Goal: Task Accomplishment & Management: Manage account settings

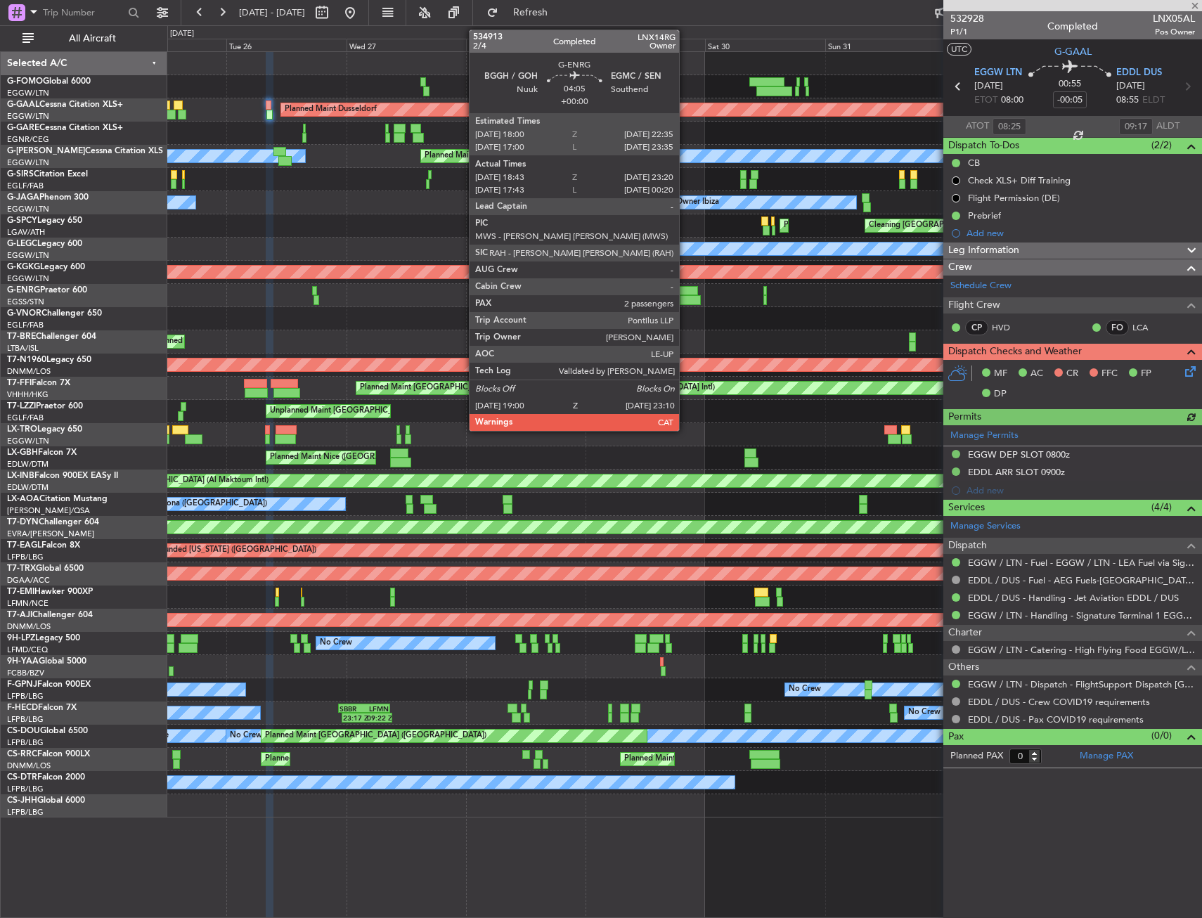
click at [0, 284] on html "[DATE] - [DATE] Refresh Quick Links All Aircraft Planned Maint [GEOGRAPHIC_DATA…" at bounding box center [601, 459] width 1202 height 918
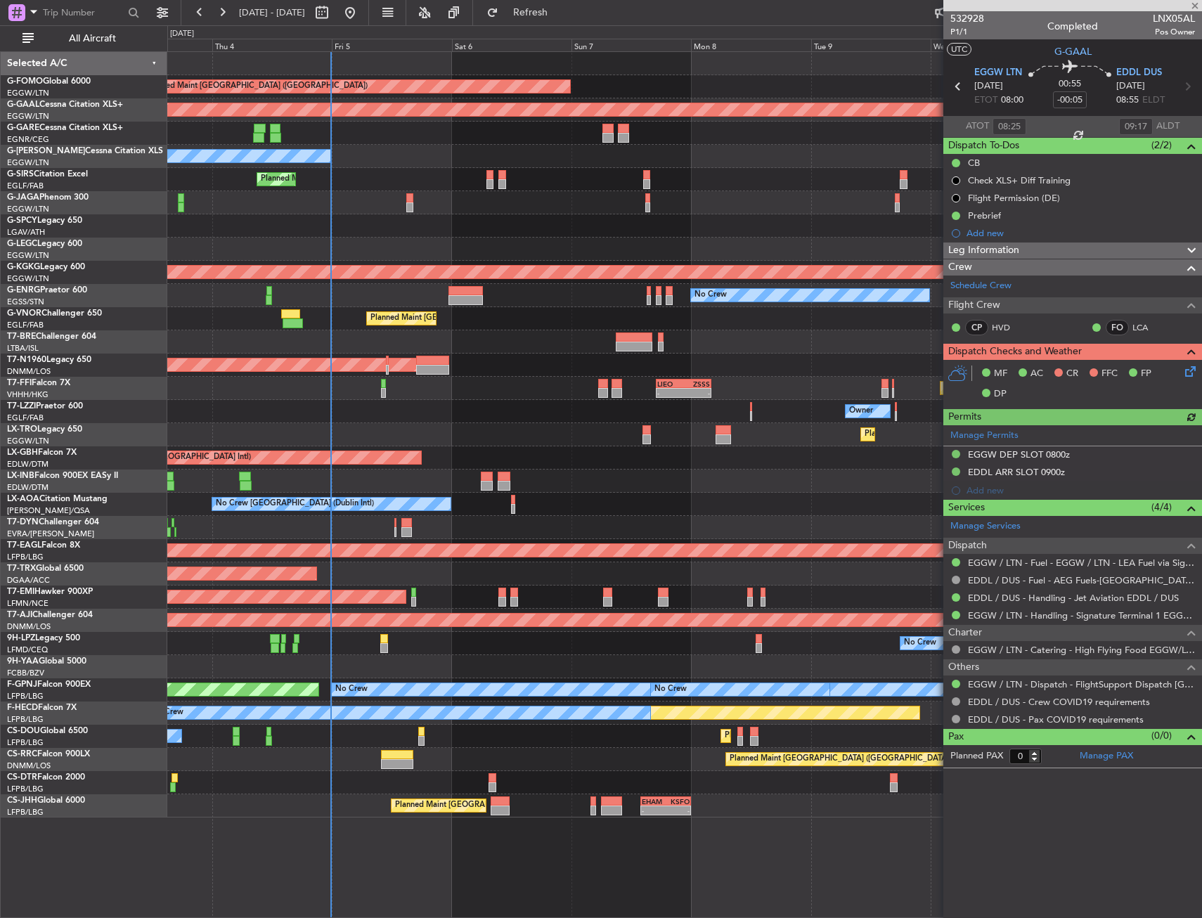
click at [396, 266] on div "AOG Maint [GEOGRAPHIC_DATA] (Ataturk)" at bounding box center [684, 272] width 1034 height 23
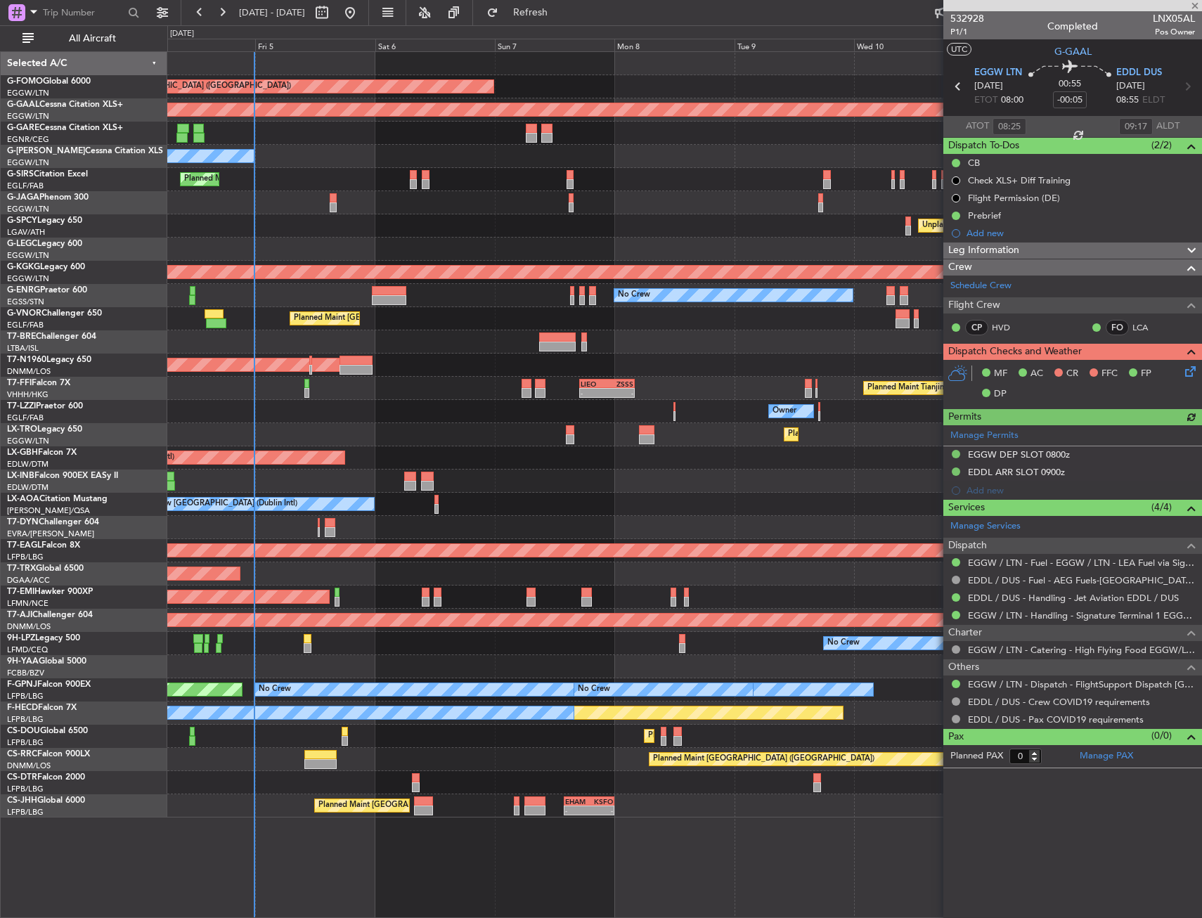
click at [401, 295] on div "No Crew" at bounding box center [684, 295] width 1034 height 23
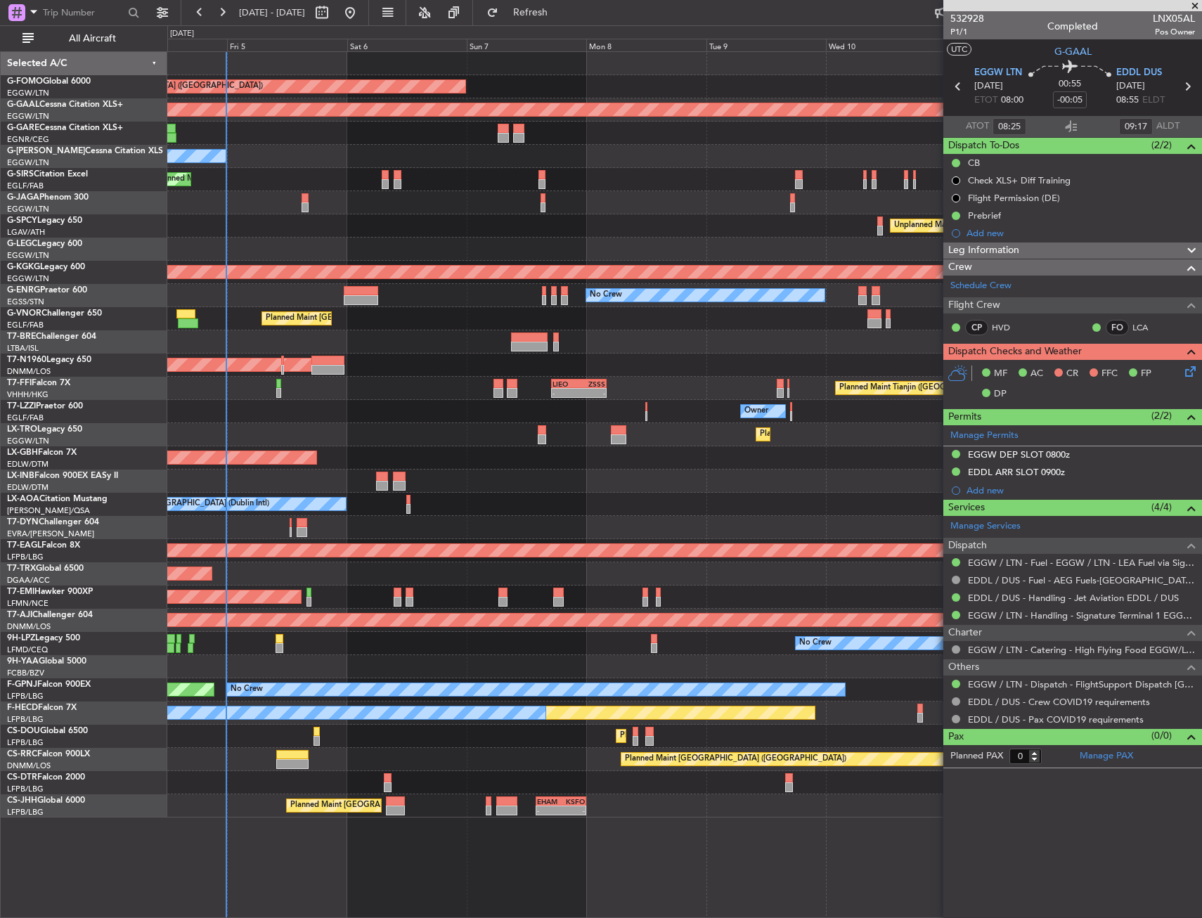
click at [707, 185] on div "Planned Maint [GEOGRAPHIC_DATA] ([GEOGRAPHIC_DATA]) Planned [GEOGRAPHIC_DATA] O…" at bounding box center [684, 434] width 1034 height 765
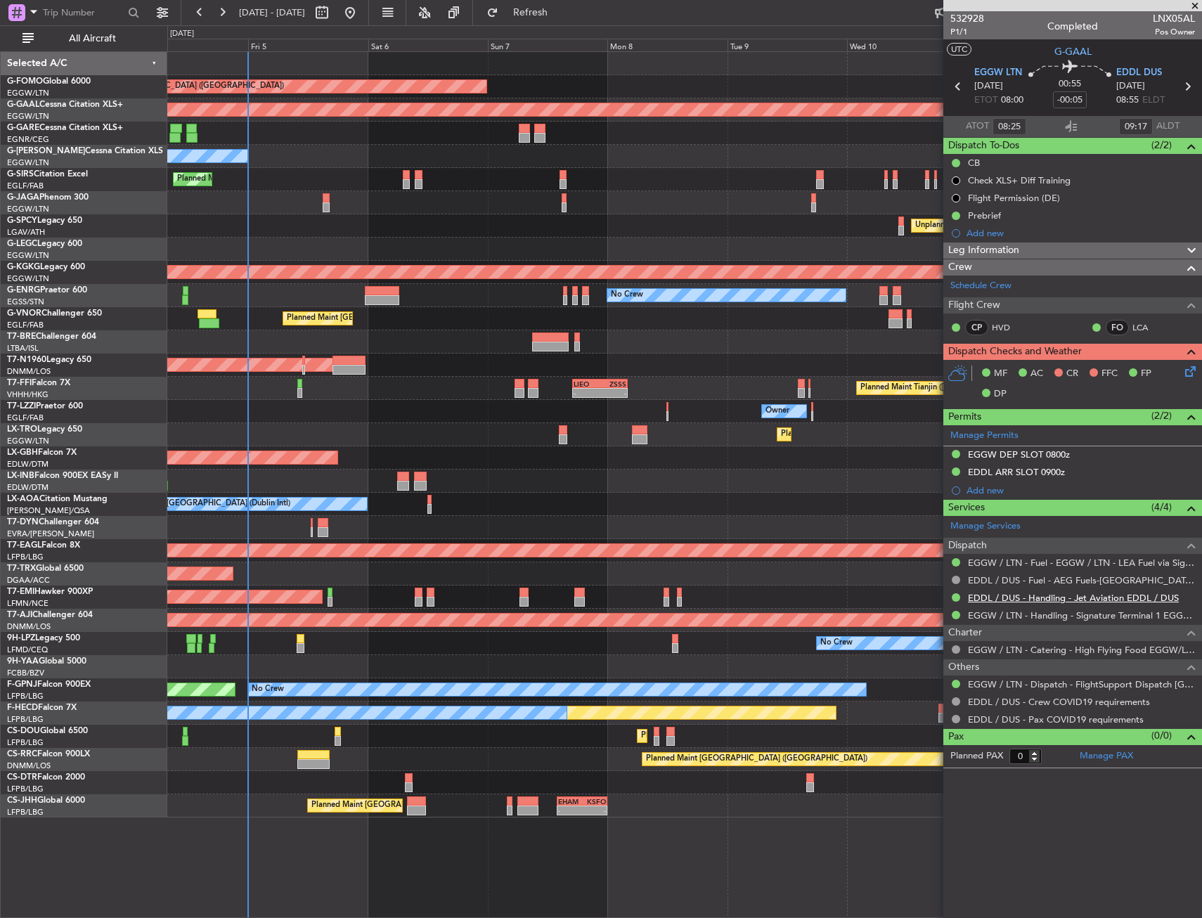
click at [1027, 601] on link "EDDL / DUS - Handling - Jet Aviation EDDL / DUS" at bounding box center [1073, 598] width 211 height 12
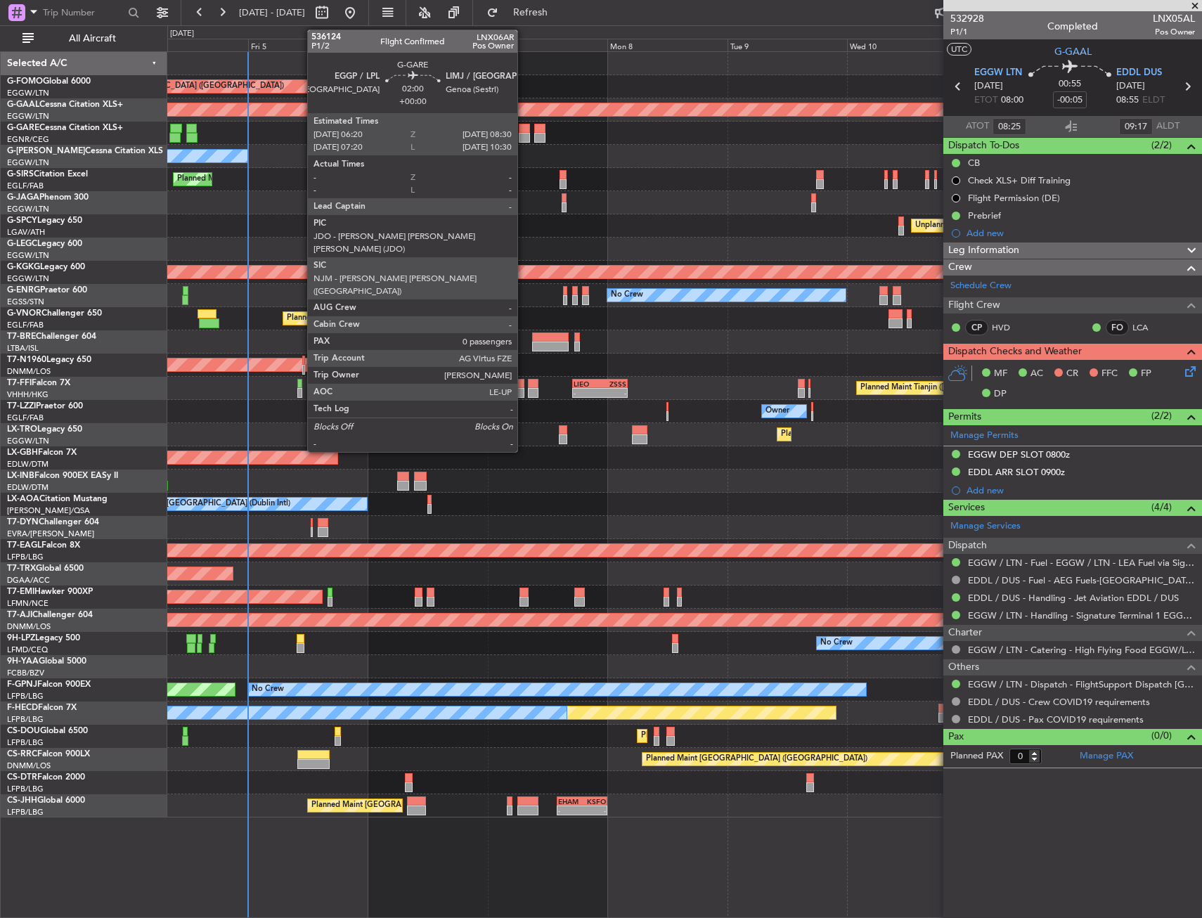
click at [524, 128] on div at bounding box center [524, 129] width 11 height 10
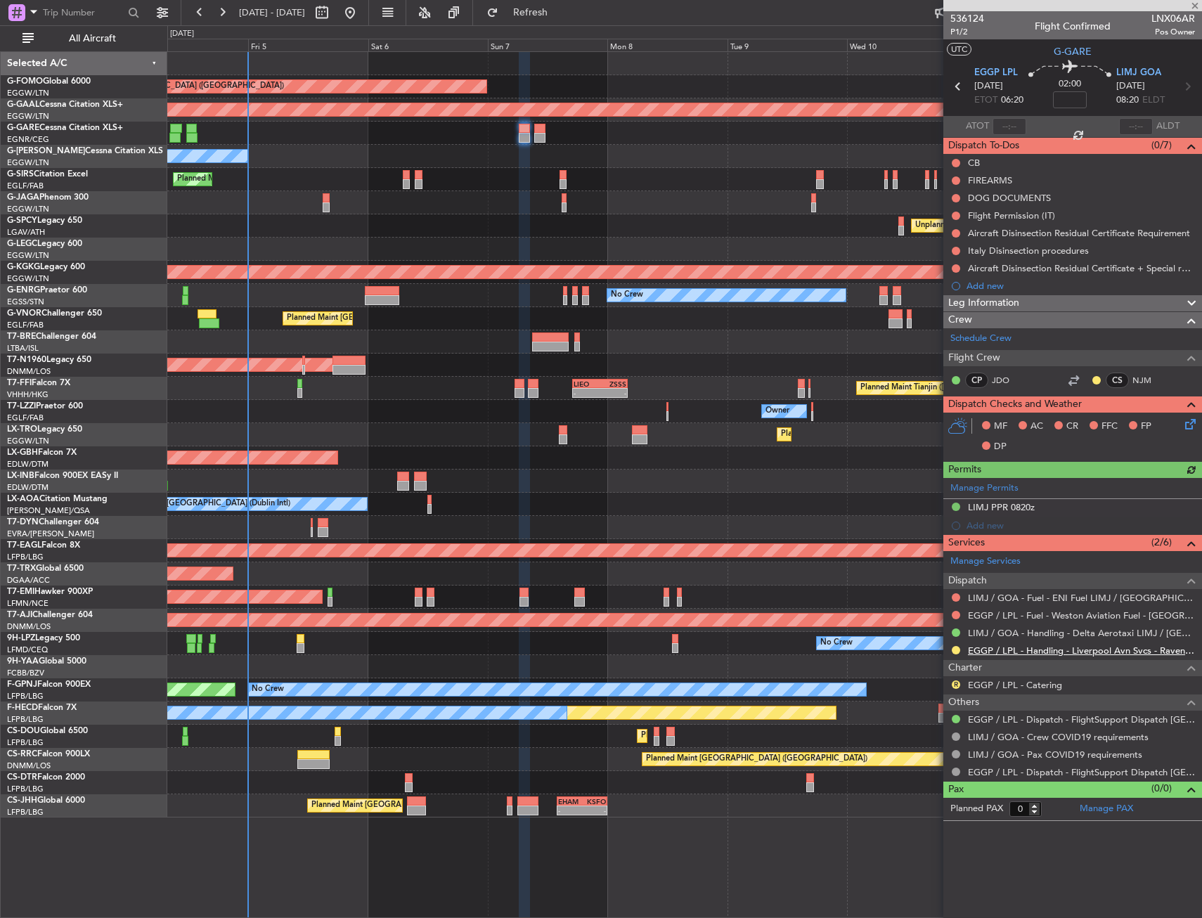
click at [1036, 649] on link "EGGP / LPL - Handling - Liverpool Avn Svcs - Ravenair EGGP LPL" at bounding box center [1081, 650] width 227 height 12
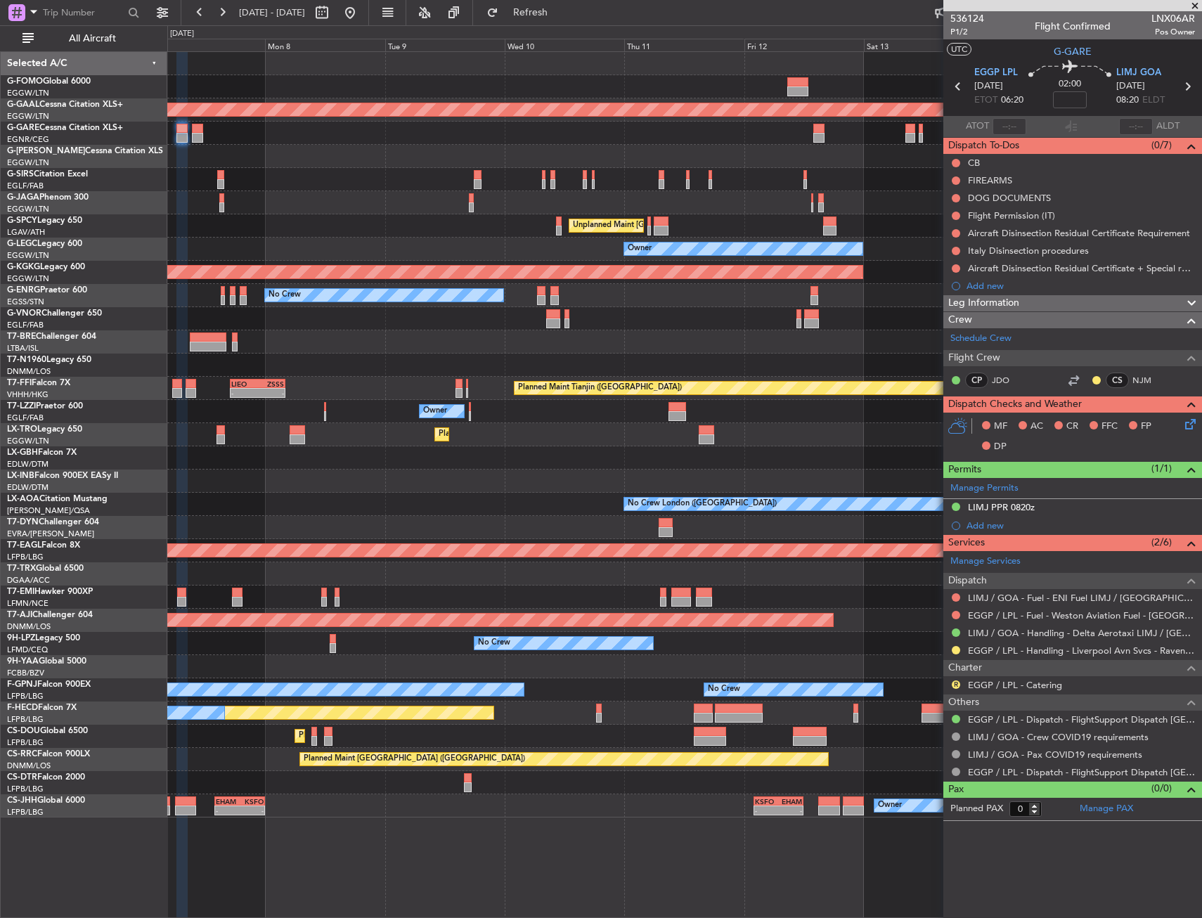
click at [303, 167] on div at bounding box center [684, 156] width 1034 height 23
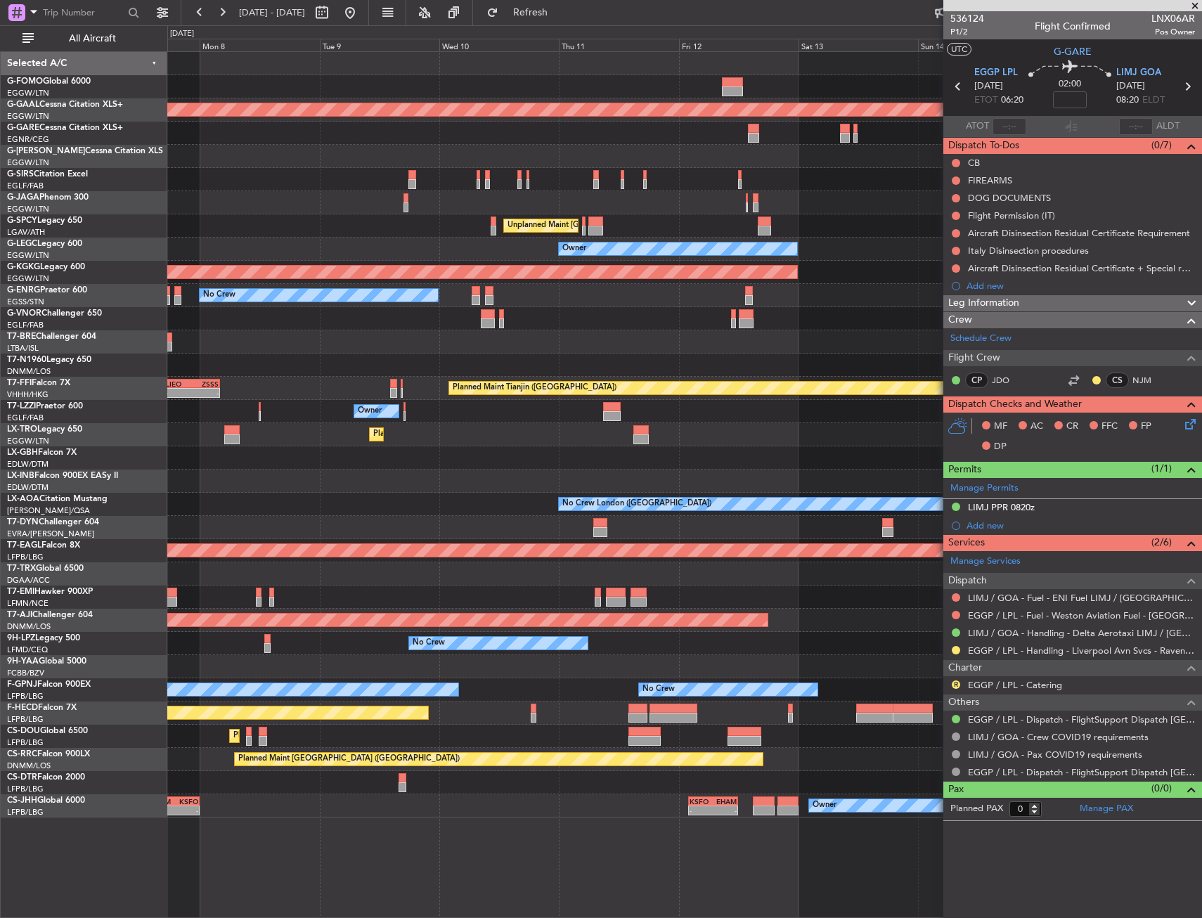
click at [328, 162] on div at bounding box center [684, 156] width 1034 height 23
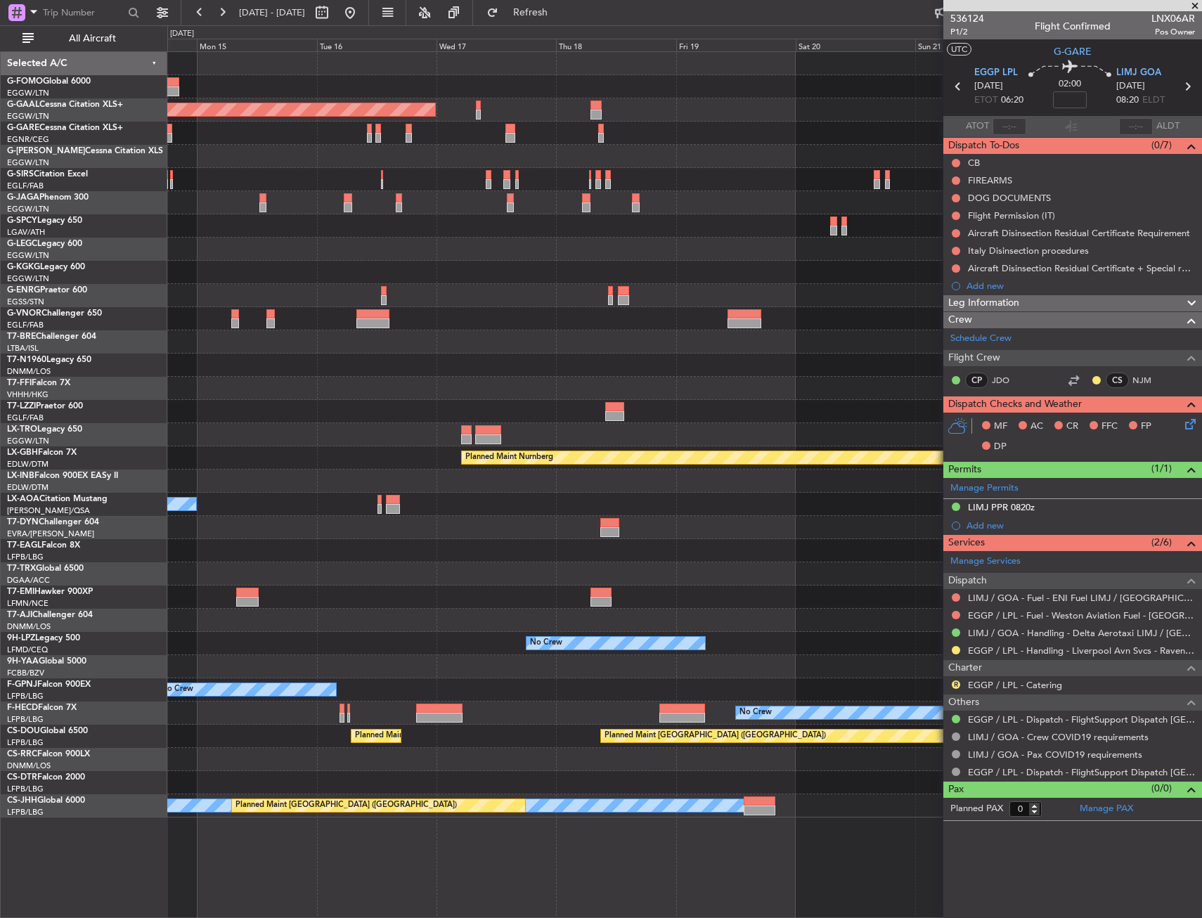
click at [1116, 144] on fb-app "[DATE] - [DATE] Refresh Quick Links All Aircraft Planned [GEOGRAPHIC_DATA] A/C …" at bounding box center [601, 464] width 1202 height 907
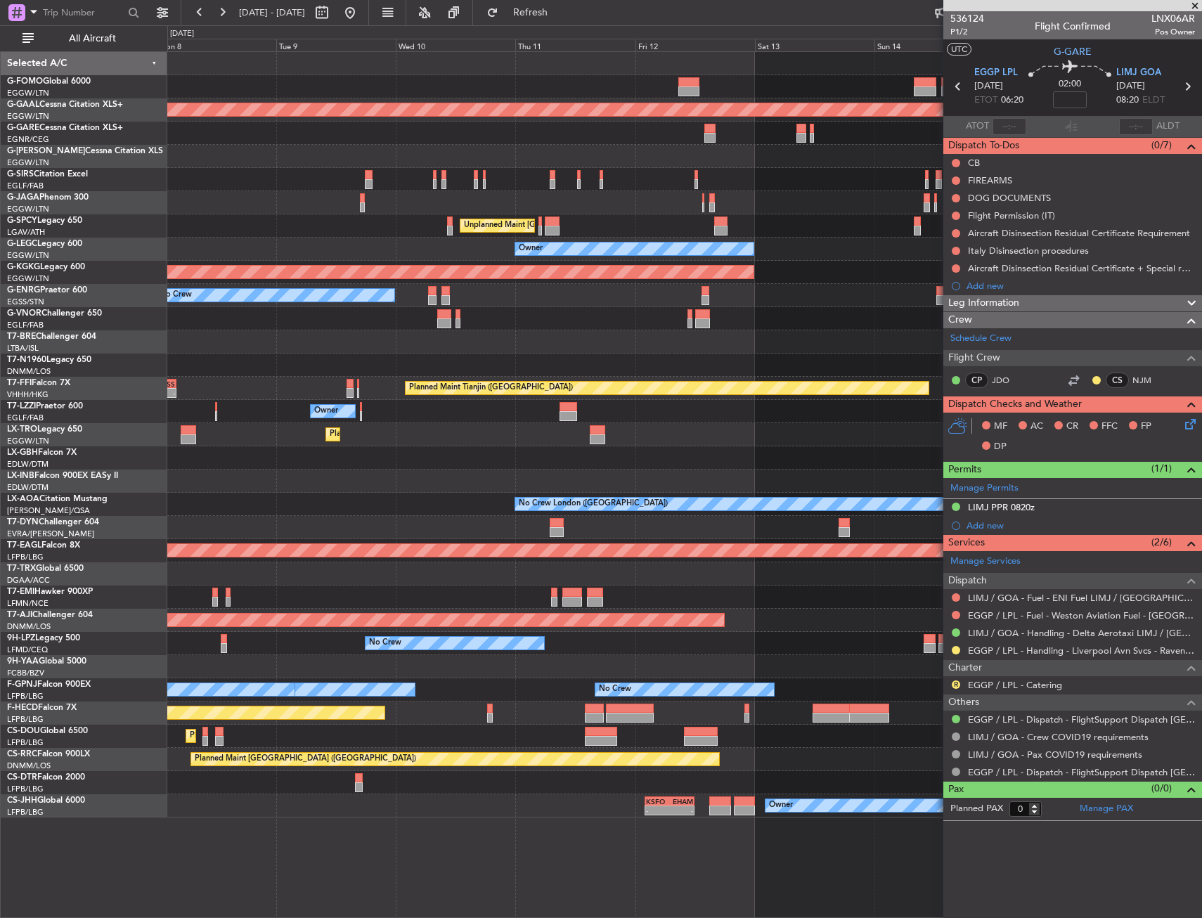
click at [912, 156] on div at bounding box center [684, 156] width 1034 height 23
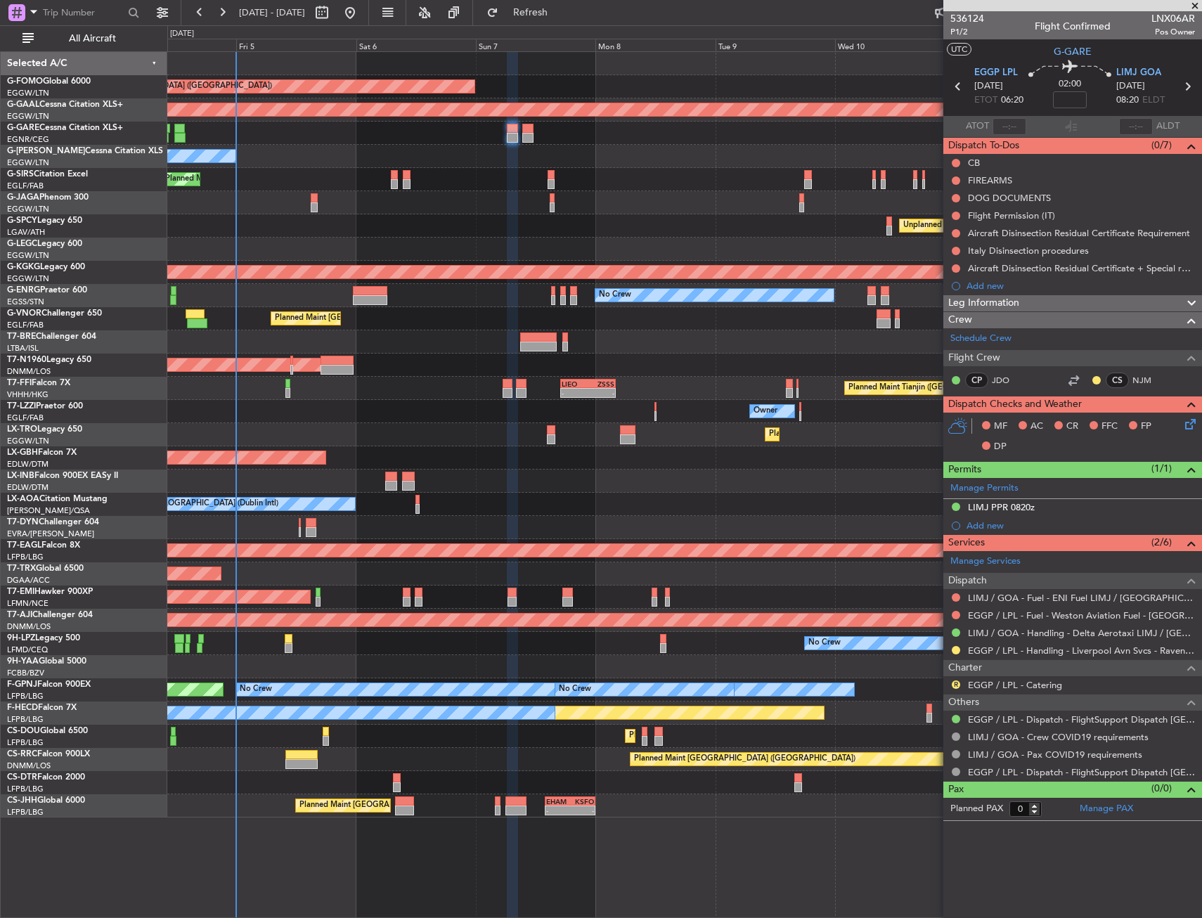
click at [942, 141] on div "Planned Maint [GEOGRAPHIC_DATA] ([GEOGRAPHIC_DATA]) Planned [GEOGRAPHIC_DATA] O…" at bounding box center [684, 434] width 1034 height 765
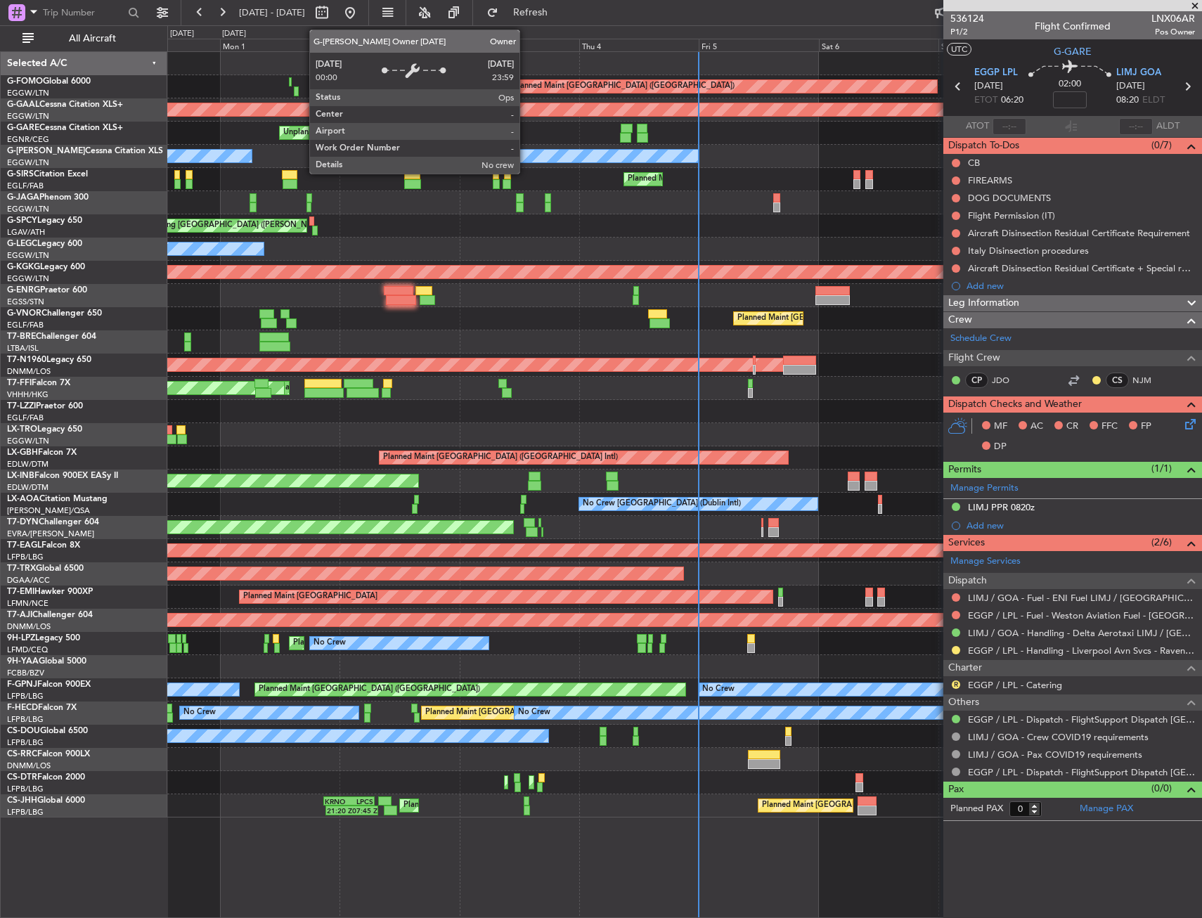
click at [698, 154] on div "Owner" at bounding box center [579, 156] width 238 height 13
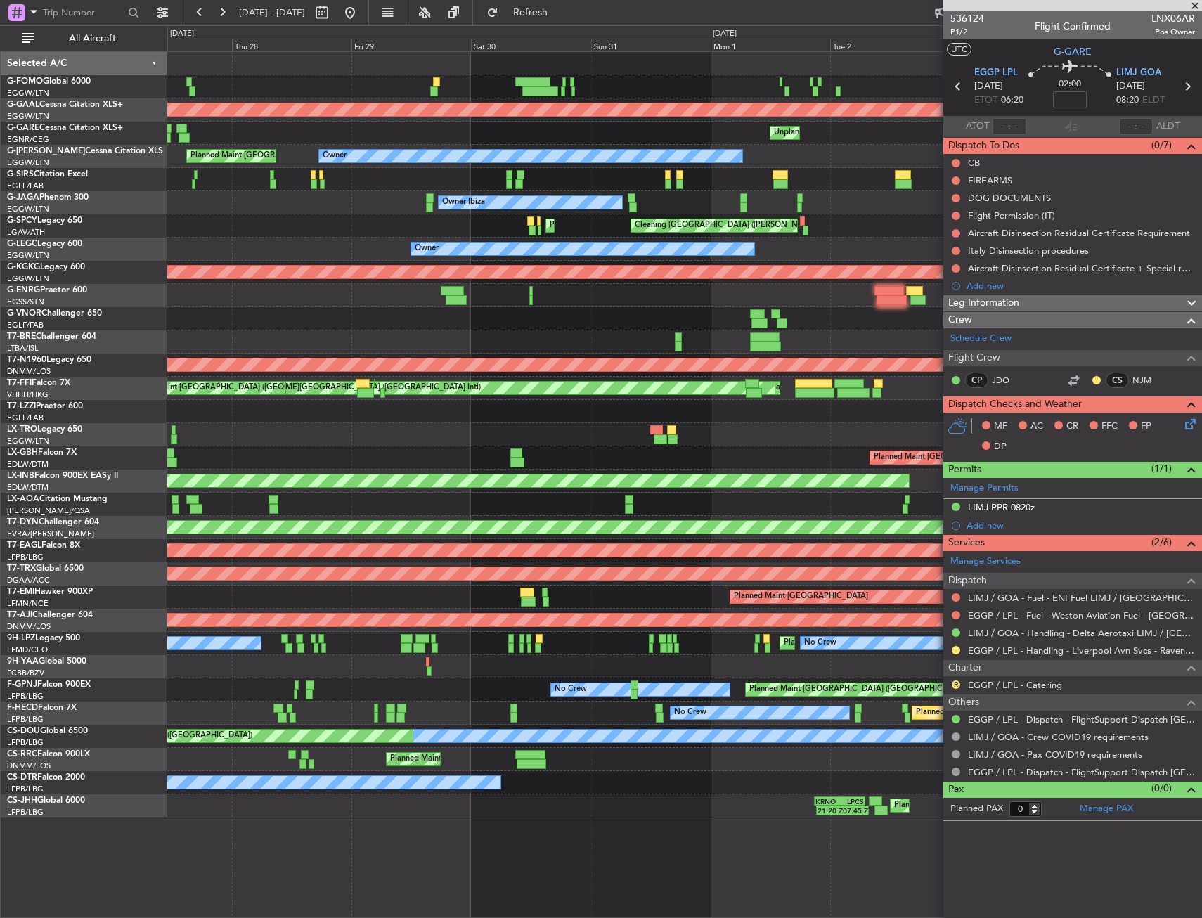
click at [791, 153] on div "Owner Owner Planned Maint [GEOGRAPHIC_DATA] ([GEOGRAPHIC_DATA]) Owner" at bounding box center [684, 156] width 1034 height 23
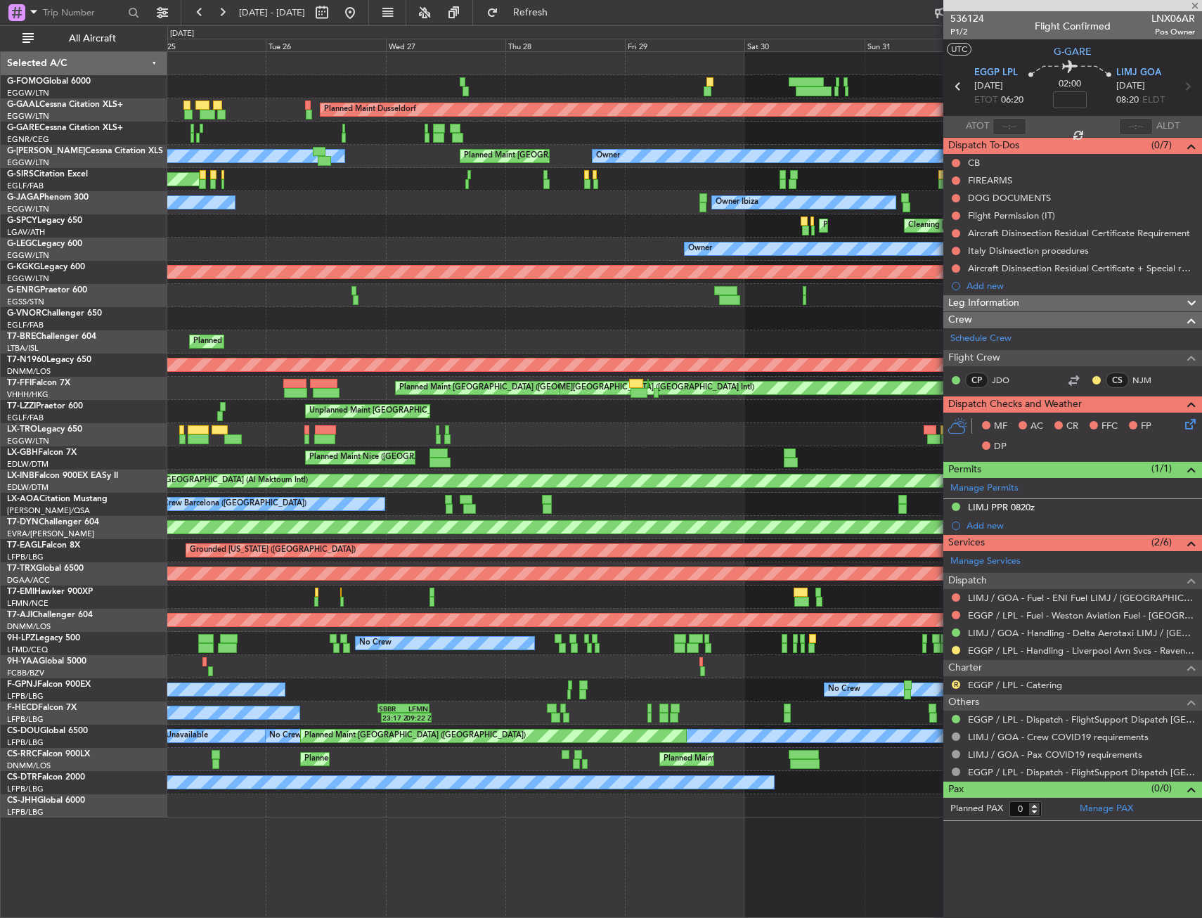
type input "10:30"
type input "12:58"
type input "1"
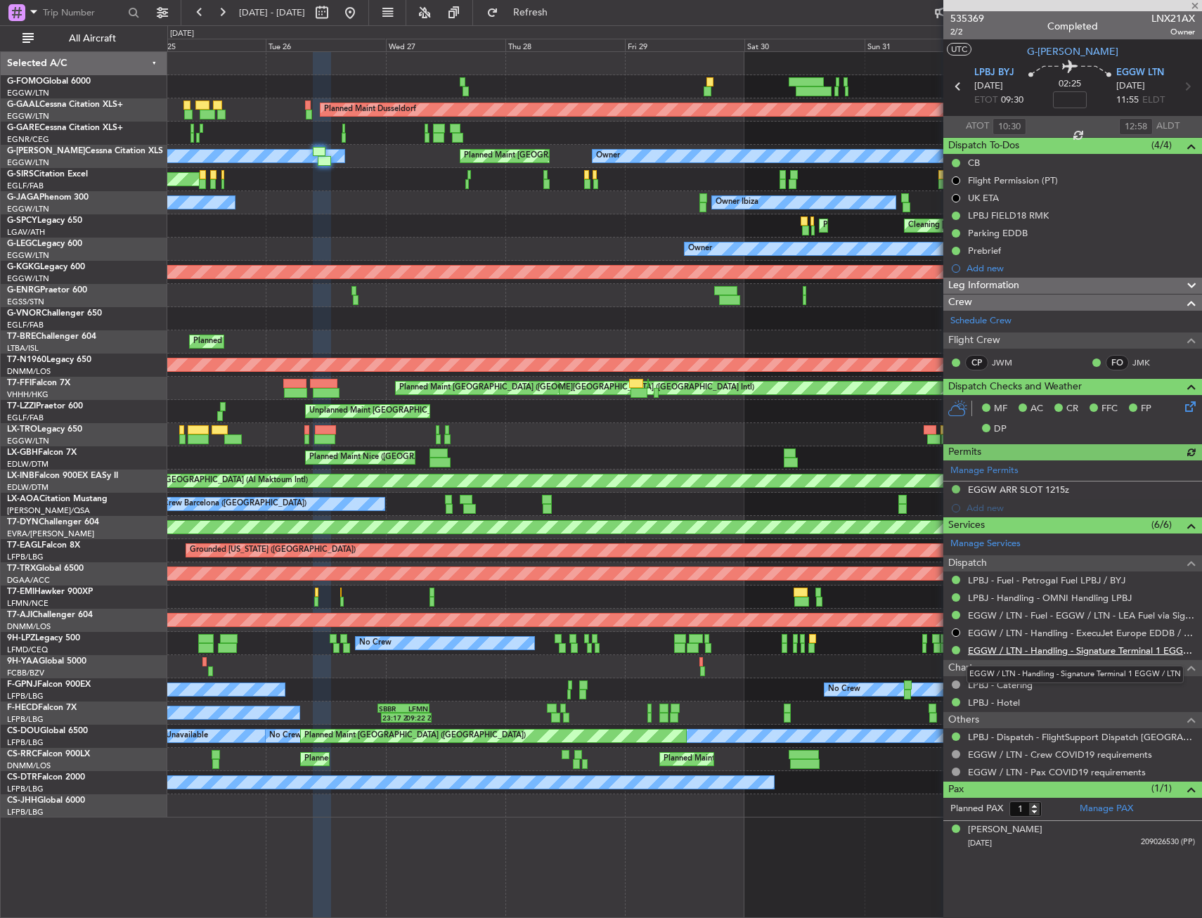
click at [1017, 648] on link "EGGW / LTN - Handling - Signature Terminal 1 EGGW / LTN" at bounding box center [1081, 650] width 227 height 12
click at [33, 319] on div "Planned Maint [GEOGRAPHIC_DATA] ([GEOGRAPHIC_DATA]) Planned [GEOGRAPHIC_DATA] U…" at bounding box center [601, 471] width 1202 height 893
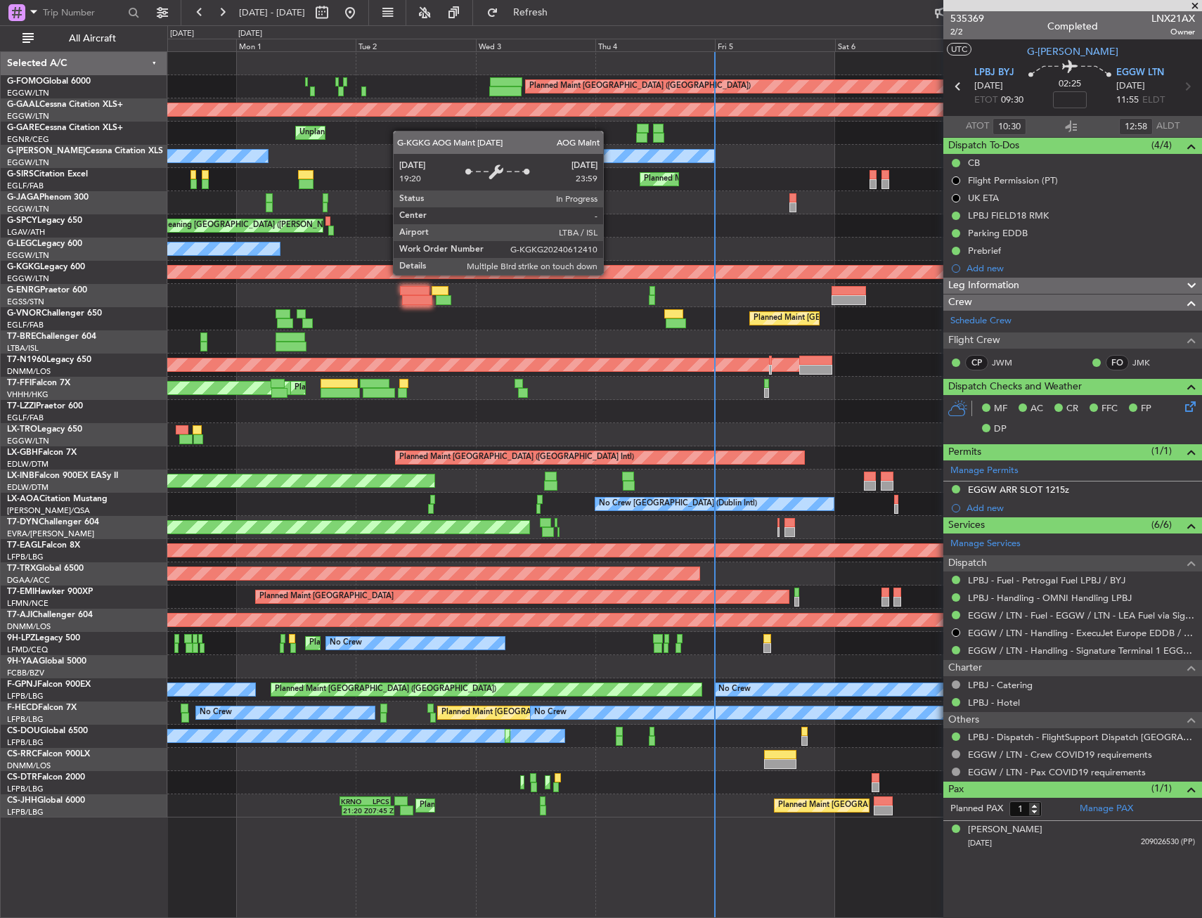
click at [84, 302] on div "Planned Maint [GEOGRAPHIC_DATA] ([GEOGRAPHIC_DATA]) Planned [GEOGRAPHIC_DATA] U…" at bounding box center [601, 471] width 1202 height 893
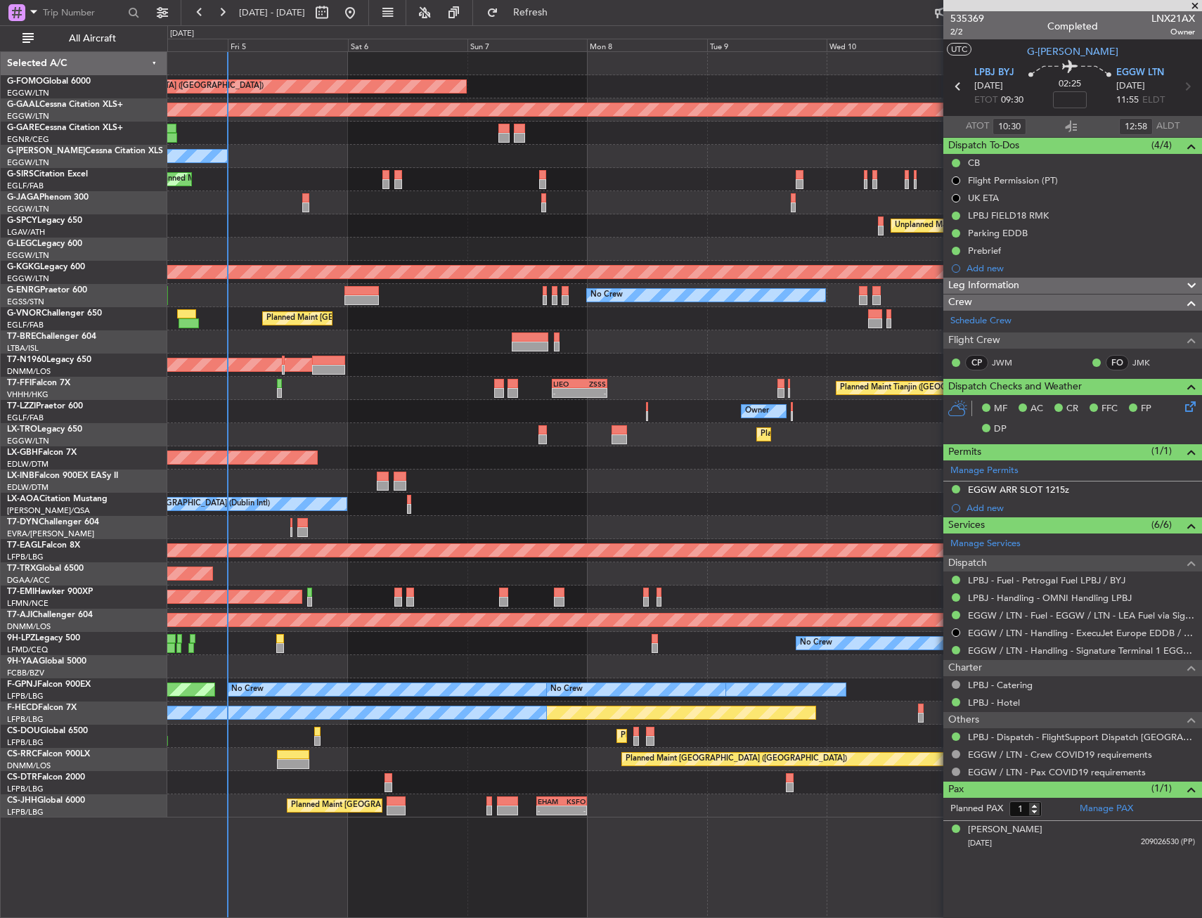
click at [396, 282] on div "AOG Maint [GEOGRAPHIC_DATA] (Ataturk)" at bounding box center [684, 272] width 1034 height 23
click at [390, 181] on div "Planned Maint [GEOGRAPHIC_DATA] ([GEOGRAPHIC_DATA])" at bounding box center [684, 179] width 1034 height 23
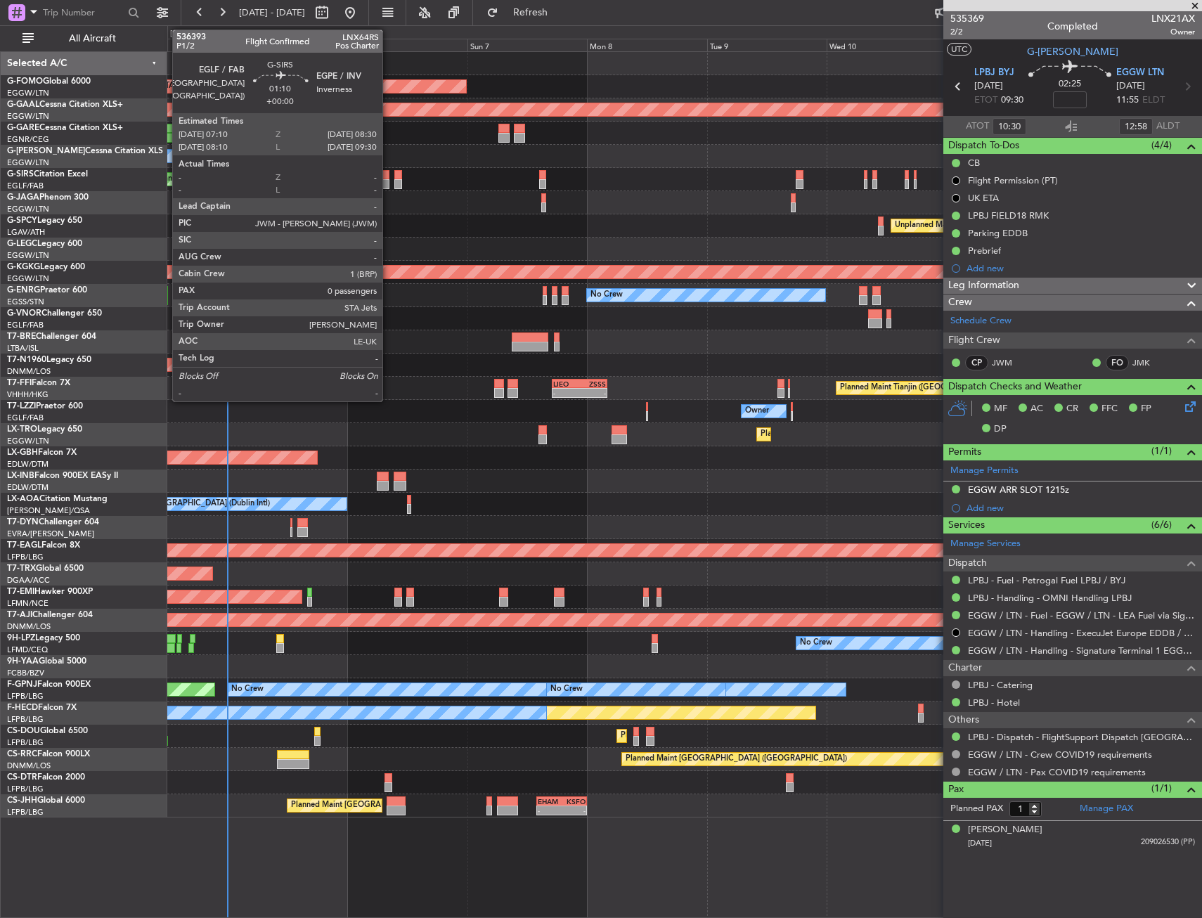
click at [389, 182] on div at bounding box center [385, 184] width 7 height 10
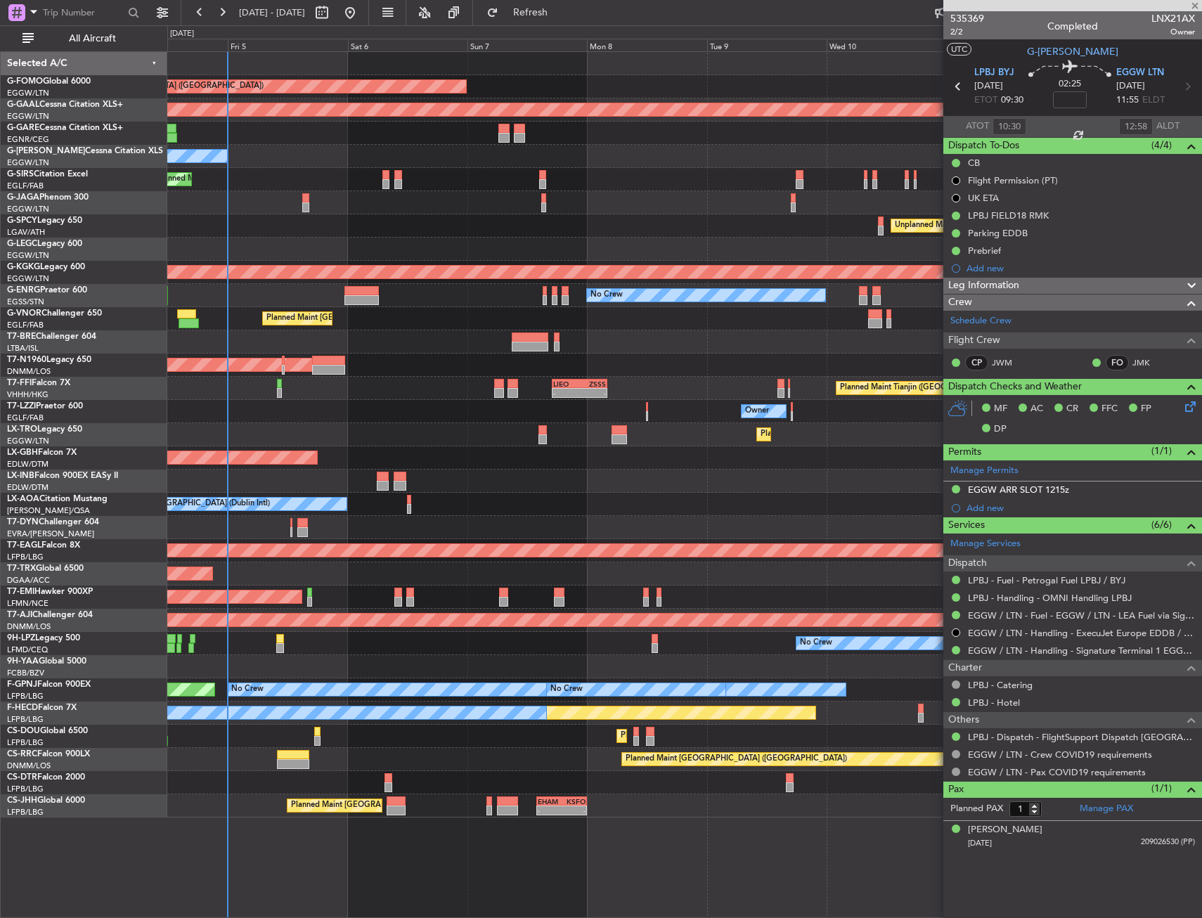
type input "0"
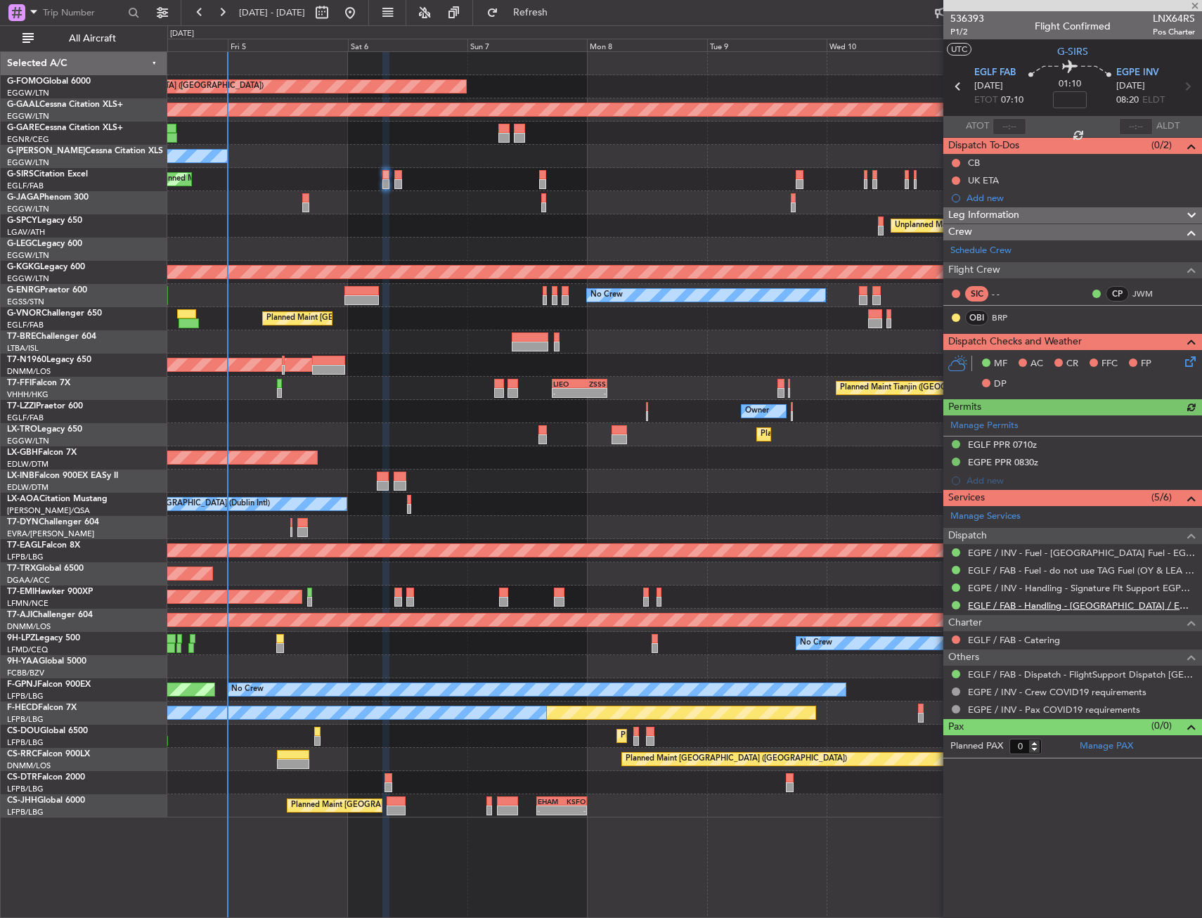
click at [1016, 607] on link "EGLF / FAB - Handling - [GEOGRAPHIC_DATA] / EGLF / FAB" at bounding box center [1081, 606] width 227 height 12
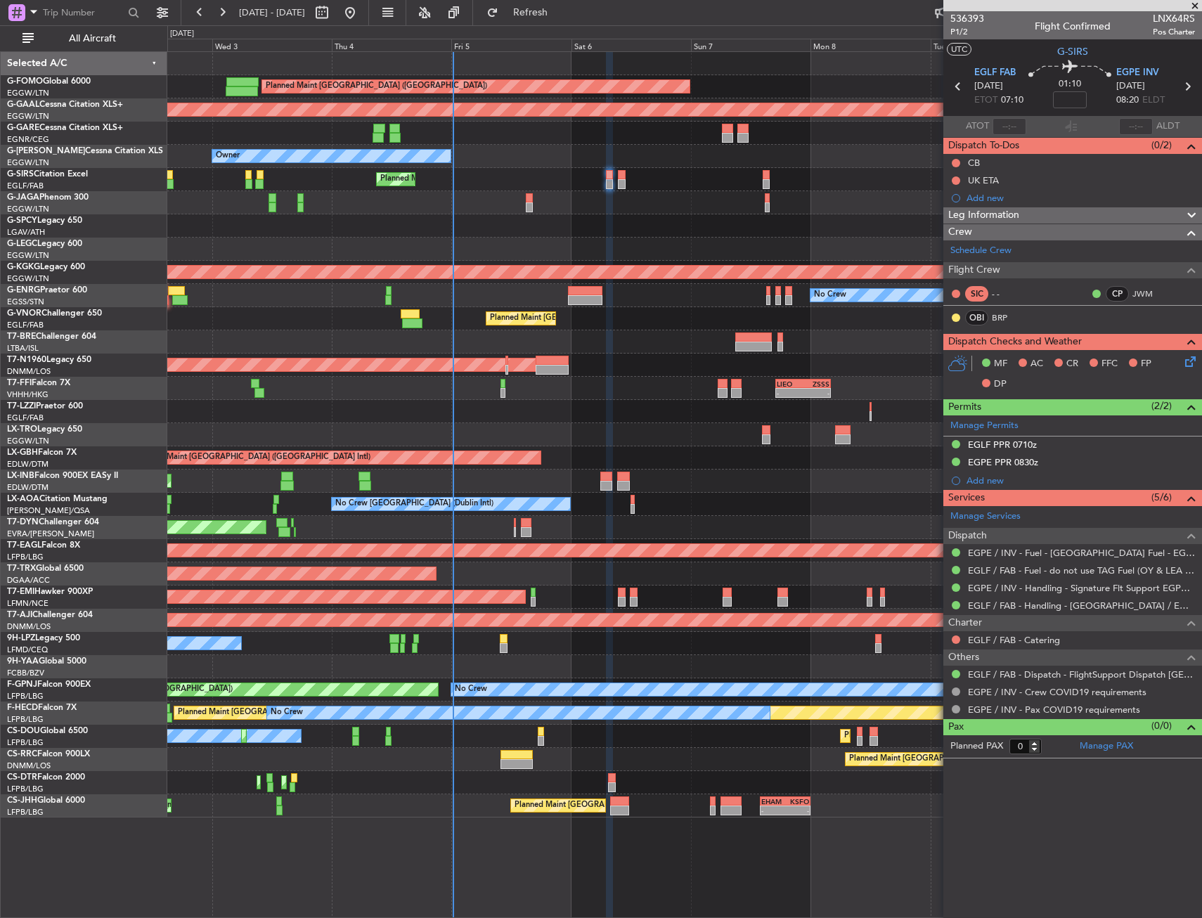
click at [518, 192] on div at bounding box center [684, 202] width 1034 height 23
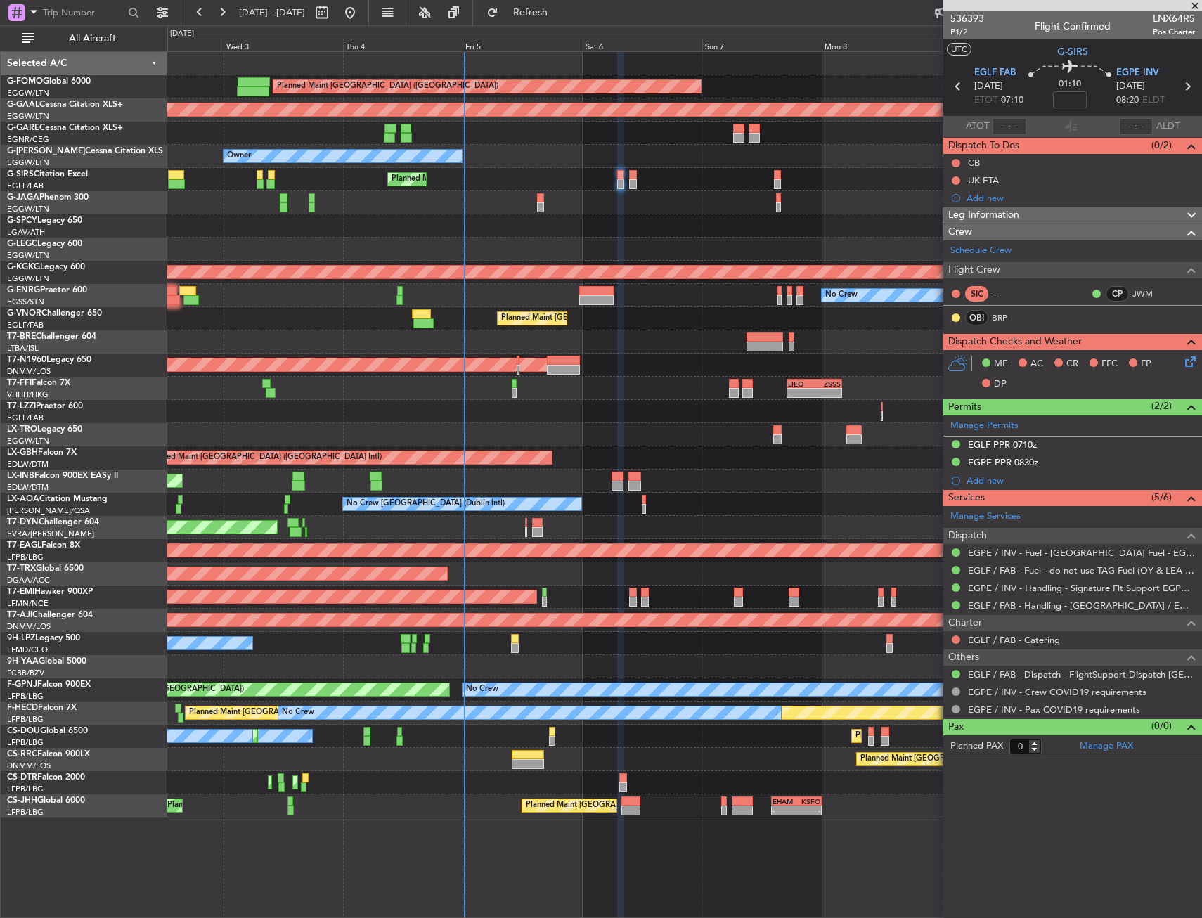
click at [584, 176] on div "Planned Maint [GEOGRAPHIC_DATA] ([GEOGRAPHIC_DATA])" at bounding box center [684, 179] width 1034 height 23
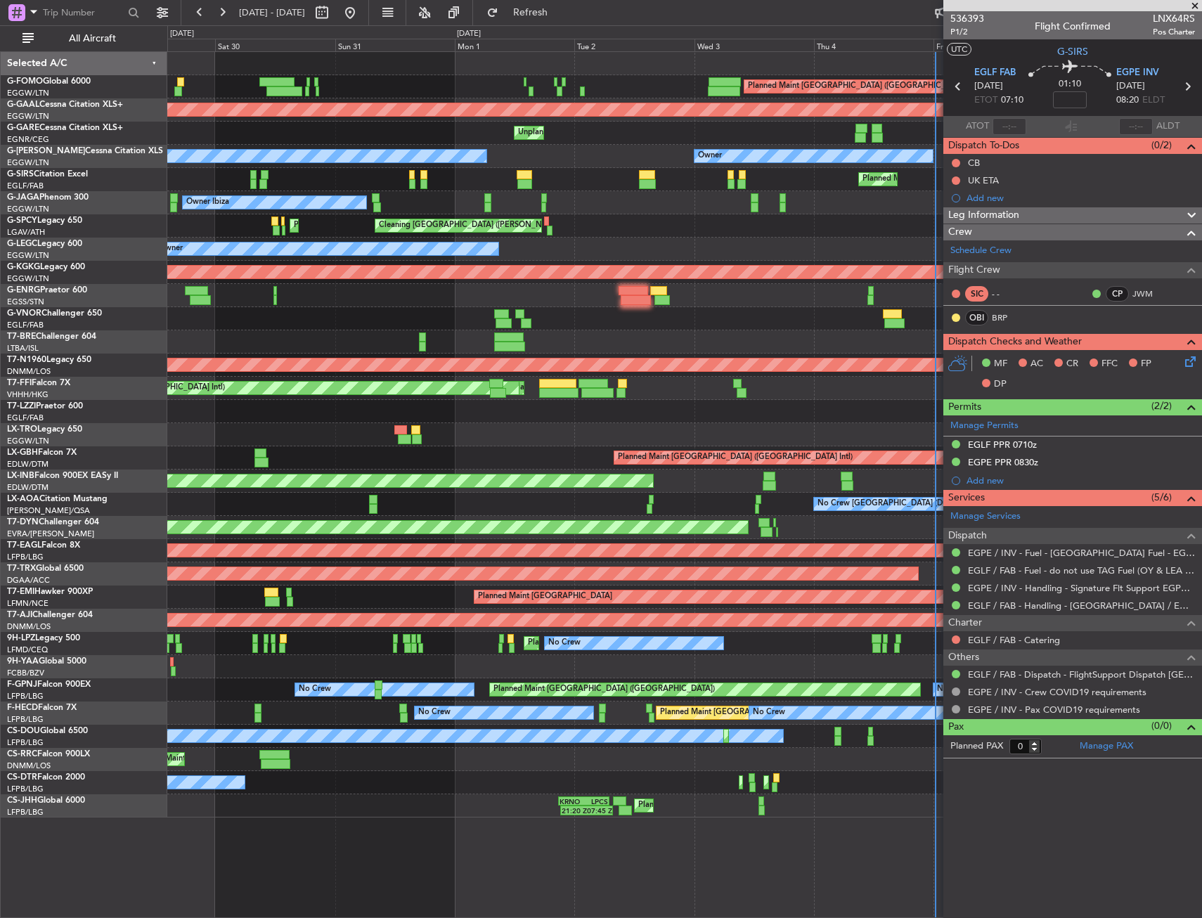
click at [663, 175] on div "Planned Maint [GEOGRAPHIC_DATA] ([GEOGRAPHIC_DATA])" at bounding box center [684, 179] width 1034 height 23
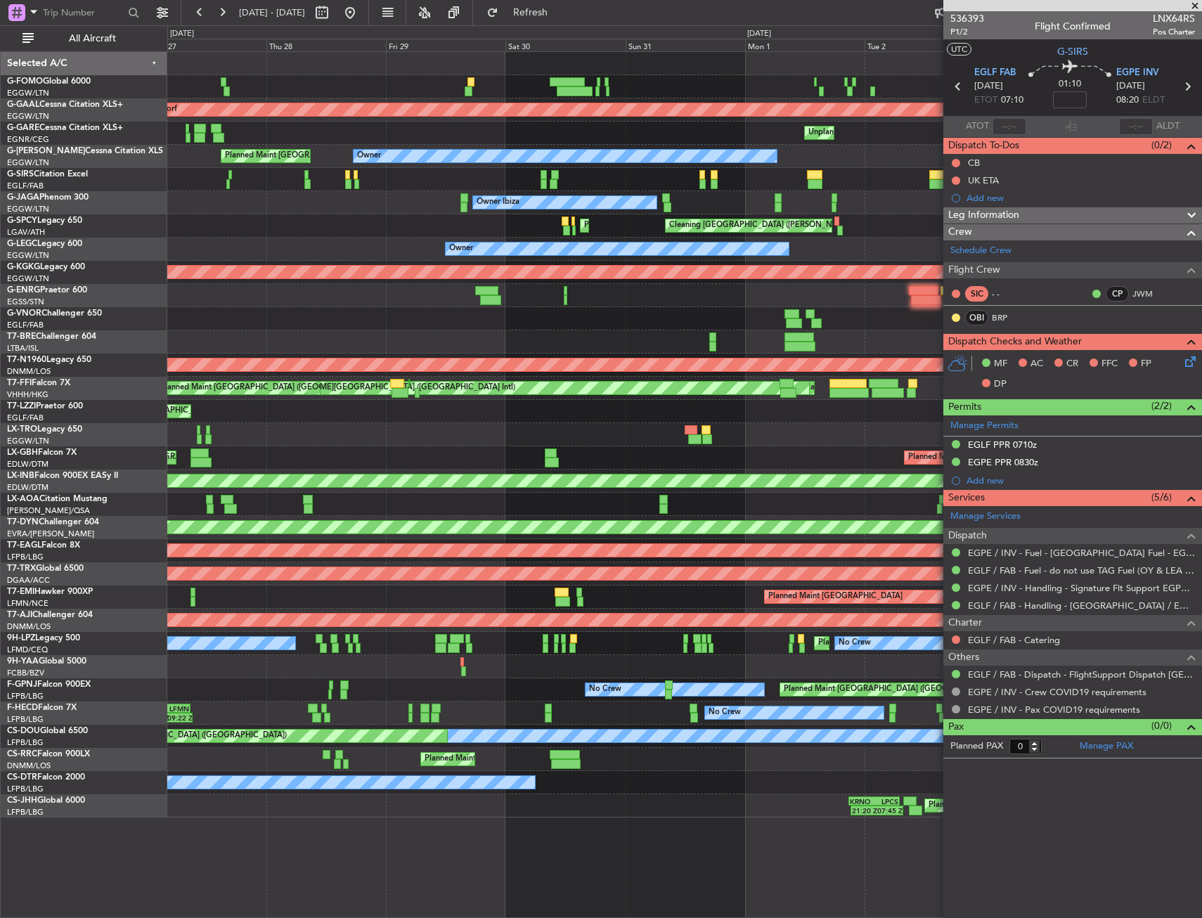
click at [646, 169] on div "Planned Maint [GEOGRAPHIC_DATA] ([GEOGRAPHIC_DATA]) Unplanned Maint [GEOGRAPHIC…" at bounding box center [684, 179] width 1034 height 23
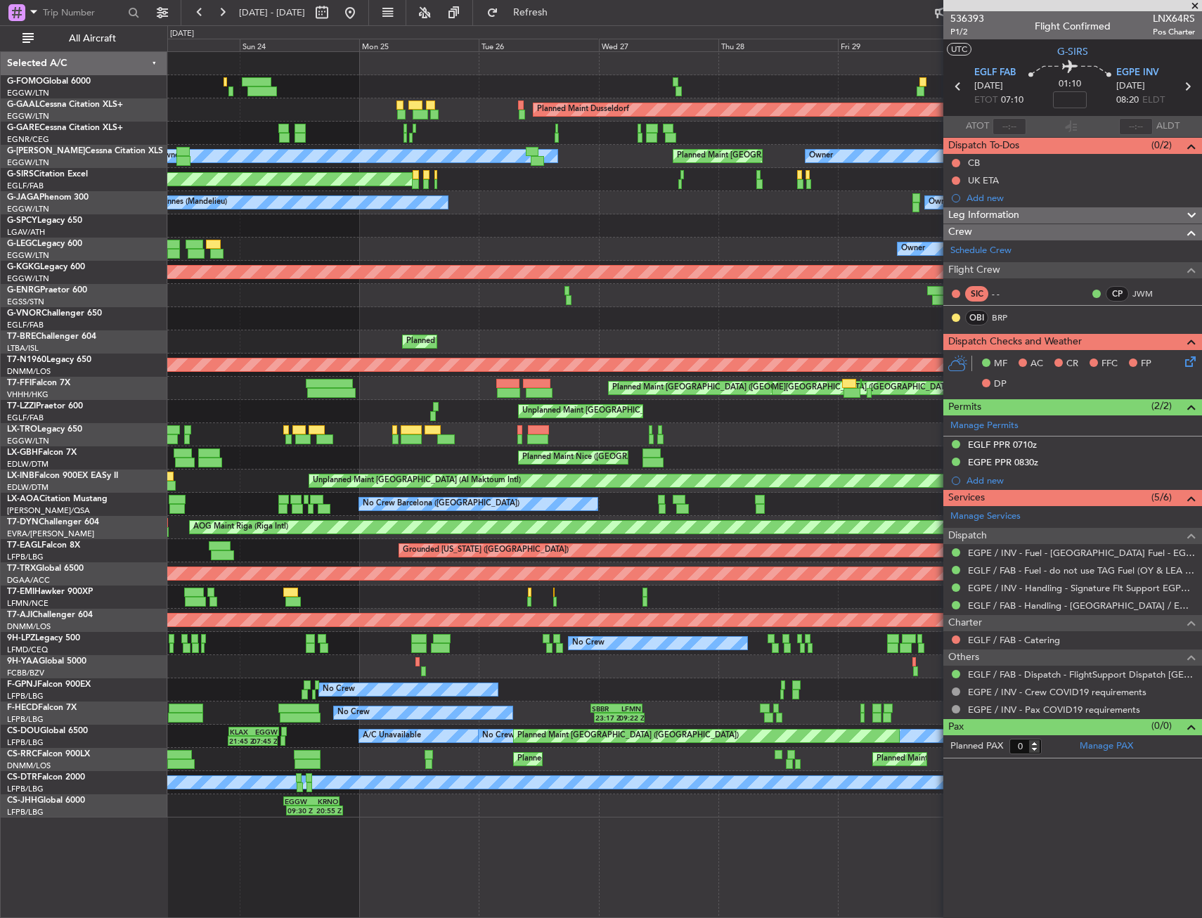
click at [634, 181] on div "Unplanned Maint Oxford ([GEOGRAPHIC_DATA])" at bounding box center [684, 179] width 1034 height 23
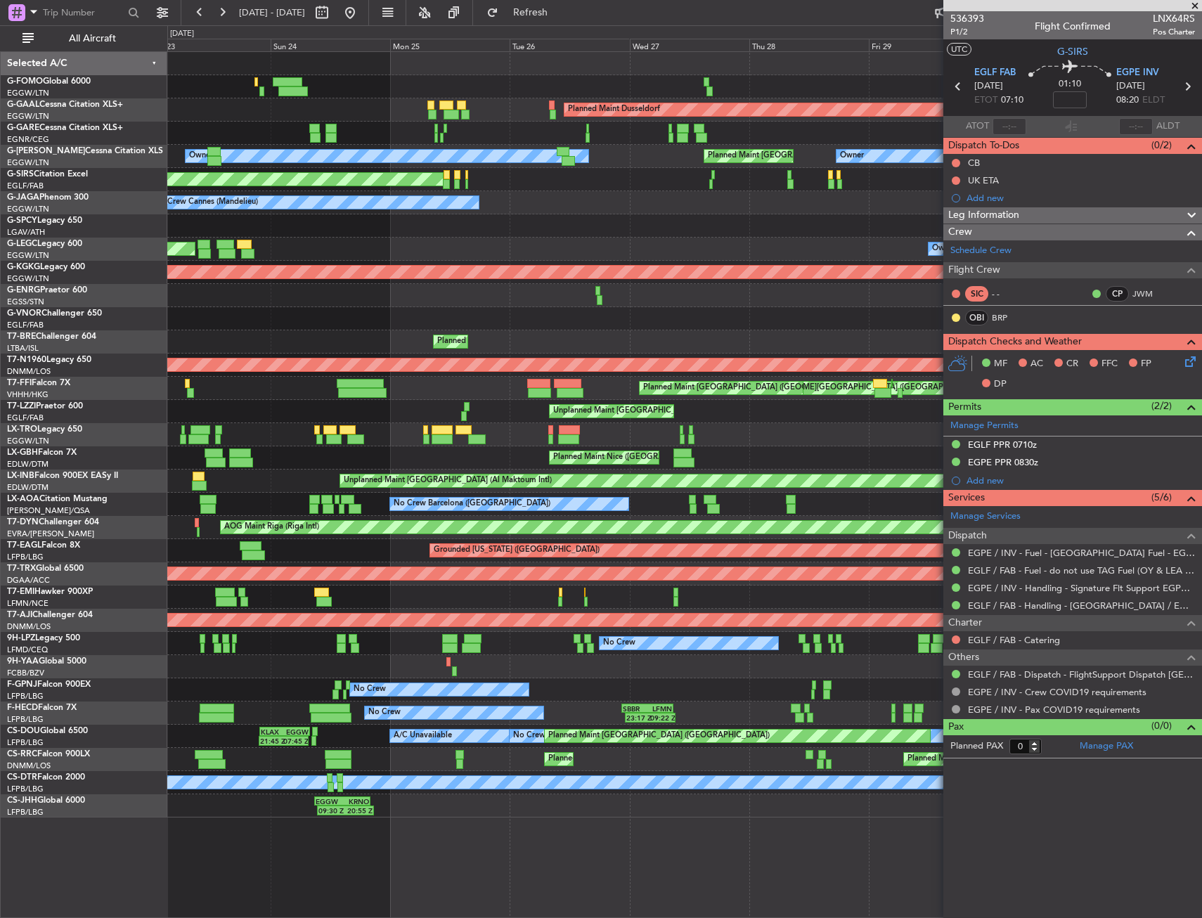
click at [875, 206] on div "Planned Maint Dusseldorf Unplanned Maint [PERSON_NAME] Owner Planned Maint [GEO…" at bounding box center [684, 434] width 1034 height 765
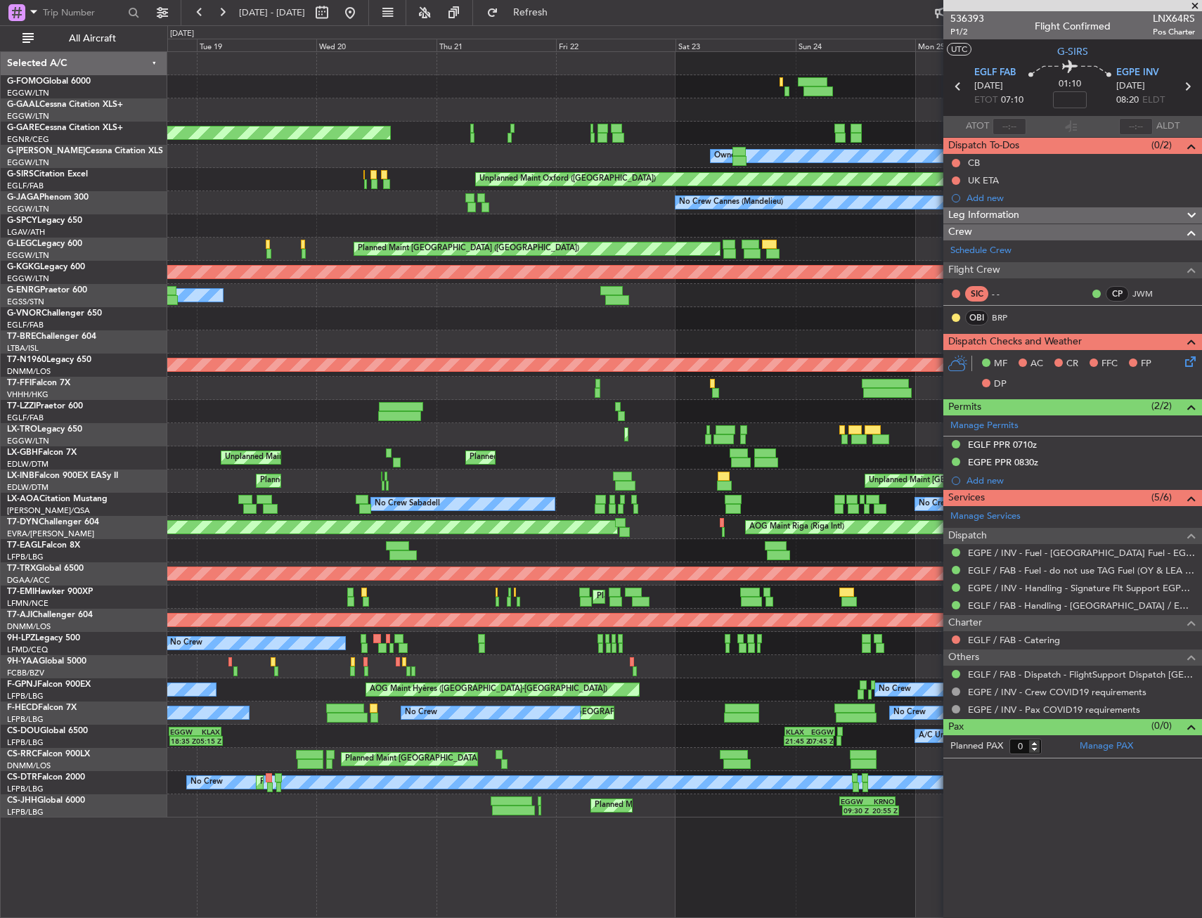
click at [830, 178] on div "Unplanned Maint Oxford ([GEOGRAPHIC_DATA])" at bounding box center [684, 179] width 1034 height 23
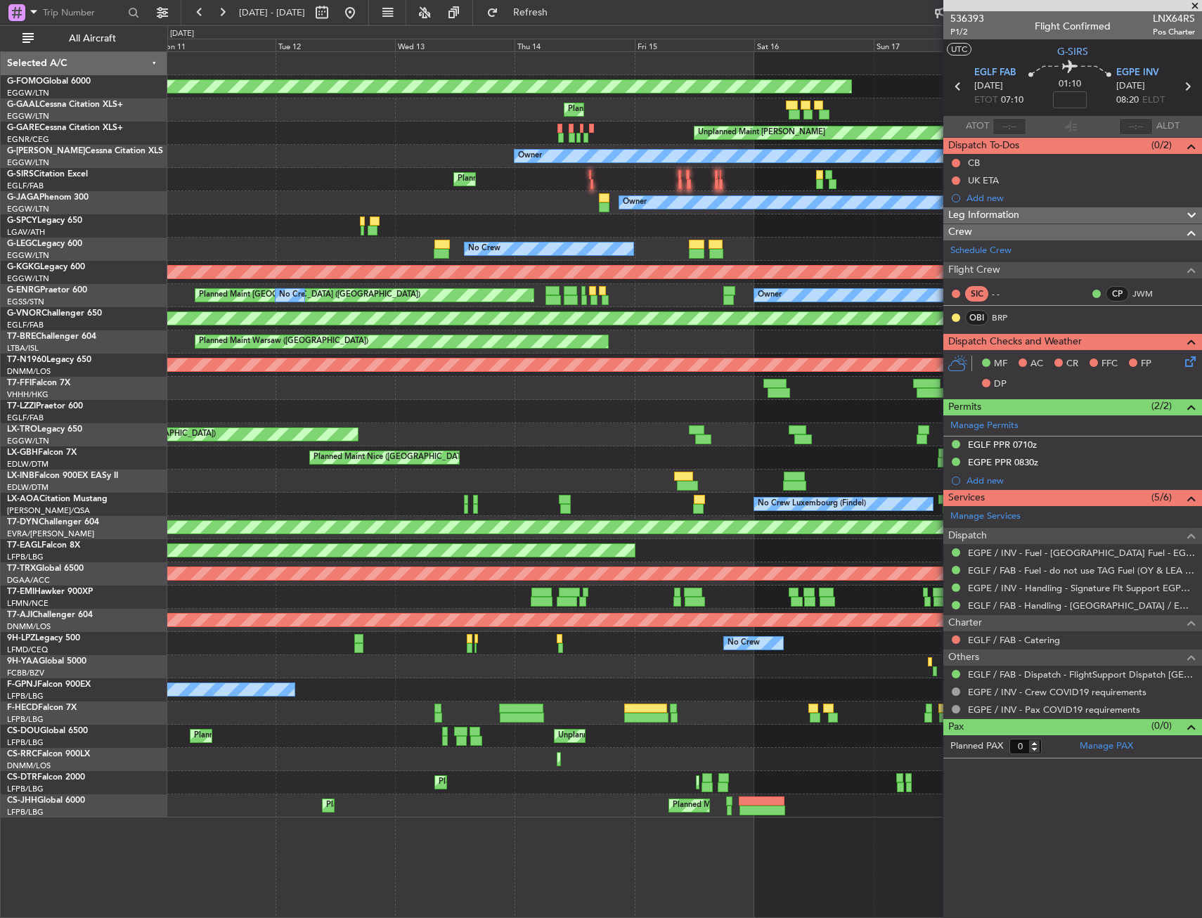
click at [772, 171] on div "Planned Maint [GEOGRAPHIC_DATA] ([GEOGRAPHIC_DATA]) Unplanned Maint [GEOGRAPHIC…" at bounding box center [684, 179] width 1034 height 23
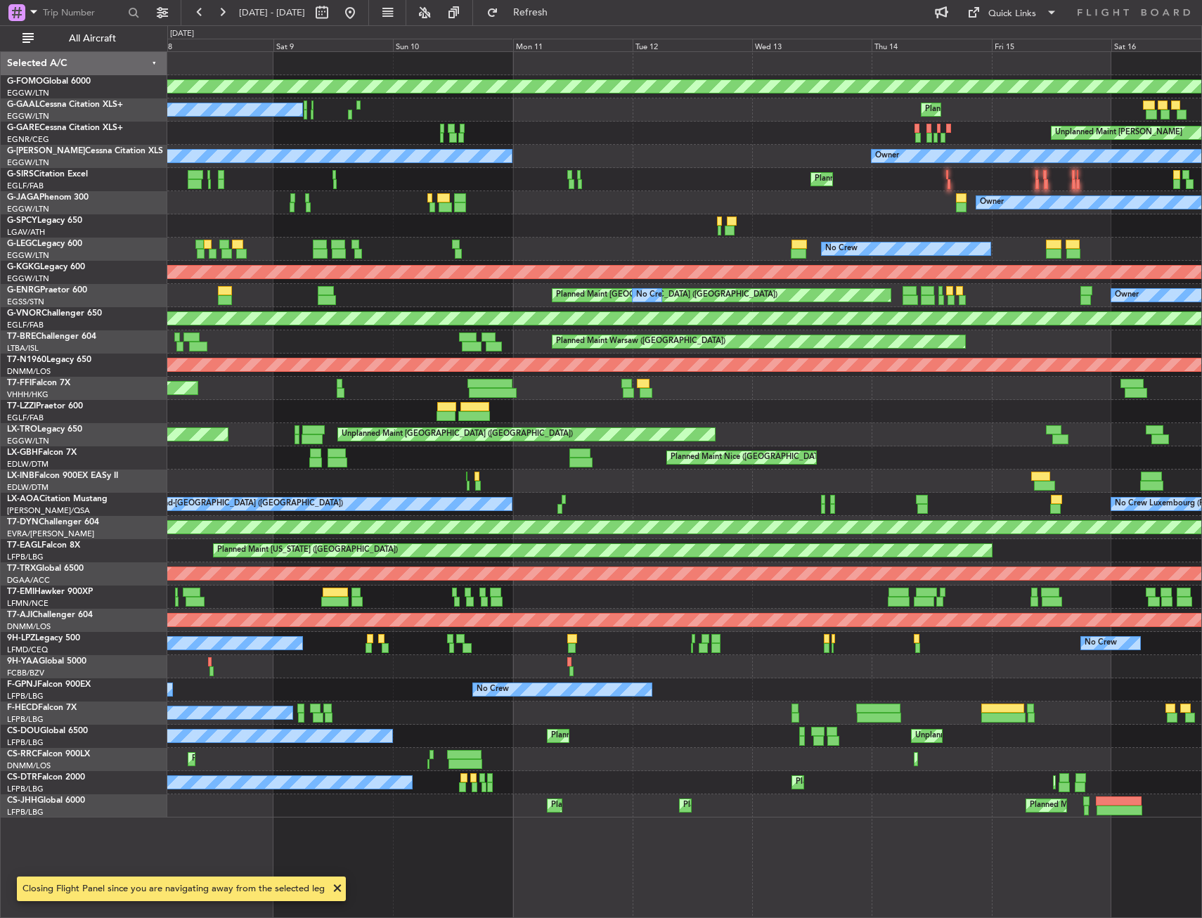
click at [827, 155] on div "Planned Maint Windsor Locks ([PERSON_NAME] Intl) No Crew Planned Maint Unplanne…" at bounding box center [684, 434] width 1034 height 765
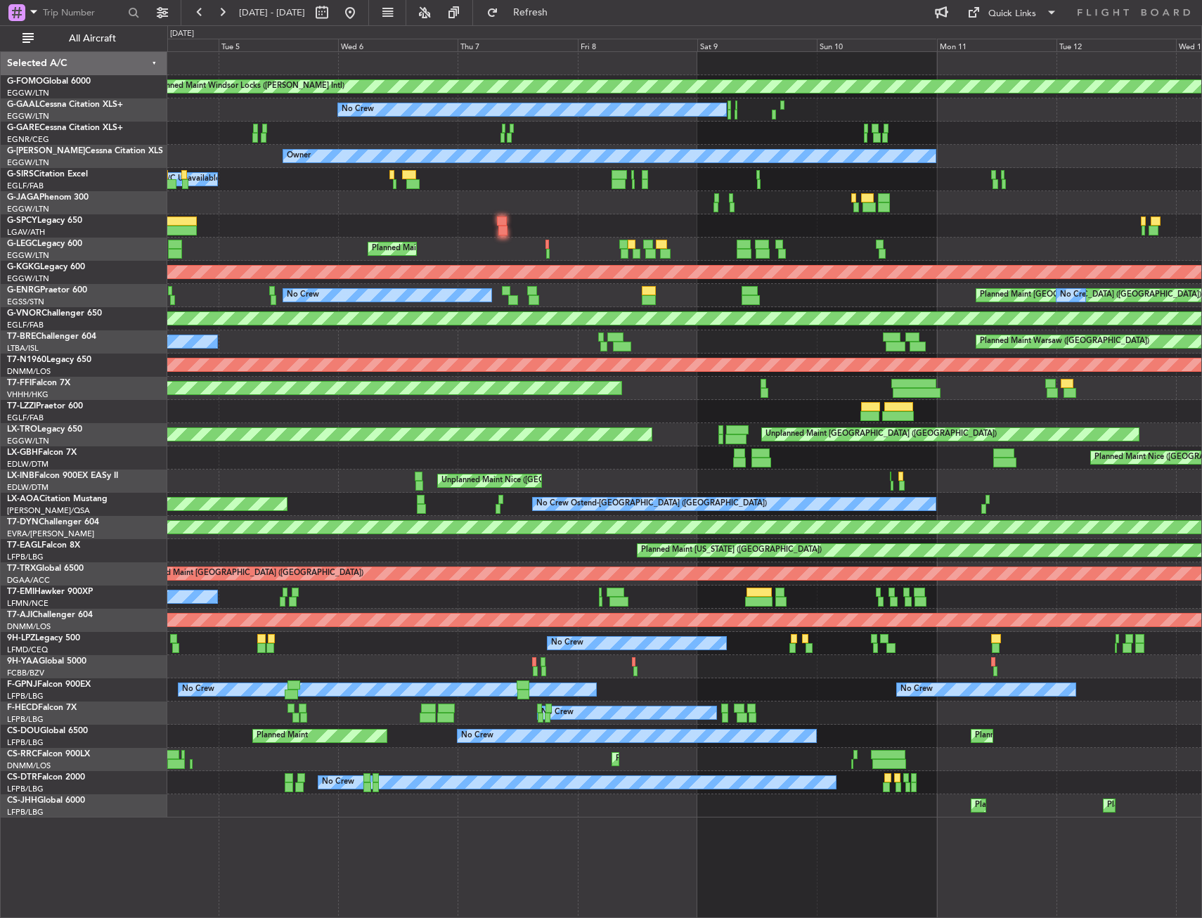
click at [545, 174] on div "Planned Maint Windsor Locks ([PERSON_NAME] Intl) Planned Maint [GEOGRAPHIC_DATA…" at bounding box center [684, 434] width 1034 height 765
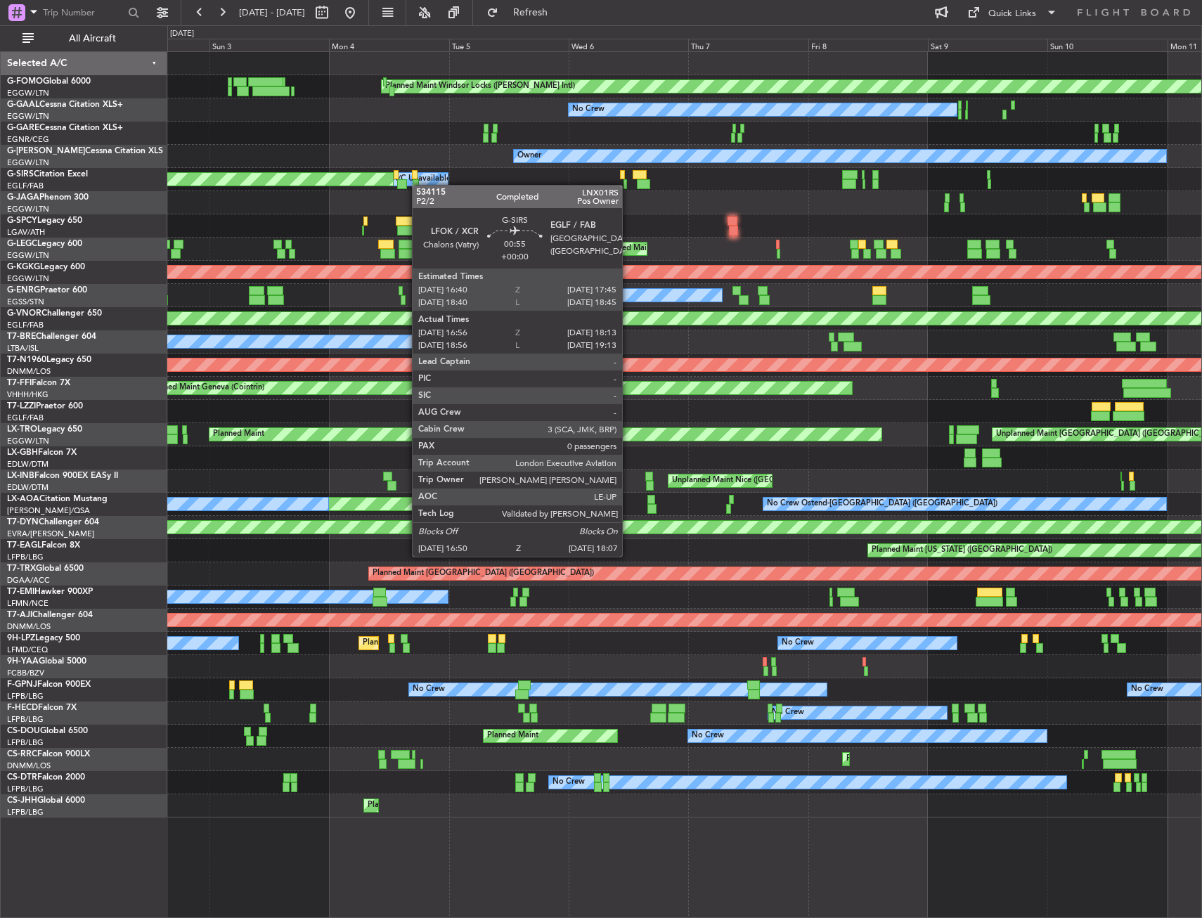
click at [419, 185] on div at bounding box center [416, 184] width 7 height 10
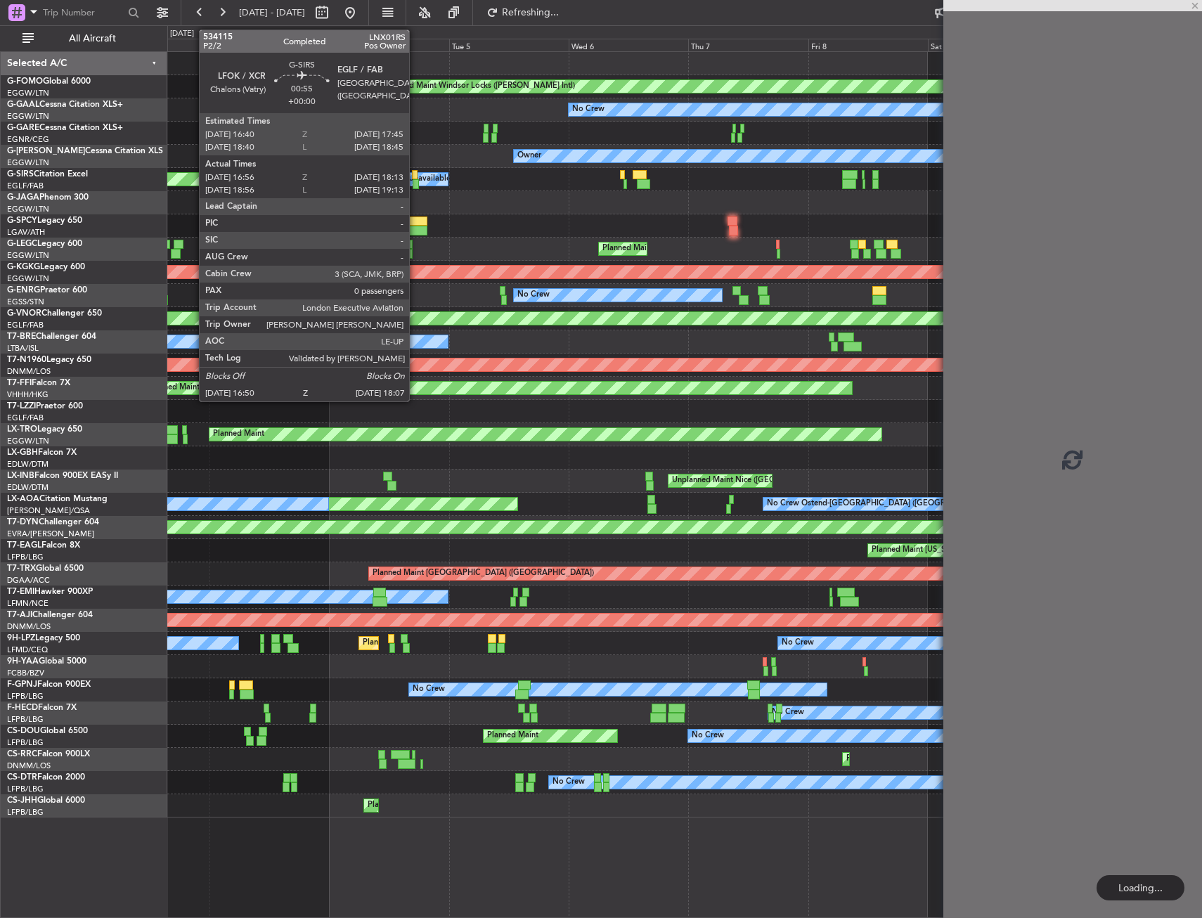
click at [415, 185] on div at bounding box center [416, 184] width 7 height 10
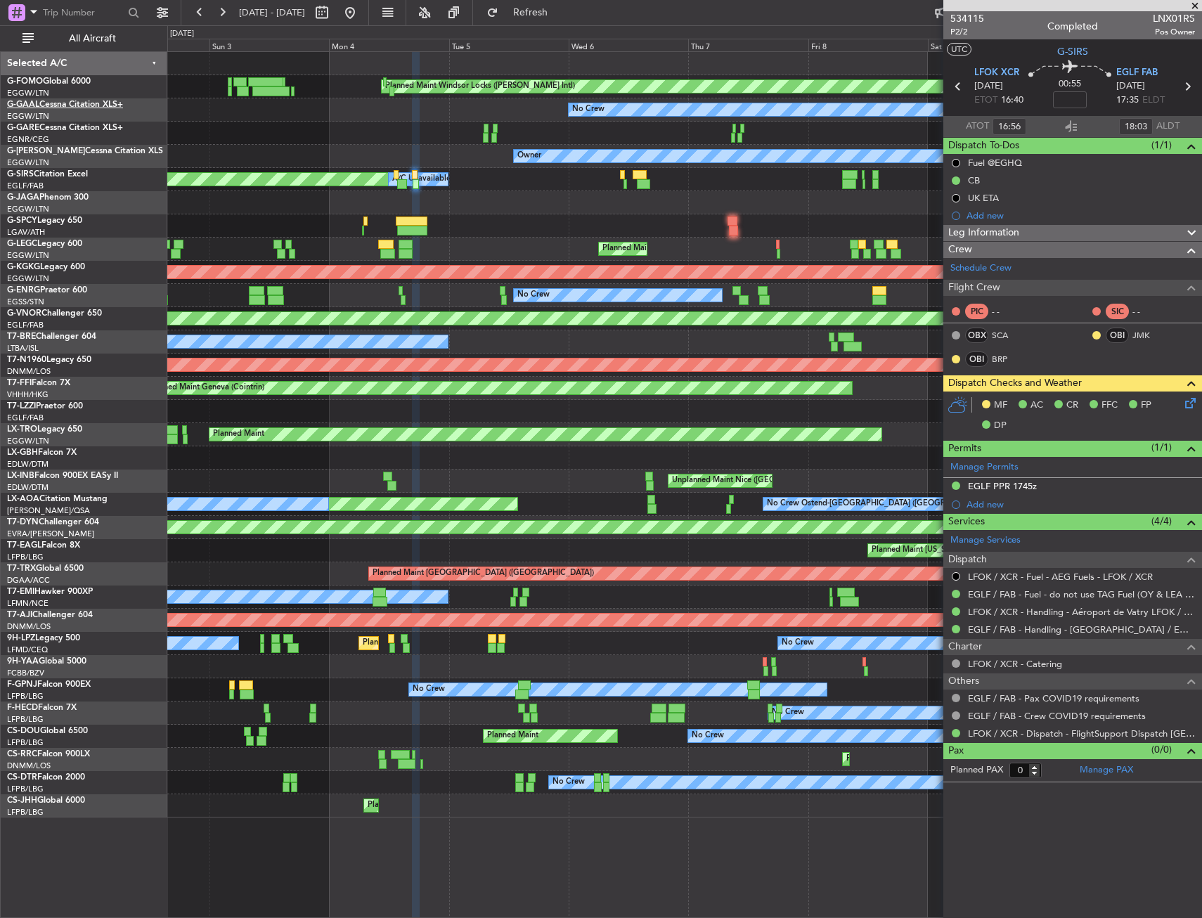
click at [71, 101] on link "G-GAAL Cessna Citation XLS+" at bounding box center [65, 105] width 116 height 8
click at [0, 253] on html "[DATE] - [DATE] Refresh Quick Links All Aircraft Planned Maint Windsor Locks ([…" at bounding box center [601, 459] width 1202 height 918
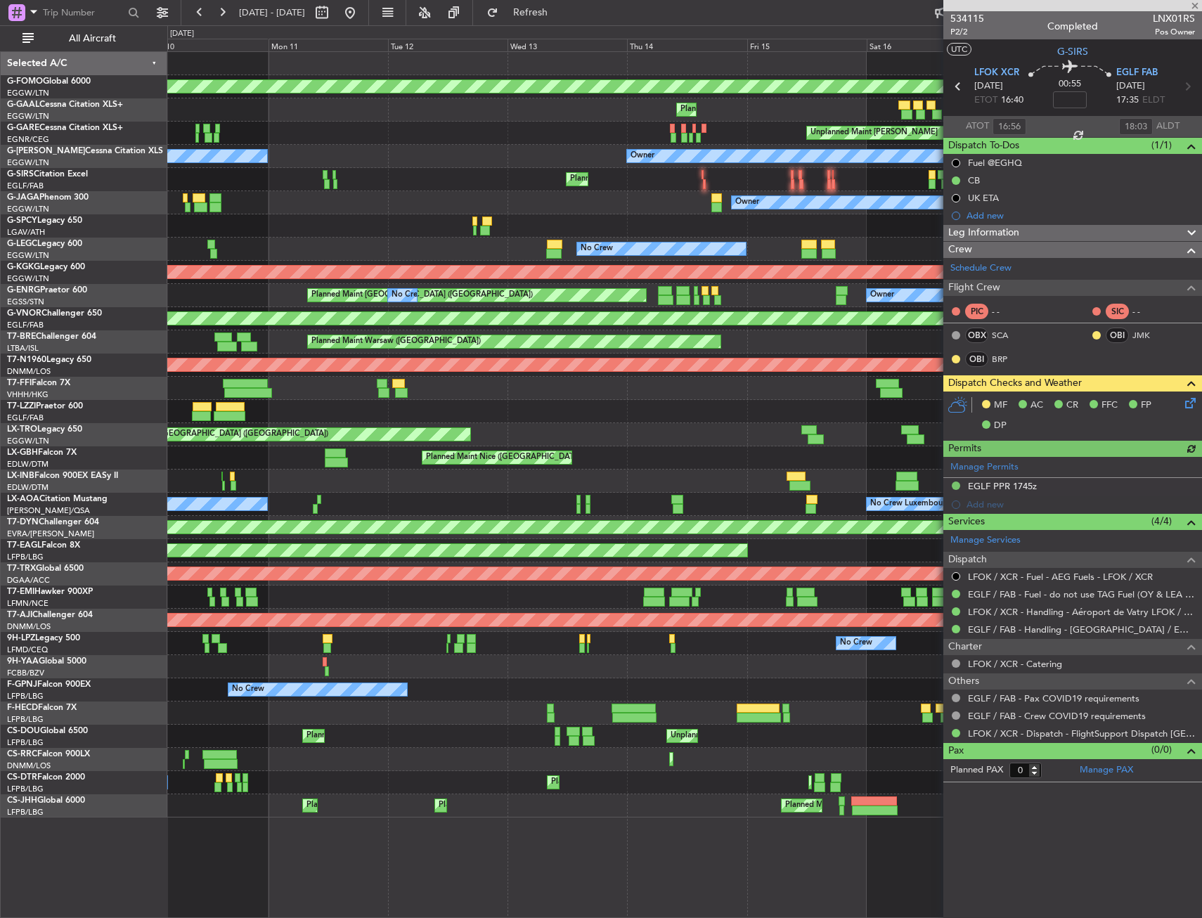
click at [0, 321] on html "[DATE] - [DATE] Refresh Quick Links All Aircraft Planned Maint Windsor Locks ([…" at bounding box center [601, 459] width 1202 height 918
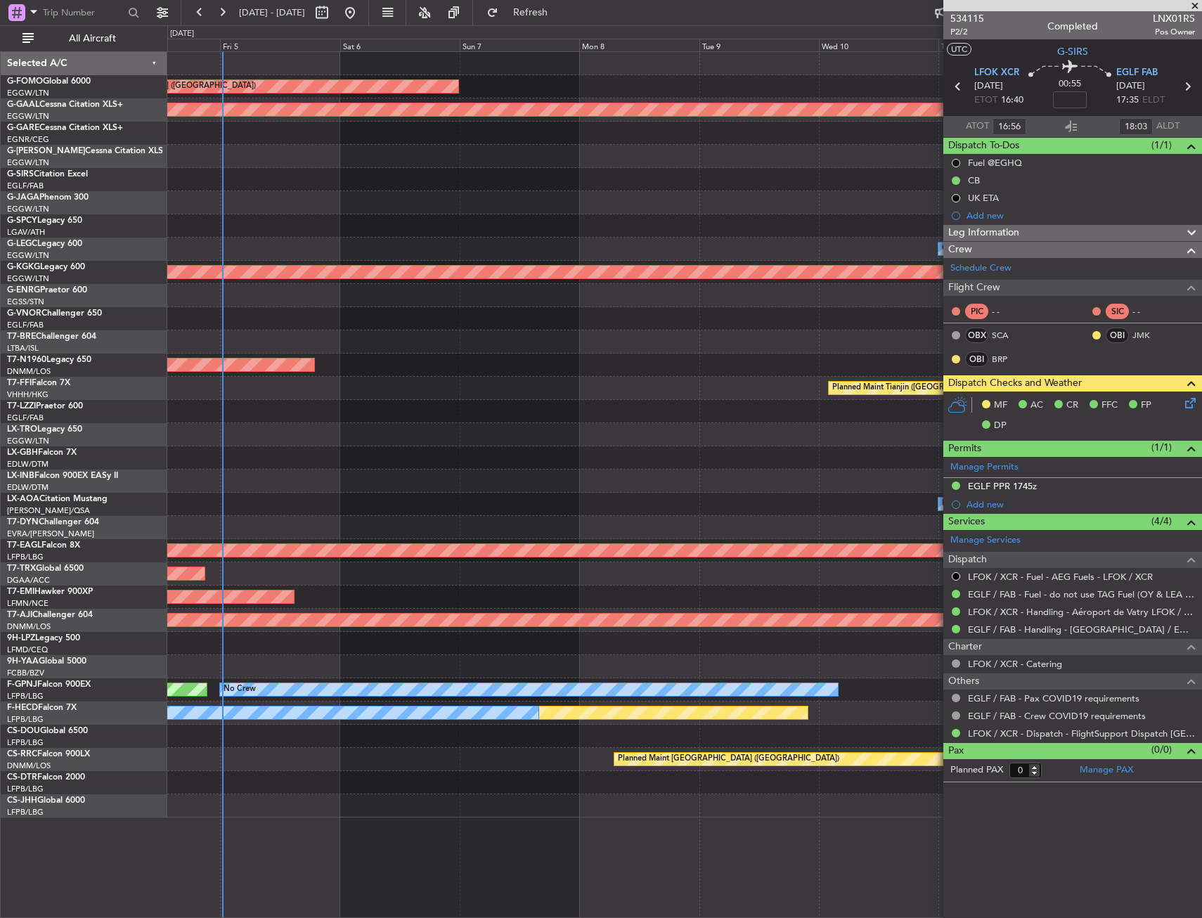
click at [439, 224] on div at bounding box center [684, 225] width 1034 height 23
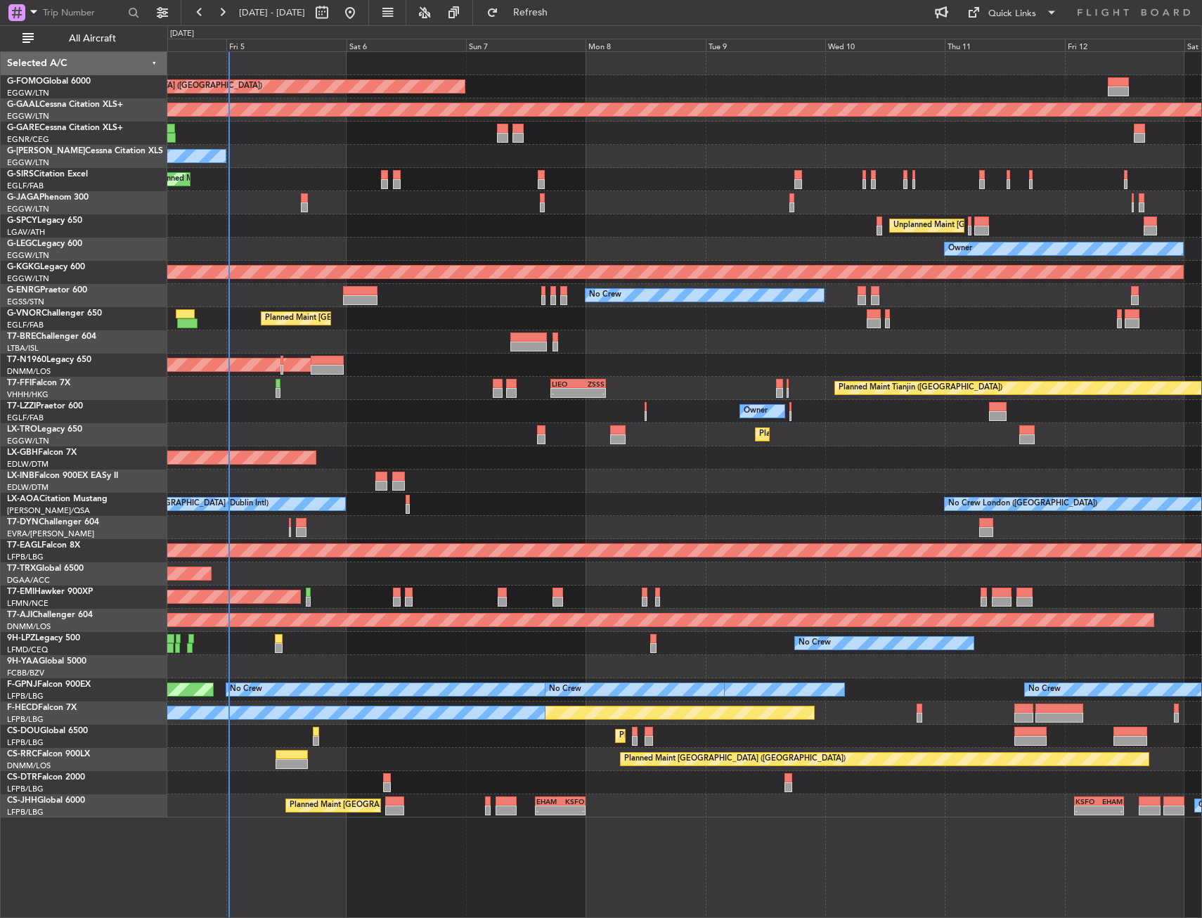
click at [888, 843] on div "Planned Maint [GEOGRAPHIC_DATA] ([GEOGRAPHIC_DATA]) Planned [GEOGRAPHIC_DATA] O…" at bounding box center [684, 484] width 1035 height 867
click at [765, 849] on div "Planned Maint [GEOGRAPHIC_DATA] ([GEOGRAPHIC_DATA]) Planned [GEOGRAPHIC_DATA] O…" at bounding box center [684, 484] width 1035 height 867
drag, startPoint x: 296, startPoint y: 194, endPoint x: 276, endPoint y: 183, distance: 23.3
click at [120, 39] on span "All Aircraft" at bounding box center [93, 39] width 112 height 10
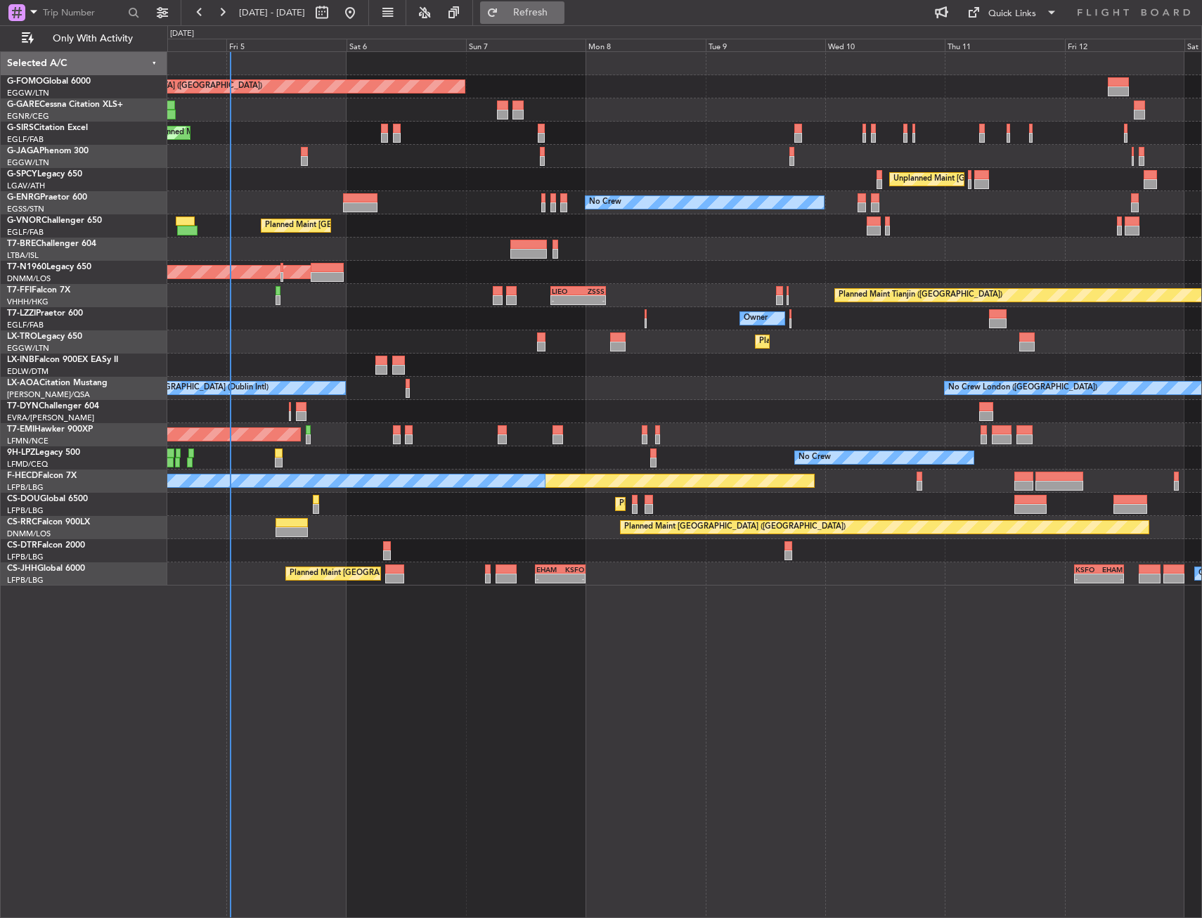
click at [564, 20] on button "Refresh" at bounding box center [522, 12] width 84 height 22
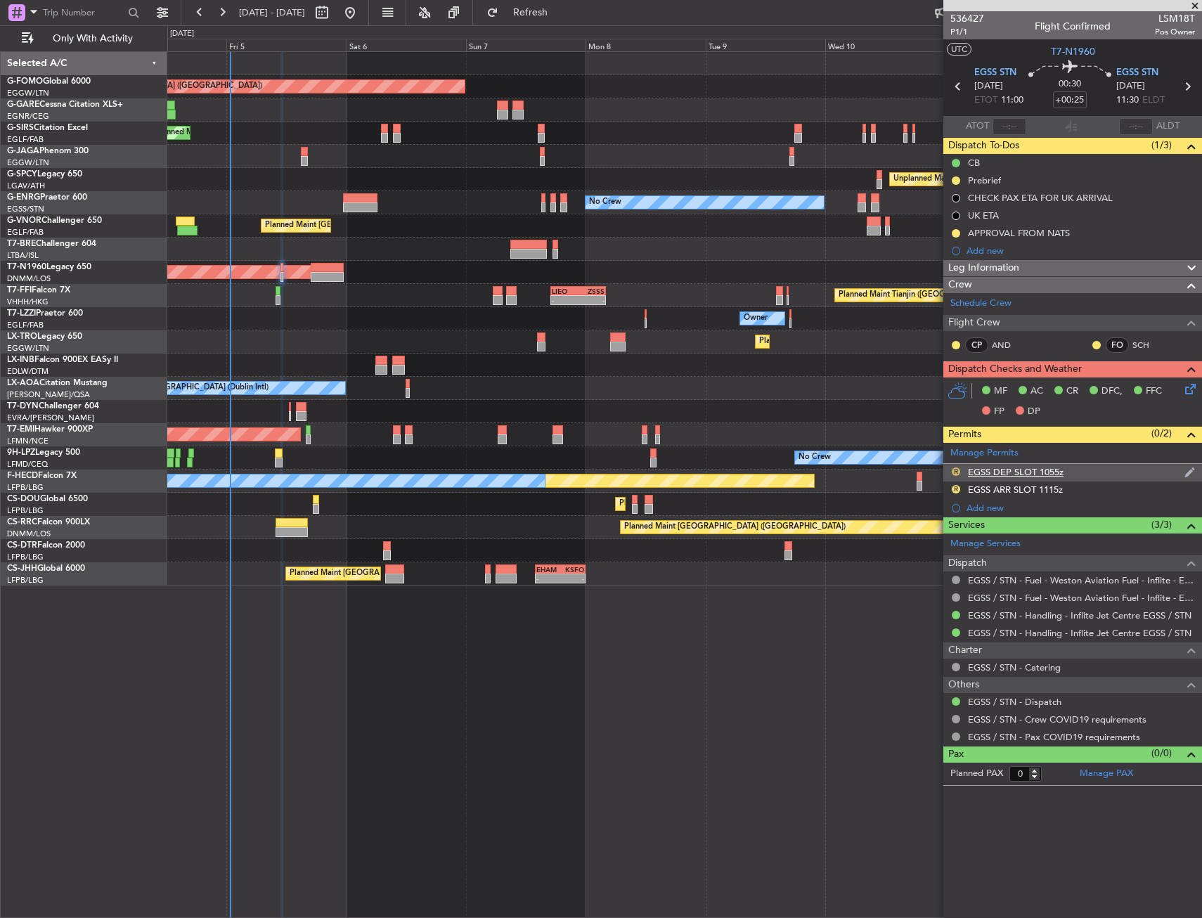
click at [953, 469] on button "R" at bounding box center [956, 471] width 8 height 8
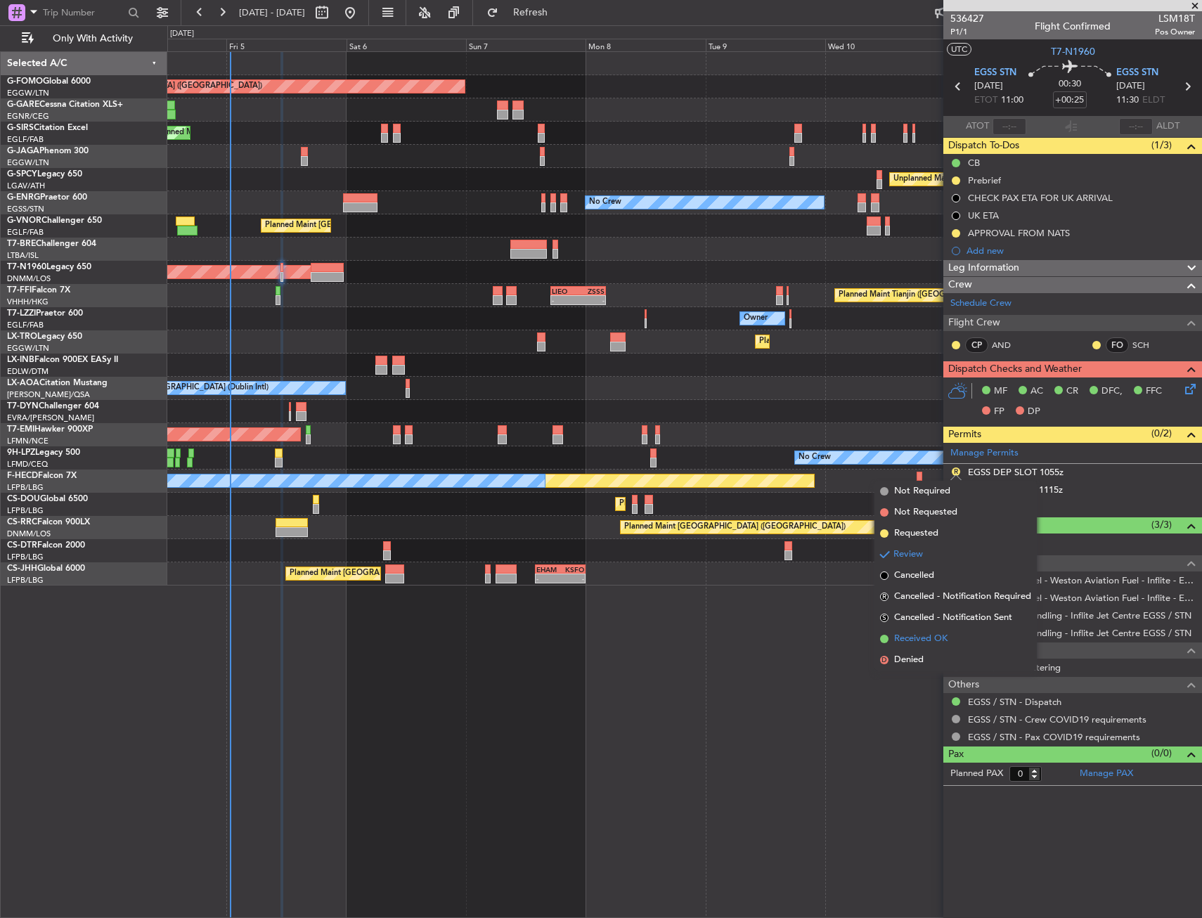
click at [938, 637] on span "Received OK" at bounding box center [920, 639] width 53 height 14
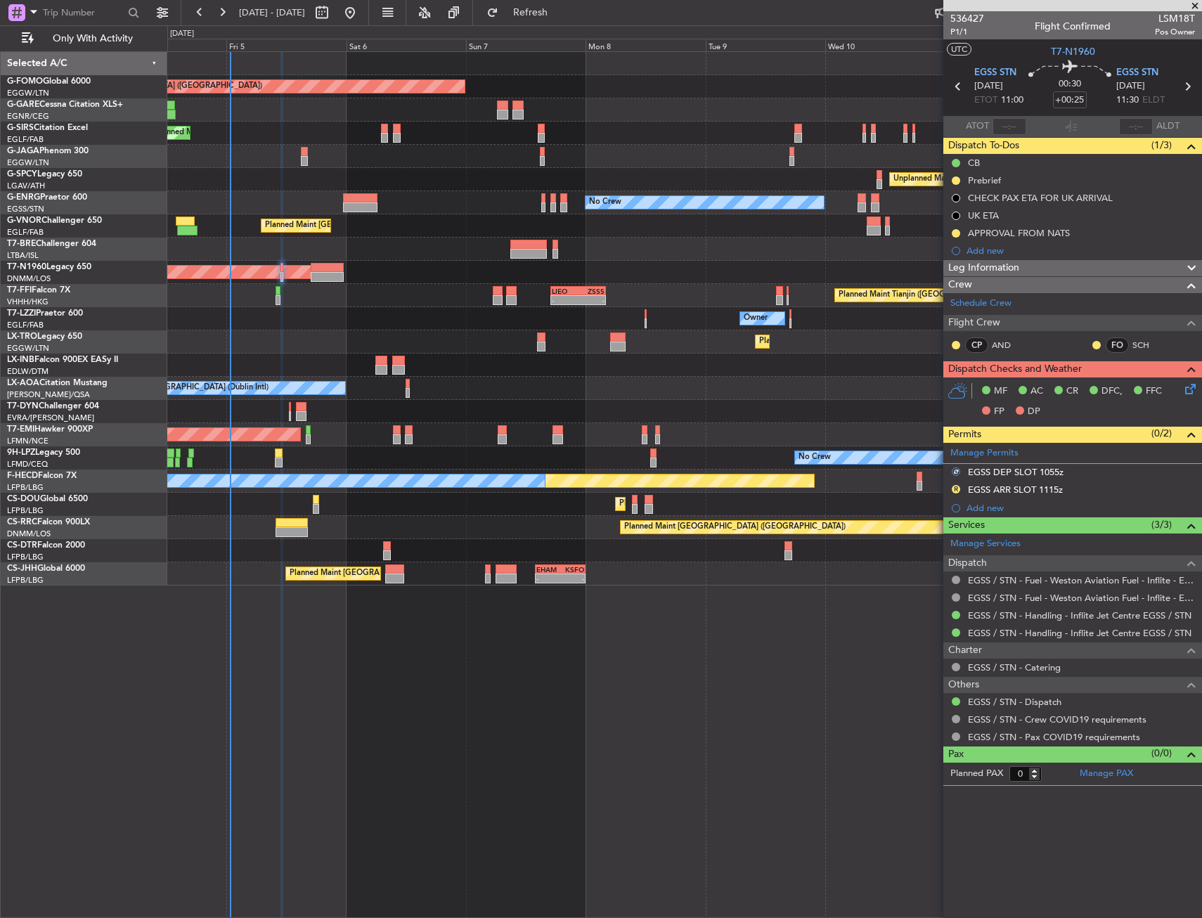
drag, startPoint x: 954, startPoint y: 492, endPoint x: 954, endPoint y: 514, distance: 21.8
click at [954, 491] on button "R" at bounding box center [956, 489] width 8 height 8
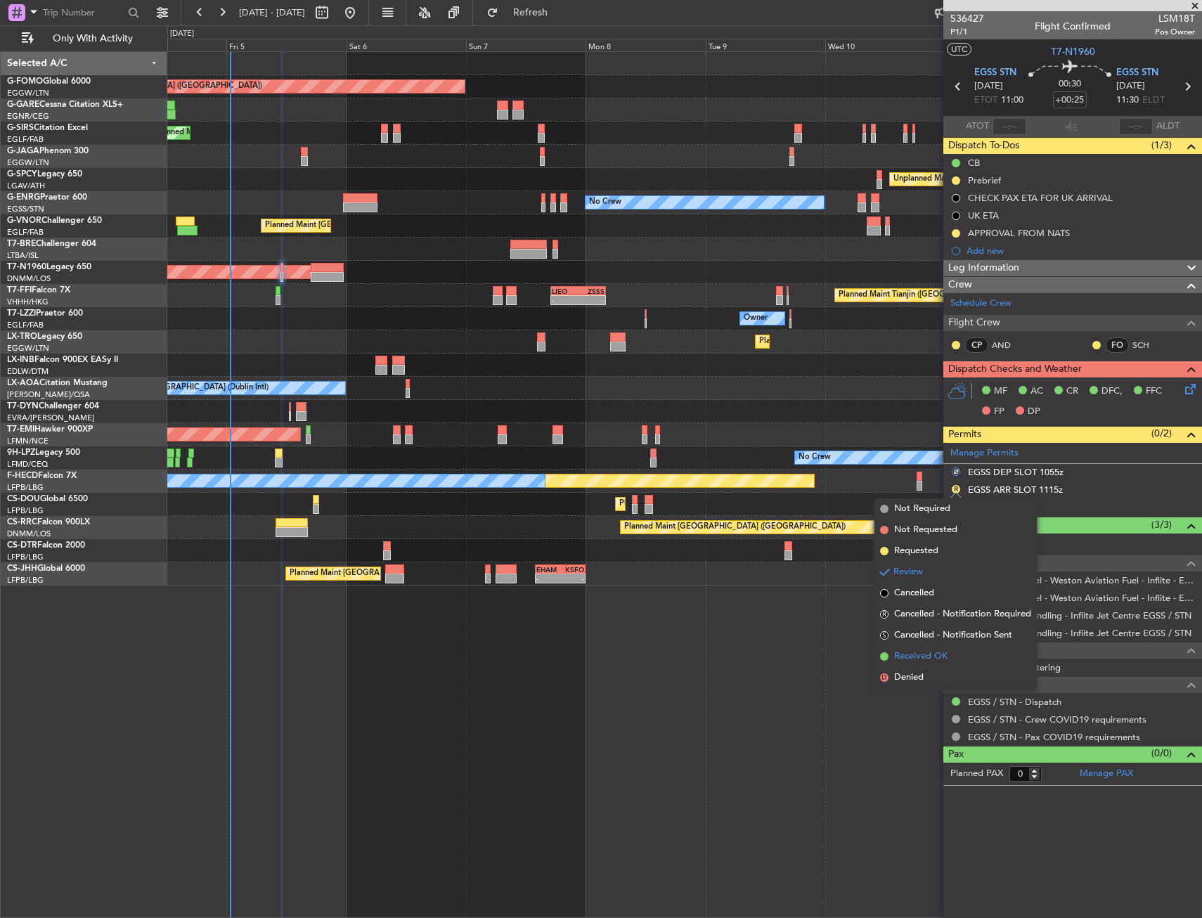
click at [945, 651] on span "Received OK" at bounding box center [920, 656] width 53 height 14
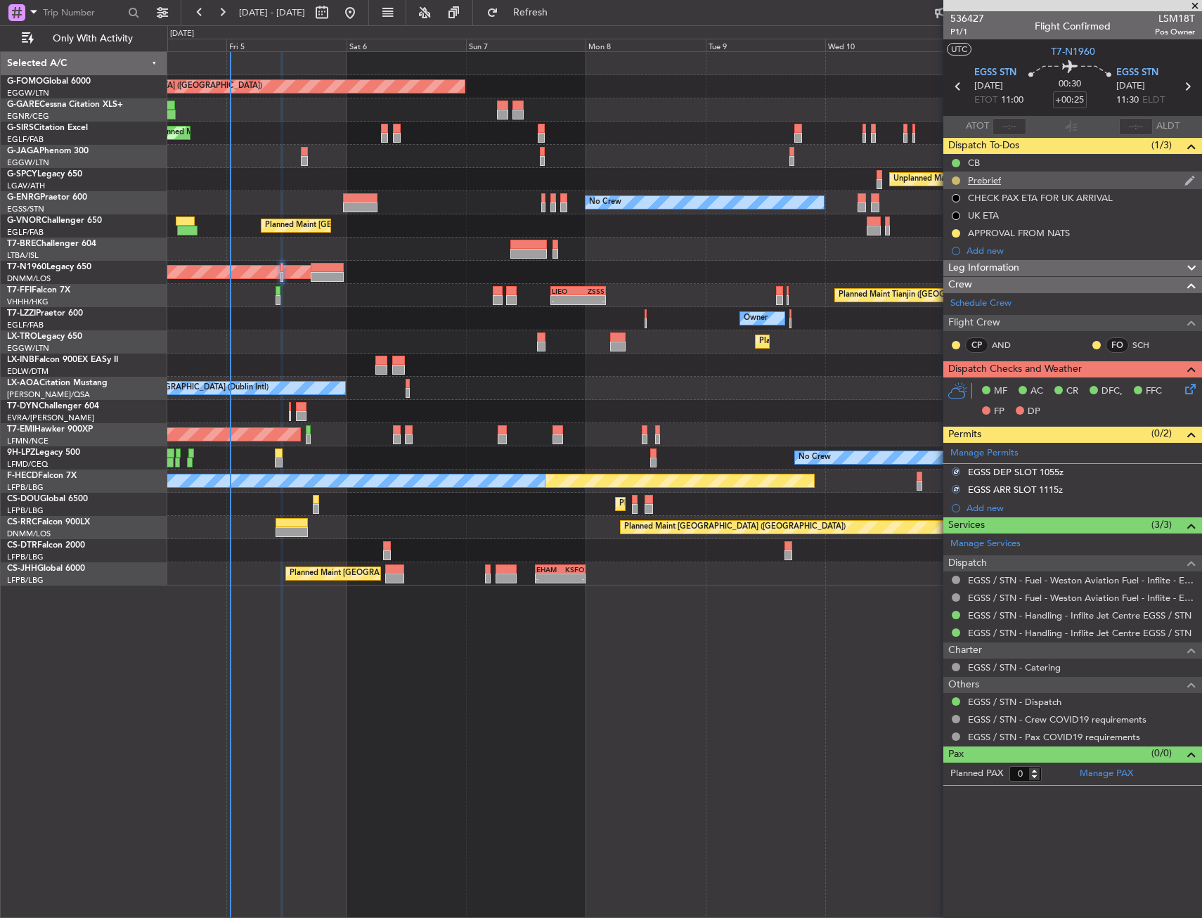
click at [953, 177] on button at bounding box center [956, 180] width 8 height 8
click at [951, 269] on span "Cancelled" at bounding box center [958, 264] width 40 height 14
click at [1188, 86] on icon at bounding box center [1187, 86] width 18 height 18
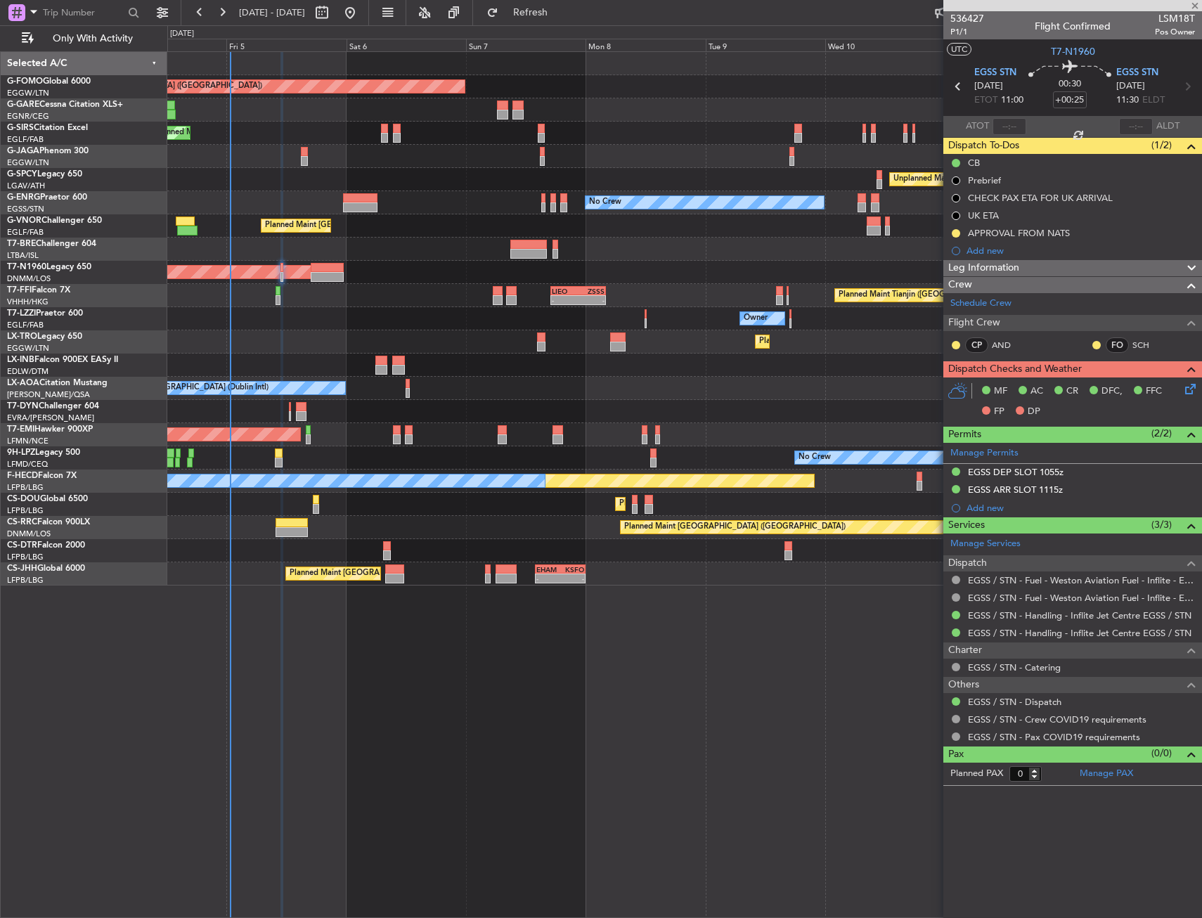
type input "-00:05"
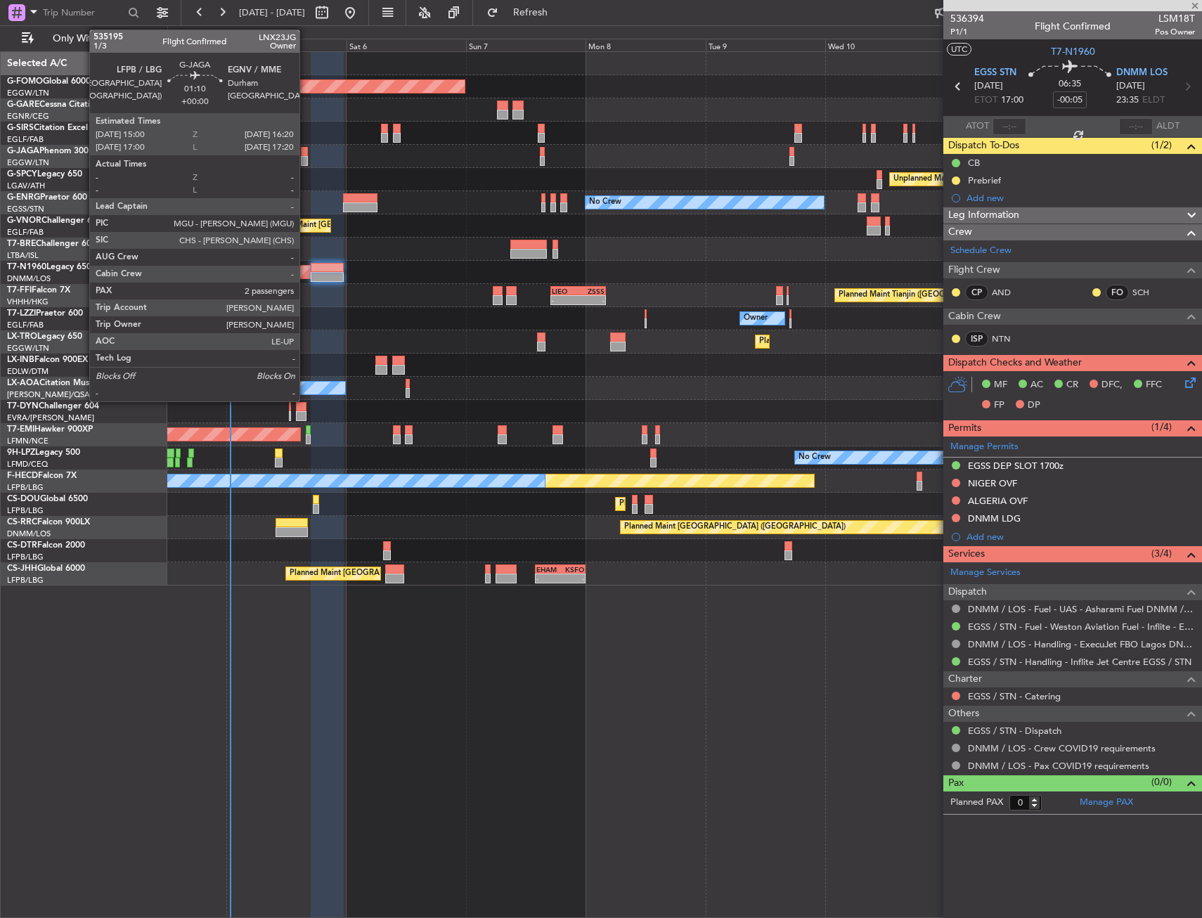
type input "+00:25"
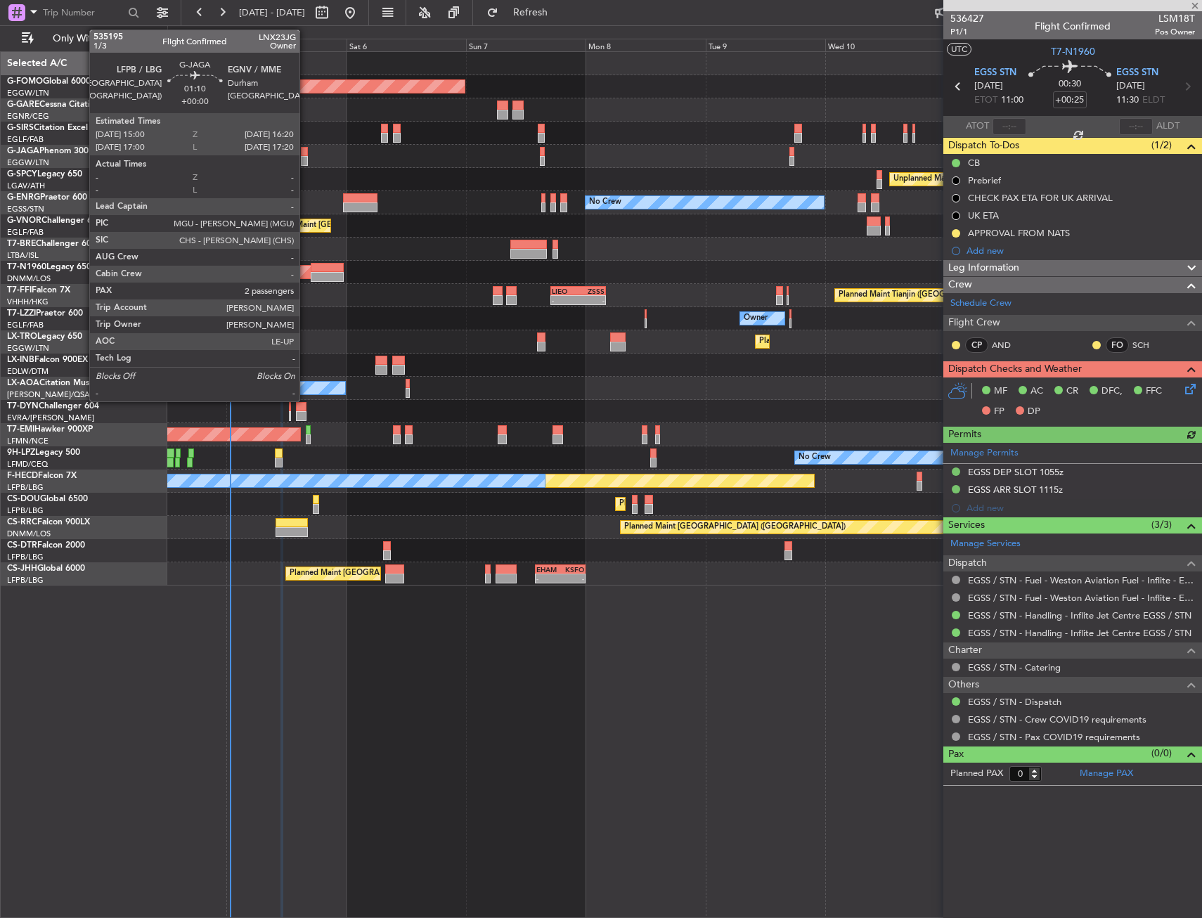
click at [306, 157] on div at bounding box center [304, 161] width 7 height 10
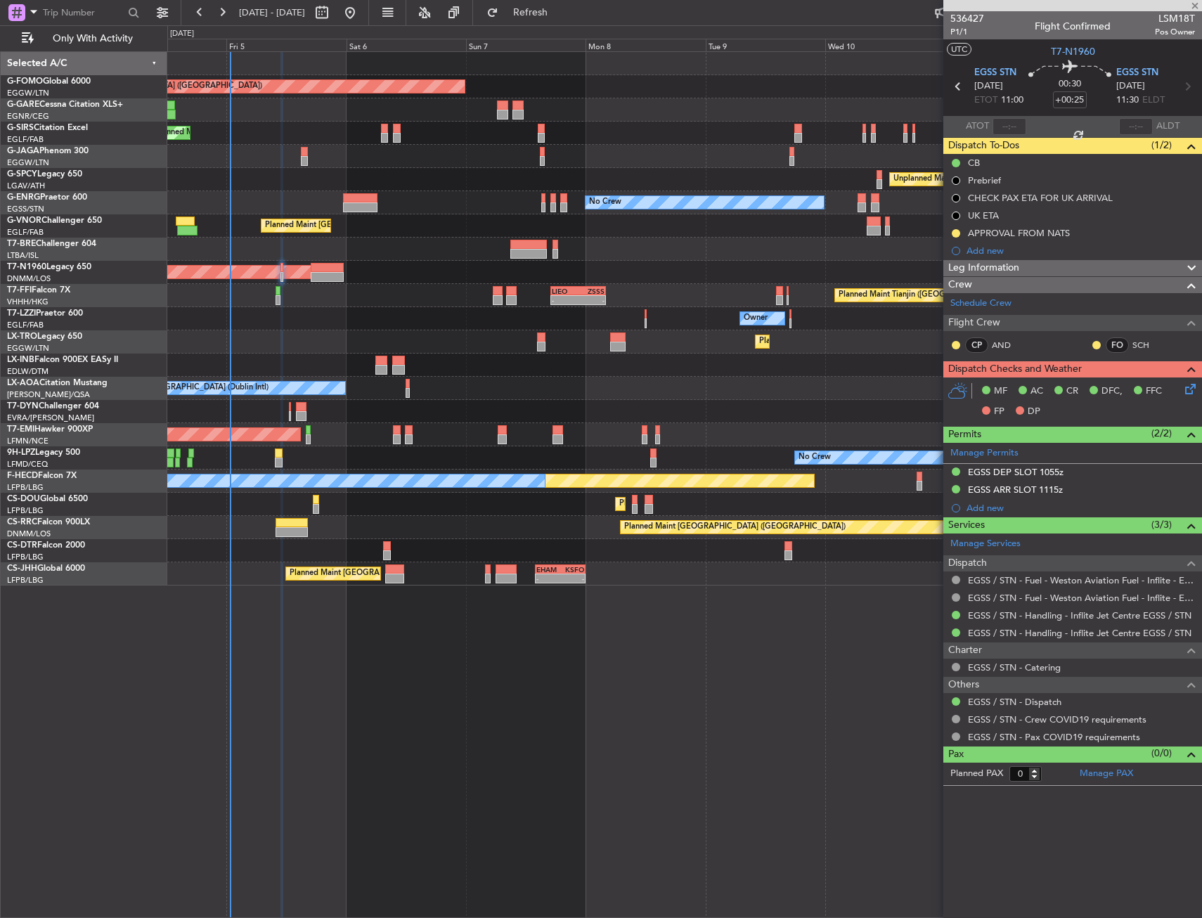
type input "2"
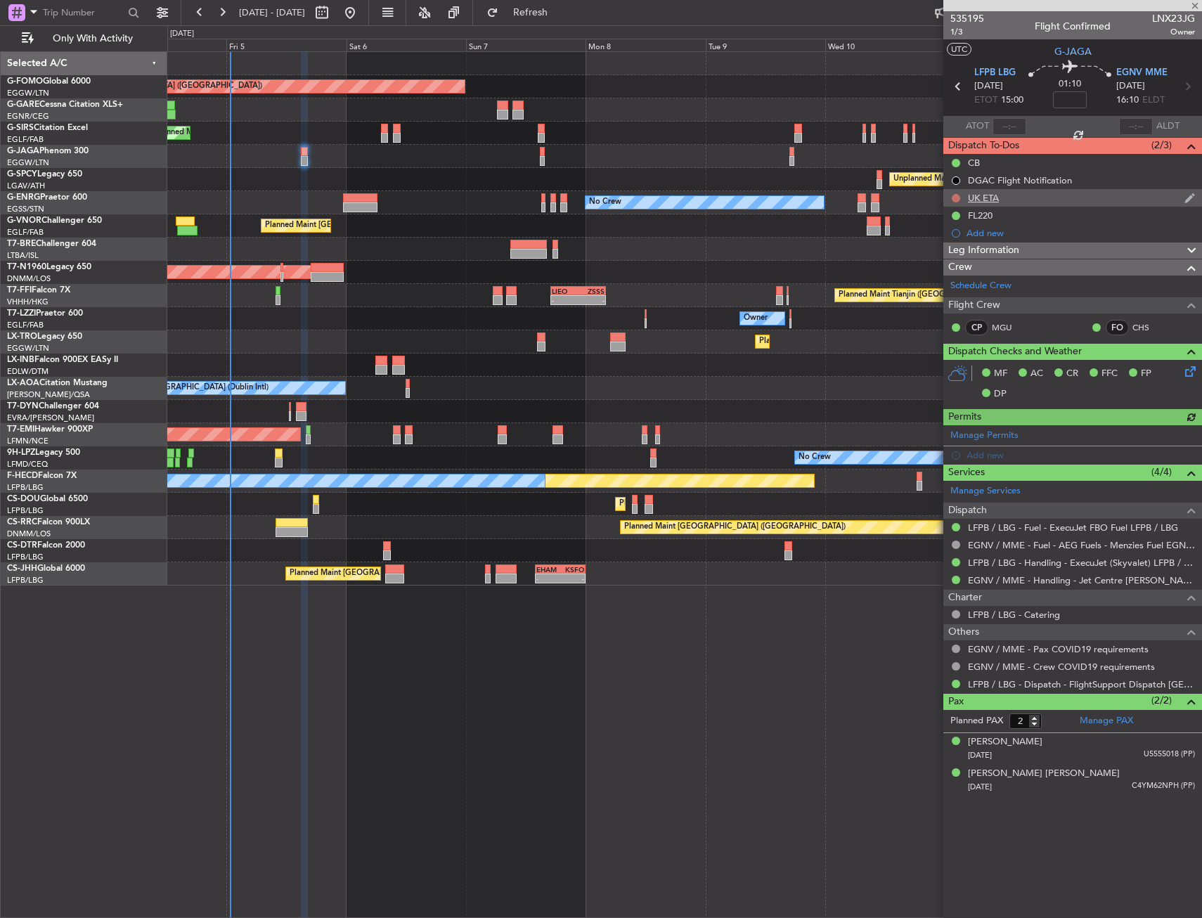
click at [952, 194] on button at bounding box center [956, 198] width 8 height 8
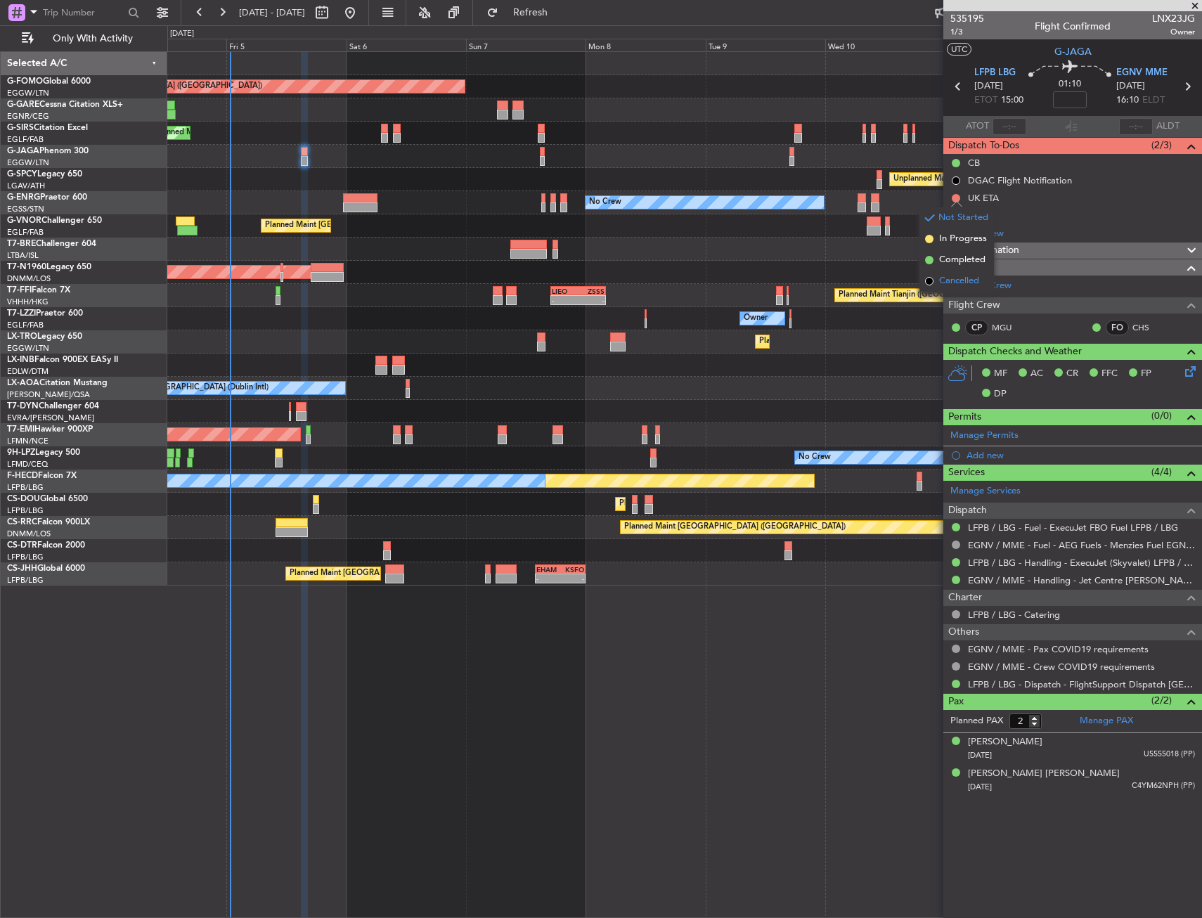
click at [944, 286] on span "Cancelled" at bounding box center [959, 281] width 40 height 14
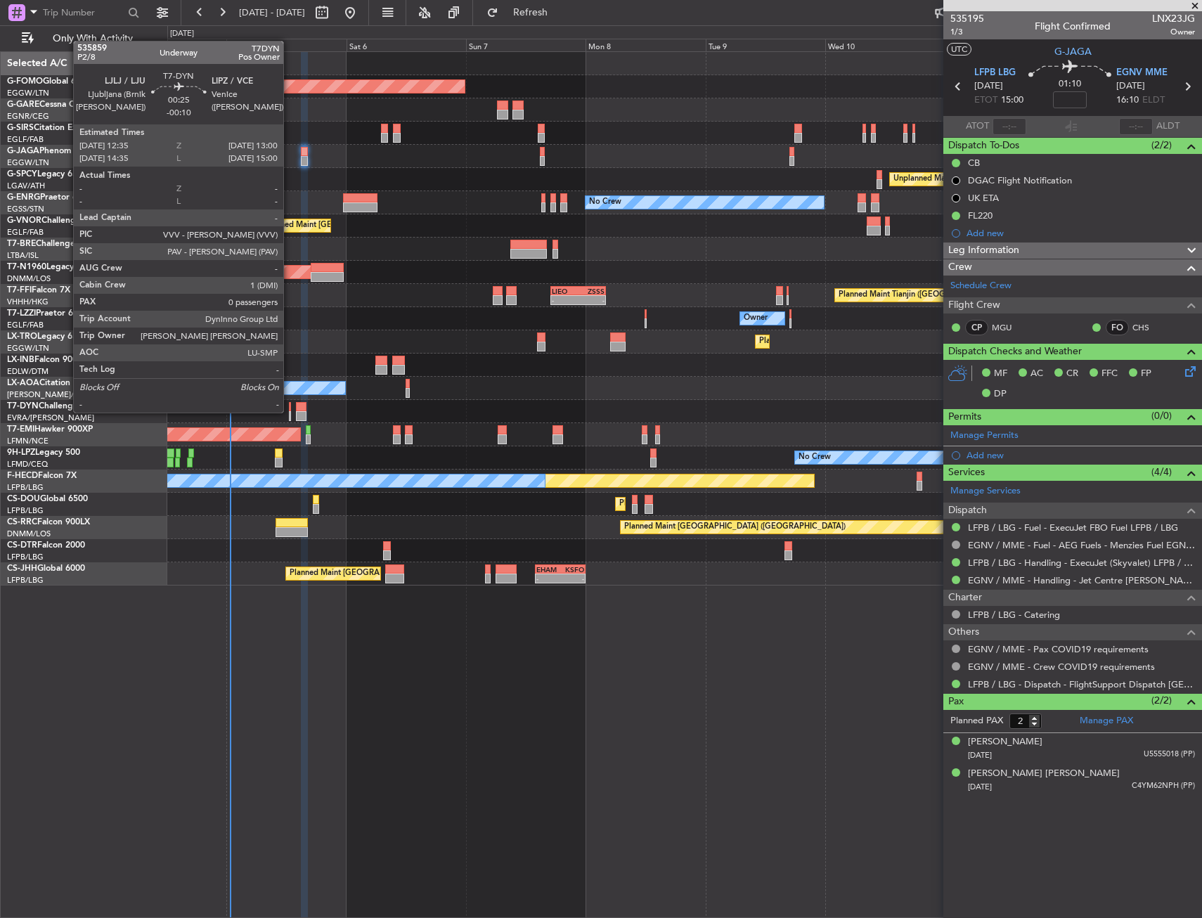
click at [289, 411] on div at bounding box center [290, 416] width 2 height 10
type input "-00:10"
type input "0"
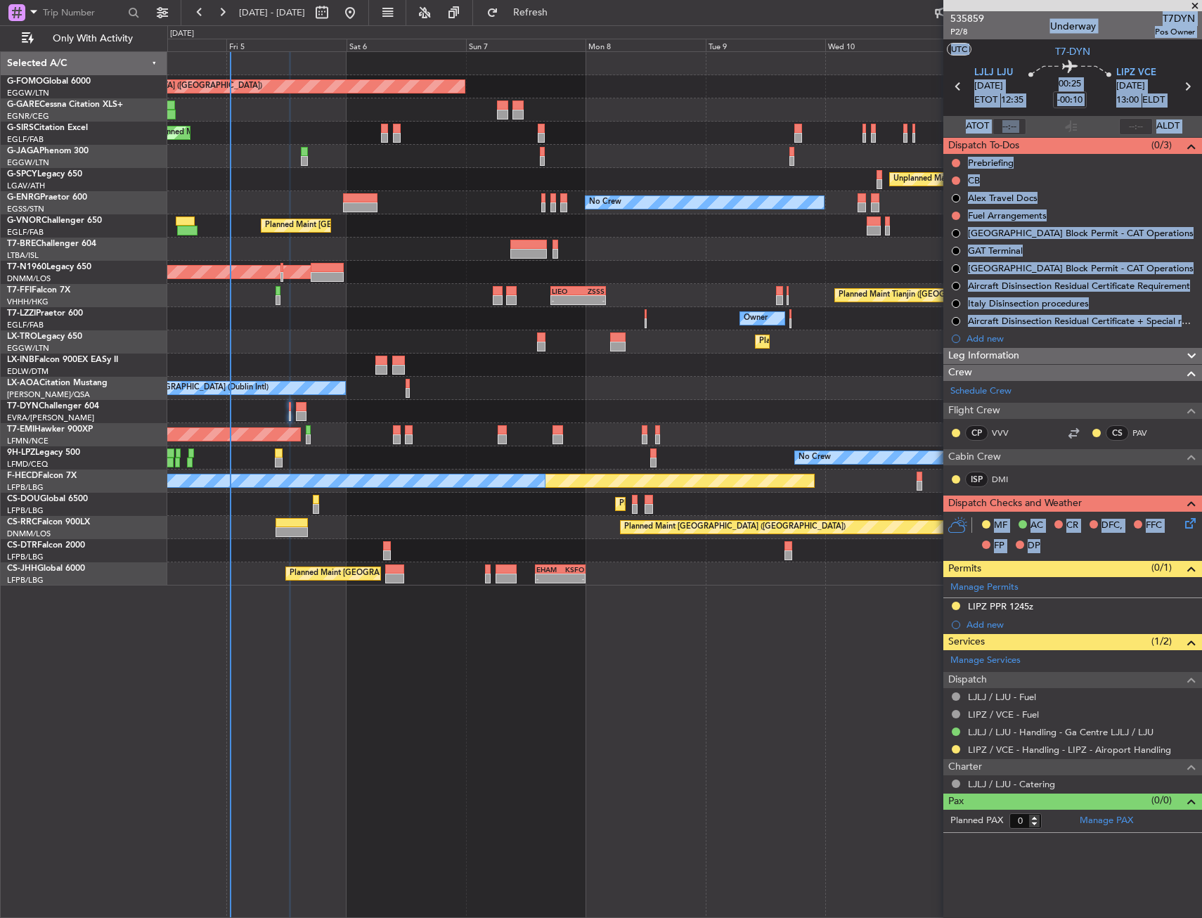
drag, startPoint x: 1193, startPoint y: 529, endPoint x: 926, endPoint y: 193, distance: 428.6
click at [926, 193] on fb-app "04 Sep 2025 - 13 Sep 2025 Refresh Quick Links Only With Activity Planned Maint …" at bounding box center [601, 464] width 1202 height 907
click at [889, 205] on div "No Crew" at bounding box center [684, 202] width 1034 height 23
click at [1045, 130] on section "ATOT ALDT" at bounding box center [1072, 126] width 259 height 21
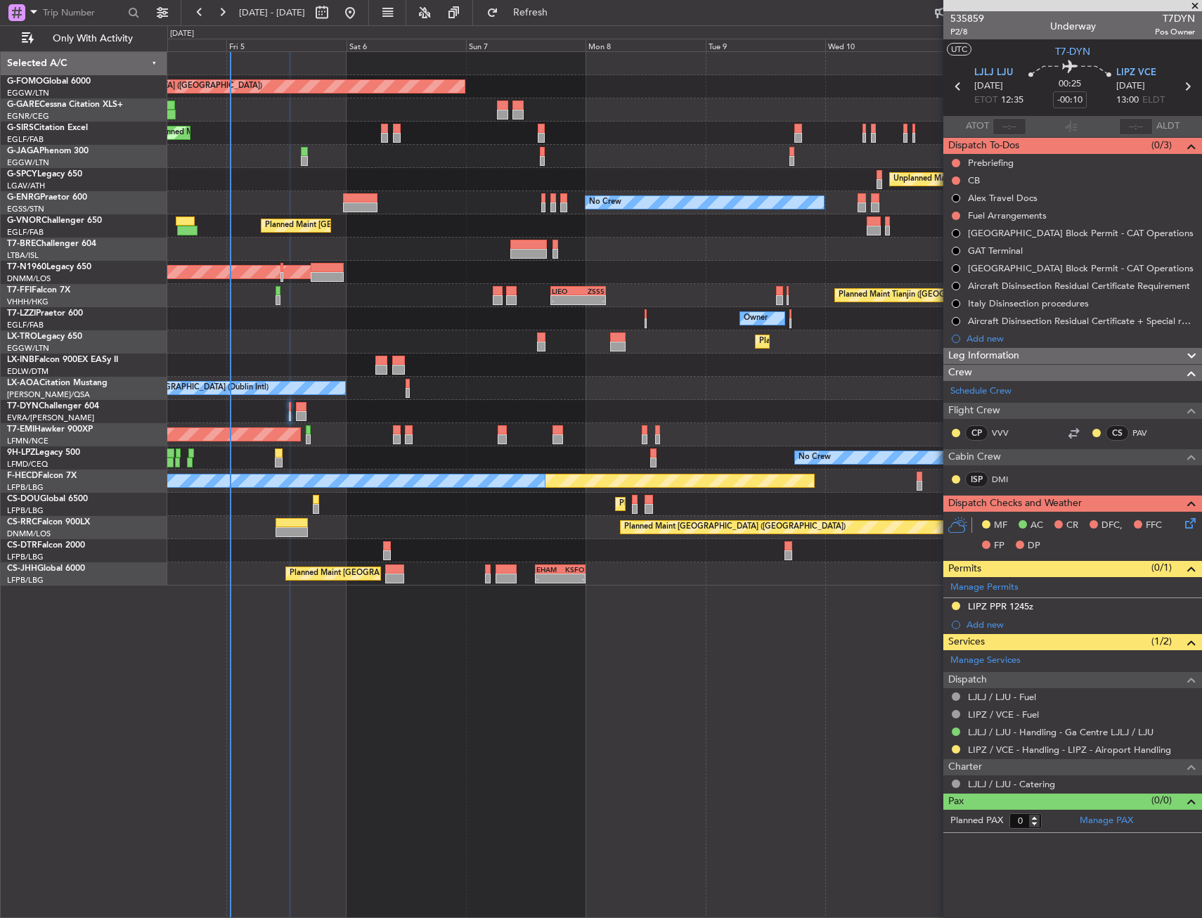
click at [1128, 430] on div "CS" at bounding box center [1117, 432] width 23 height 15
click at [1141, 435] on link "PAV" at bounding box center [1148, 433] width 32 height 13
click at [1058, 100] on input "-00:10" at bounding box center [1070, 99] width 34 height 17
click at [1098, 98] on div "00:25 0" at bounding box center [1069, 86] width 93 height 52
type input "+00:00"
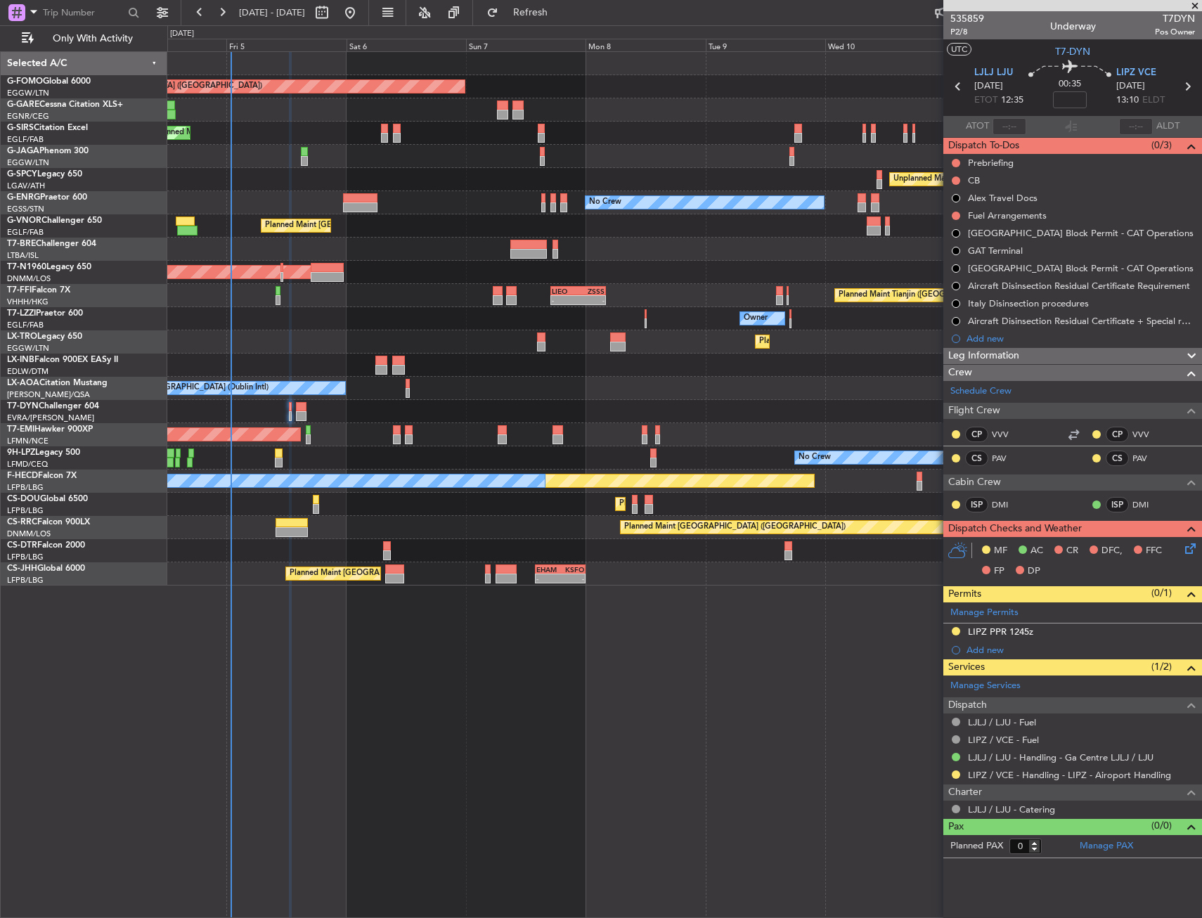
click at [290, 406] on div at bounding box center [291, 407] width 4 height 10
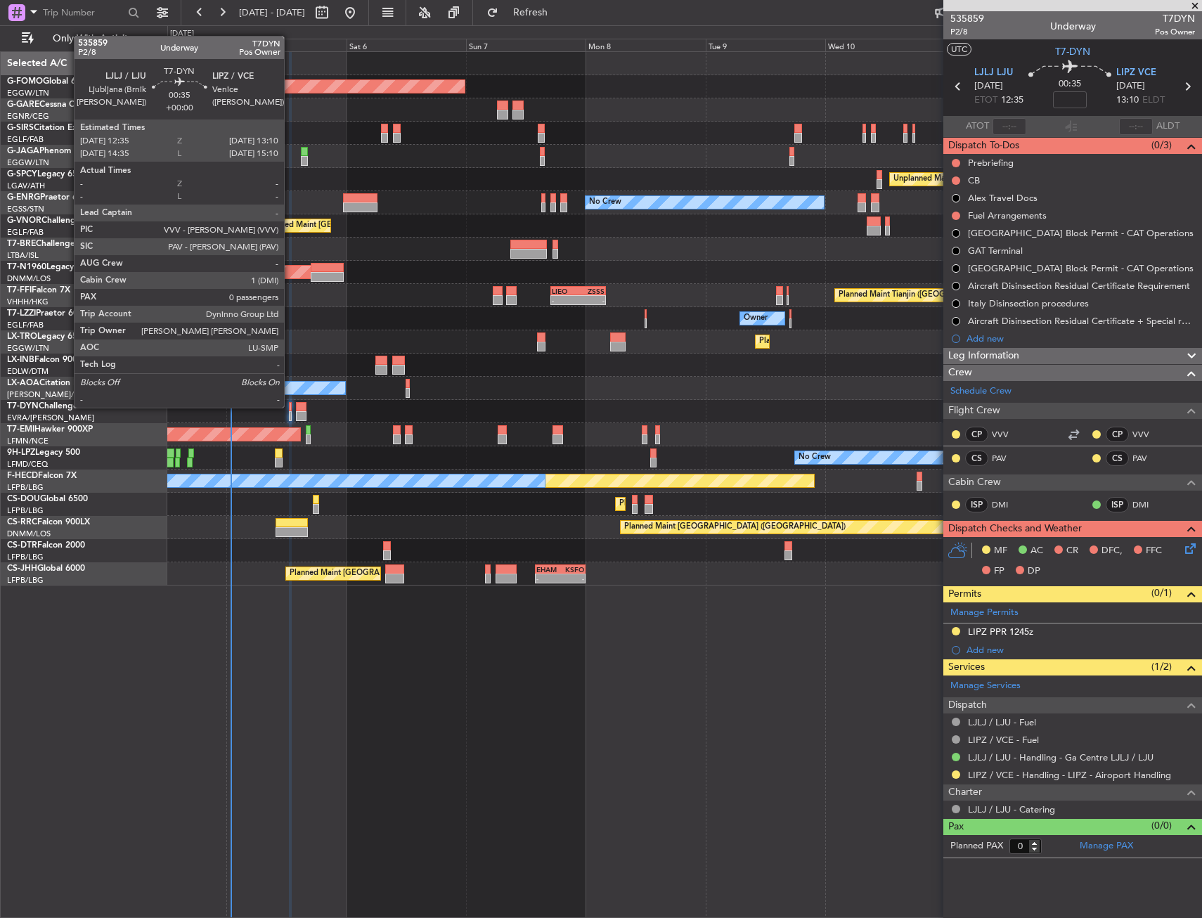
click at [290, 406] on div at bounding box center [291, 407] width 4 height 10
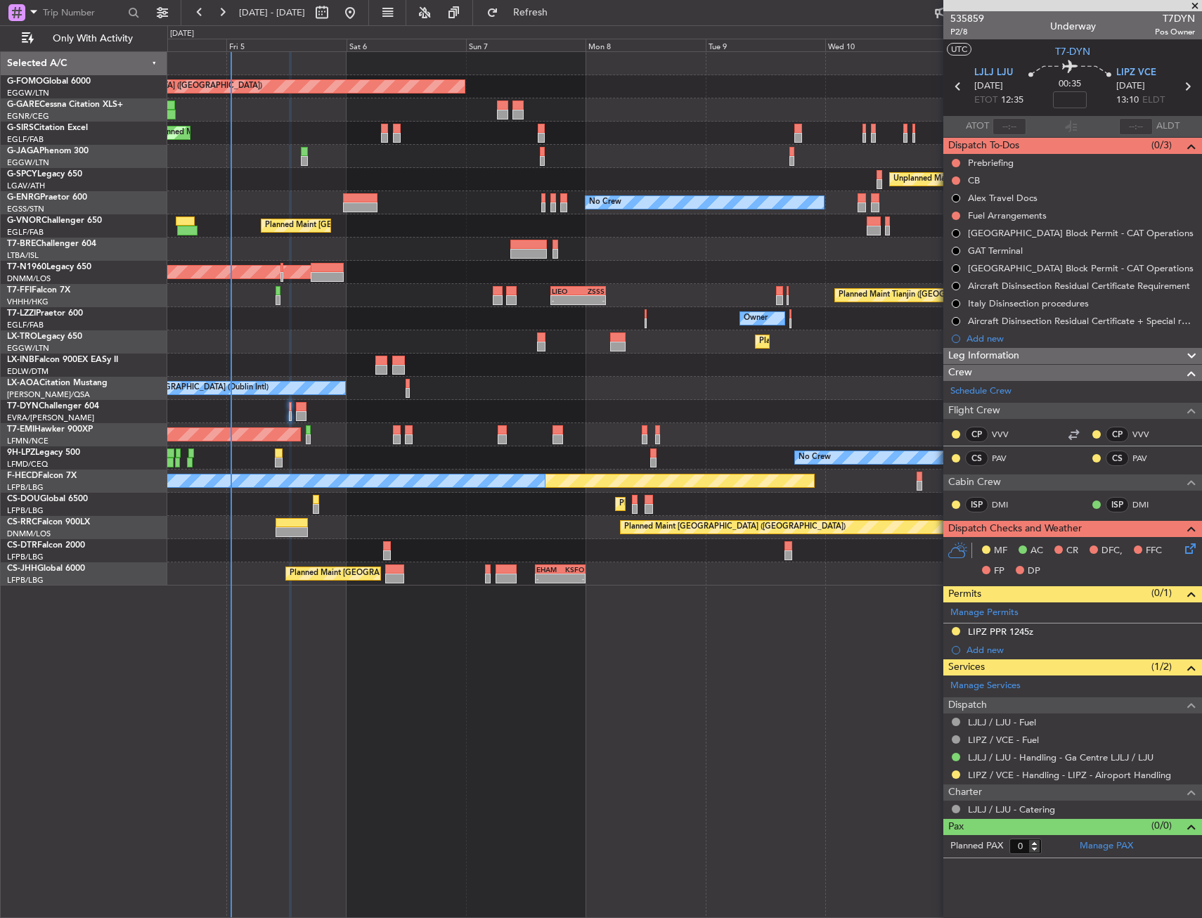
click at [1193, 549] on icon at bounding box center [1187, 545] width 11 height 11
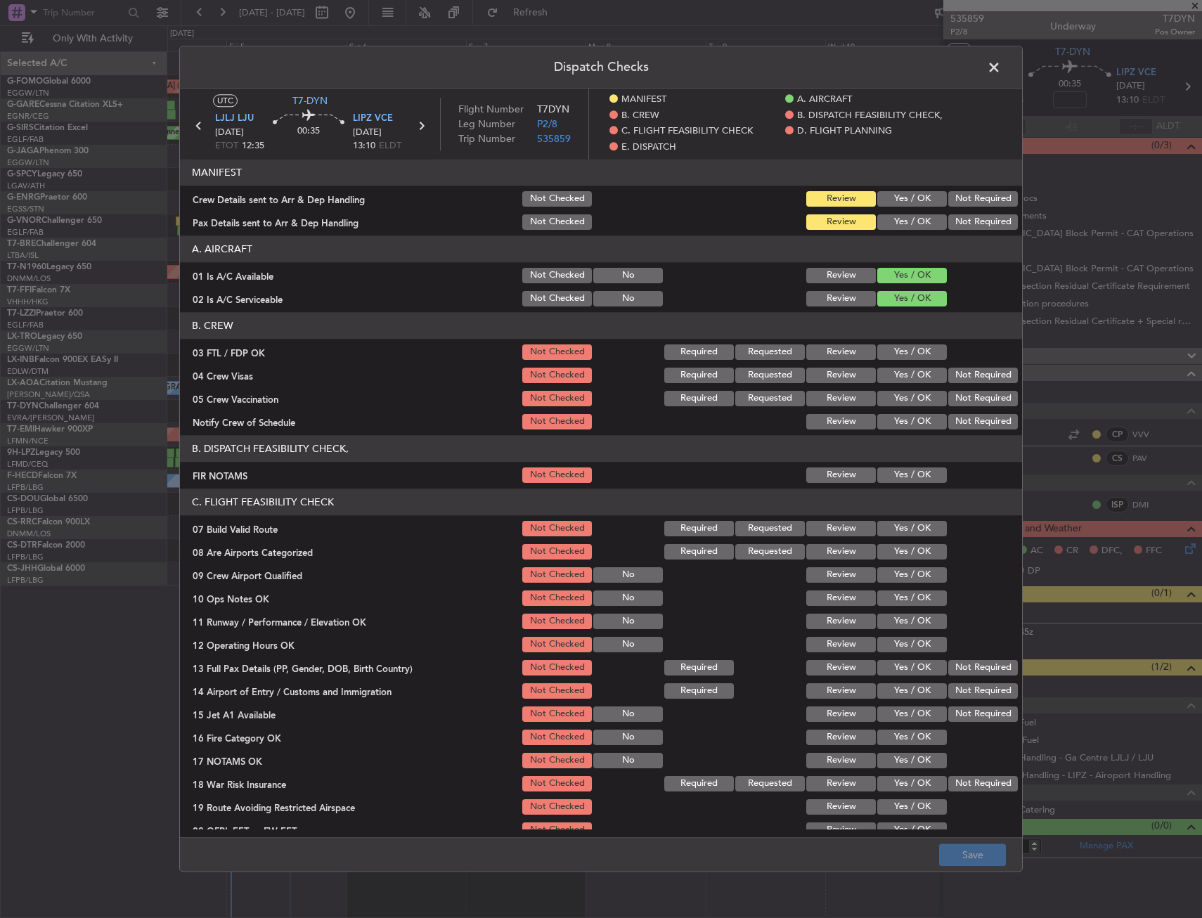
drag, startPoint x: 931, startPoint y: 224, endPoint x: 921, endPoint y: 202, distance: 24.5
click at [931, 223] on button "Yes / OK" at bounding box center [912, 221] width 70 height 15
click at [915, 193] on button "Yes / OK" at bounding box center [912, 198] width 70 height 15
click at [895, 357] on button "Yes / OK" at bounding box center [912, 351] width 70 height 15
click at [963, 368] on button "Not Required" at bounding box center [983, 375] width 70 height 15
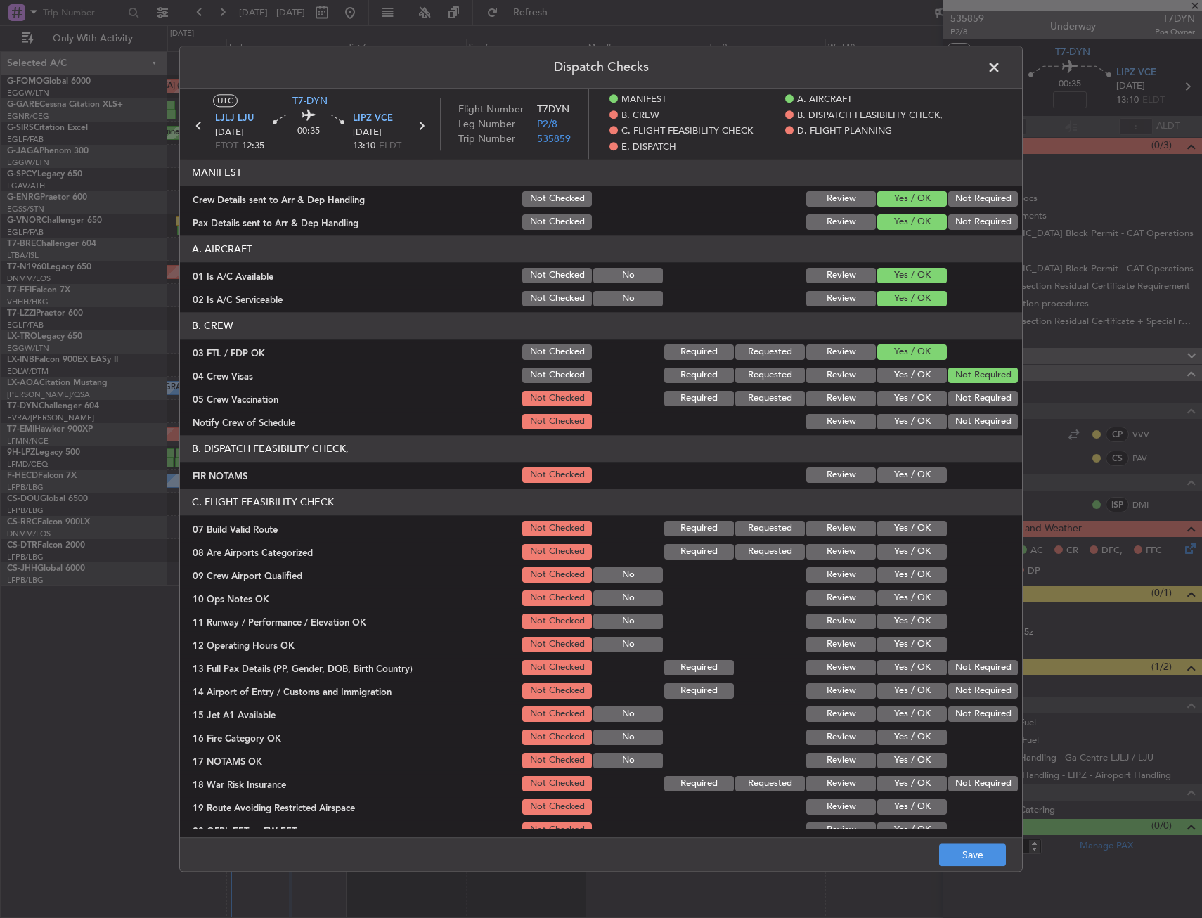
click at [964, 394] on button "Not Required" at bounding box center [983, 398] width 70 height 15
drag, startPoint x: 812, startPoint y: 198, endPoint x: 823, endPoint y: 211, distance: 16.9
click at [812, 198] on button "Review" at bounding box center [841, 198] width 70 height 15
click at [823, 214] on div "Review" at bounding box center [839, 222] width 71 height 20
click at [823, 219] on button "Review" at bounding box center [841, 221] width 70 height 15
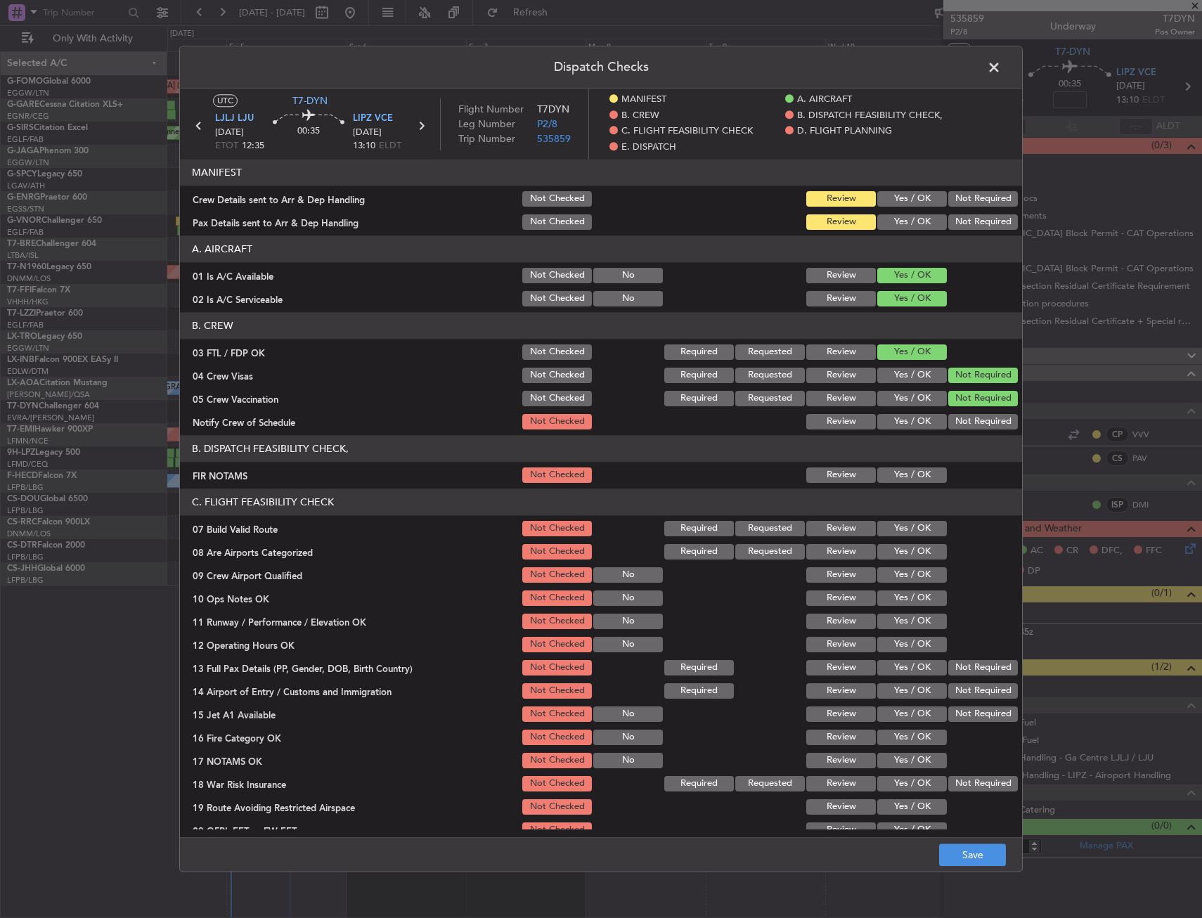
click at [892, 416] on button "Yes / OK" at bounding box center [912, 421] width 70 height 15
click at [900, 462] on header "B. DISPATCH FEASIBILITY CHECK," at bounding box center [601, 448] width 842 height 27
click at [899, 472] on button "Yes / OK" at bounding box center [912, 474] width 70 height 15
click at [898, 514] on header "C. FLIGHT FEASIBILITY CHECK" at bounding box center [601, 501] width 842 height 27
click at [897, 531] on button "Yes / OK" at bounding box center [912, 528] width 70 height 15
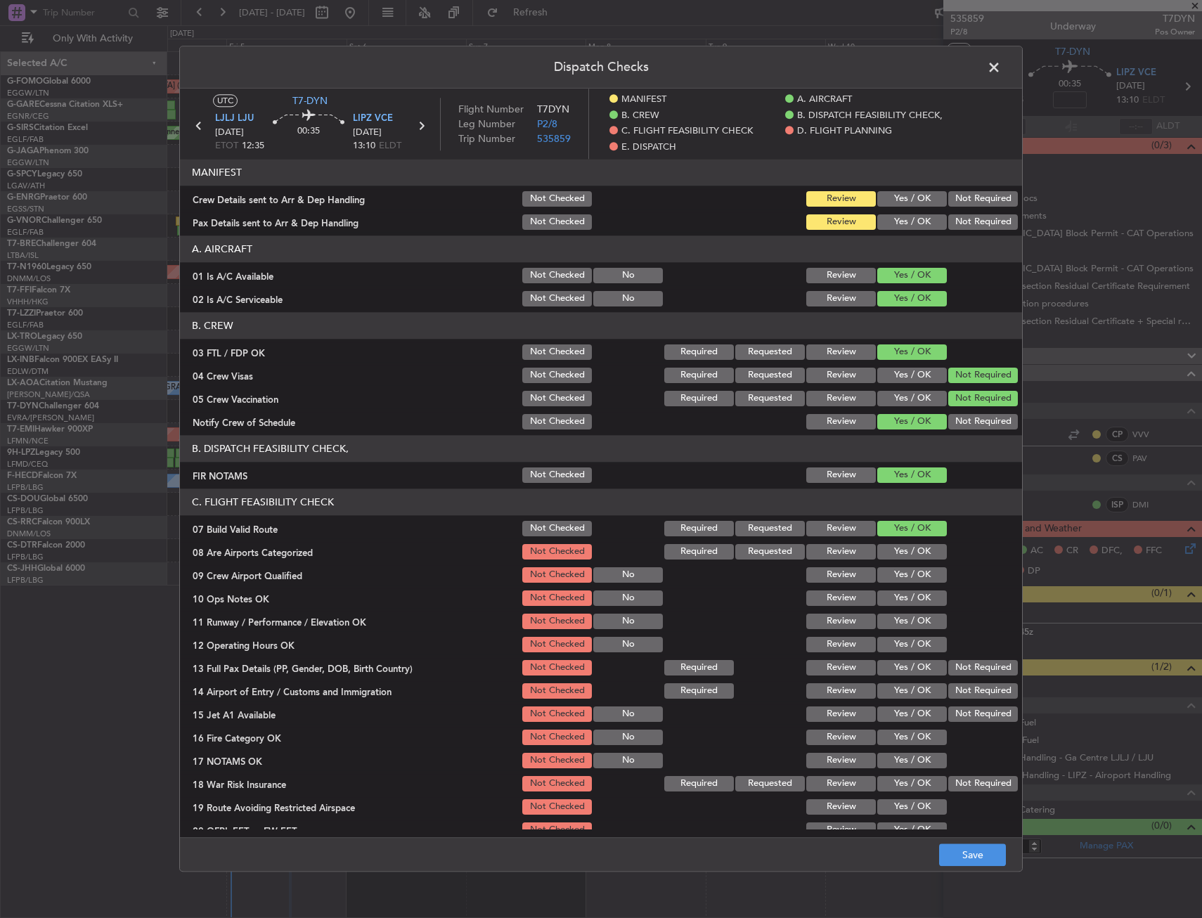
click at [895, 566] on div "Yes / OK" at bounding box center [910, 575] width 71 height 20
click at [898, 543] on div "Yes / OK" at bounding box center [910, 552] width 71 height 20
drag, startPoint x: 897, startPoint y: 566, endPoint x: 901, endPoint y: 593, distance: 27.7
click at [897, 568] on div "Yes / OK" at bounding box center [910, 575] width 71 height 20
click at [901, 600] on button "Yes / OK" at bounding box center [912, 597] width 70 height 15
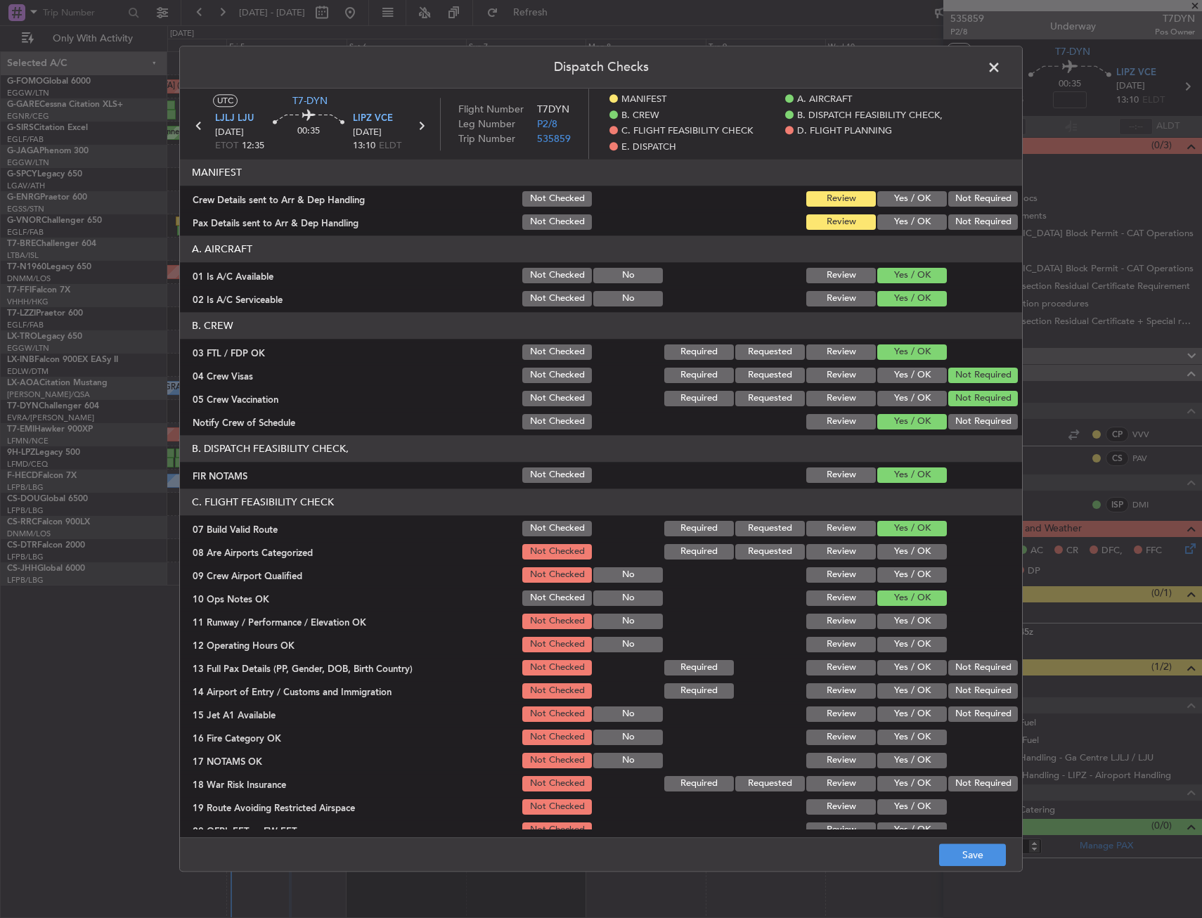
click at [904, 558] on button "Yes / OK" at bounding box center [912, 551] width 70 height 15
drag, startPoint x: 907, startPoint y: 576, endPoint x: 910, endPoint y: 597, distance: 22.1
click at [907, 576] on button "Yes / OK" at bounding box center [912, 574] width 70 height 15
drag, startPoint x: 908, startPoint y: 613, endPoint x: 907, endPoint y: 626, distance: 13.4
click at [907, 613] on div "Yes / OK" at bounding box center [910, 621] width 71 height 20
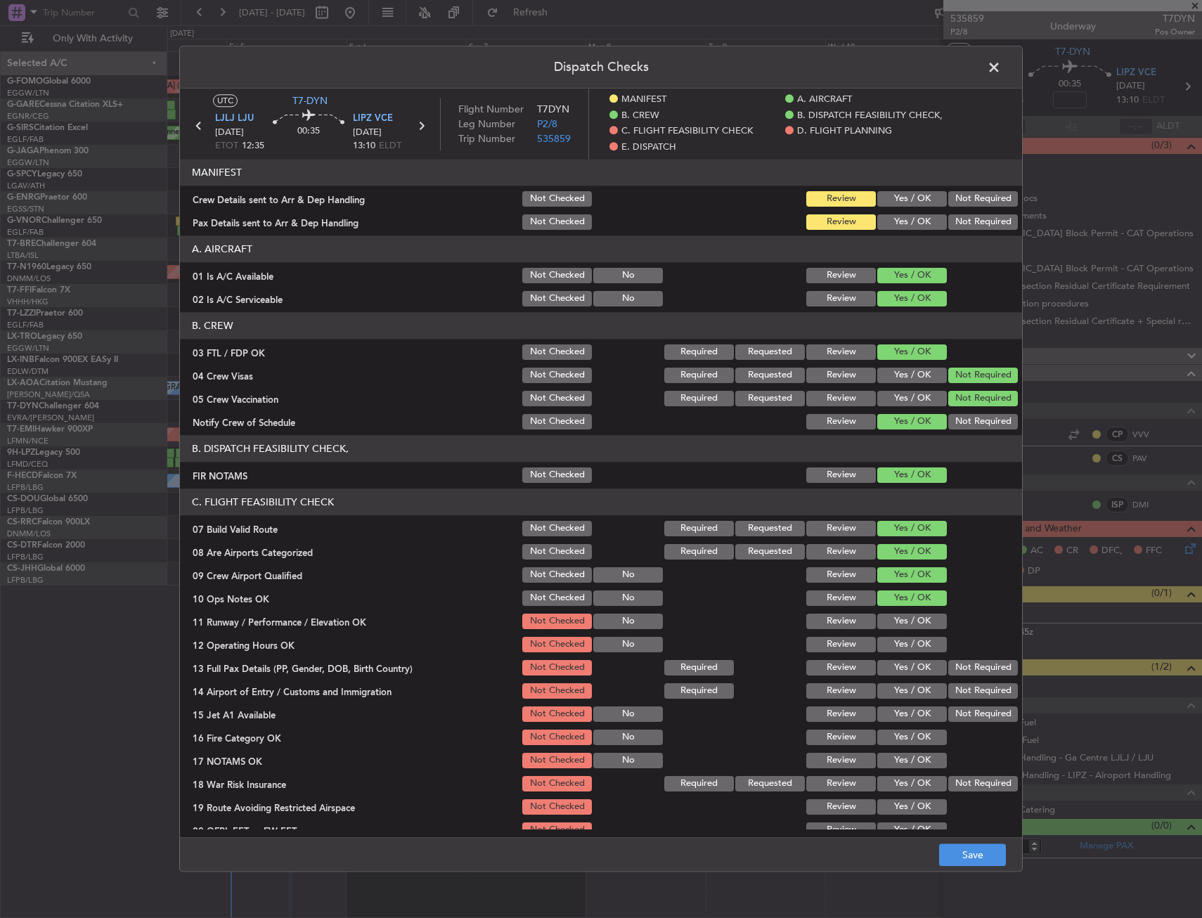
drag, startPoint x: 907, startPoint y: 631, endPoint x: 902, endPoint y: 658, distance: 27.2
click at [905, 638] on section "C. FLIGHT FEASIBILITY CHECK 07 Build Valid Route Not Checked Required Requested…" at bounding box center [601, 675] width 842 height 375
click at [902, 658] on div "Yes / OK" at bounding box center [910, 668] width 71 height 20
click at [902, 630] on div "Yes / OK" at bounding box center [910, 621] width 71 height 20
click at [900, 645] on button "Yes / OK" at bounding box center [912, 644] width 70 height 15
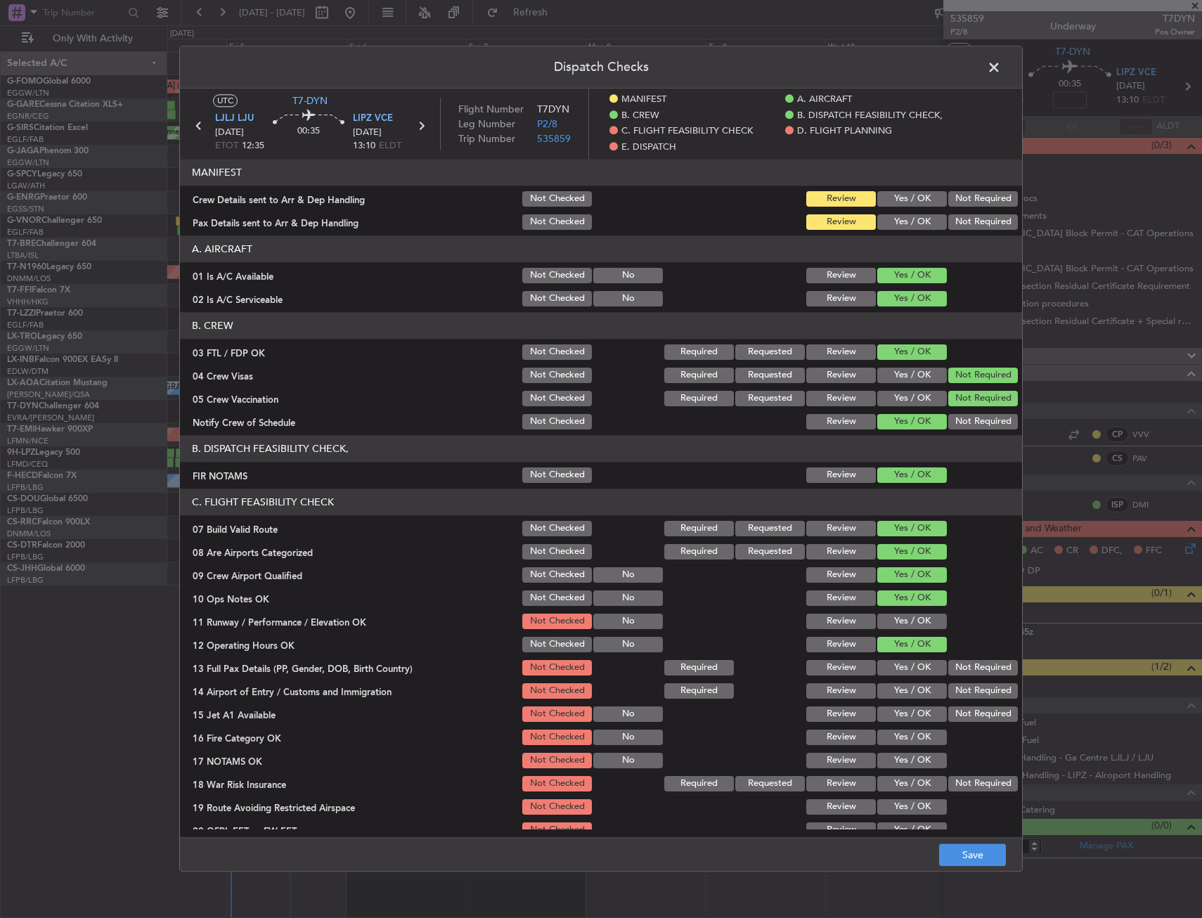
click at [900, 626] on button "Yes / OK" at bounding box center [912, 621] width 70 height 15
click at [902, 669] on button "Yes / OK" at bounding box center [912, 667] width 70 height 15
drag, startPoint x: 907, startPoint y: 697, endPoint x: 908, endPoint y: 720, distance: 23.9
click at [907, 704] on section "C. FLIGHT FEASIBILITY CHECK 07 Build Valid Route Not Checked Required Requested…" at bounding box center [601, 675] width 842 height 375
drag, startPoint x: 908, startPoint y: 720, endPoint x: 909, endPoint y: 737, distance: 16.2
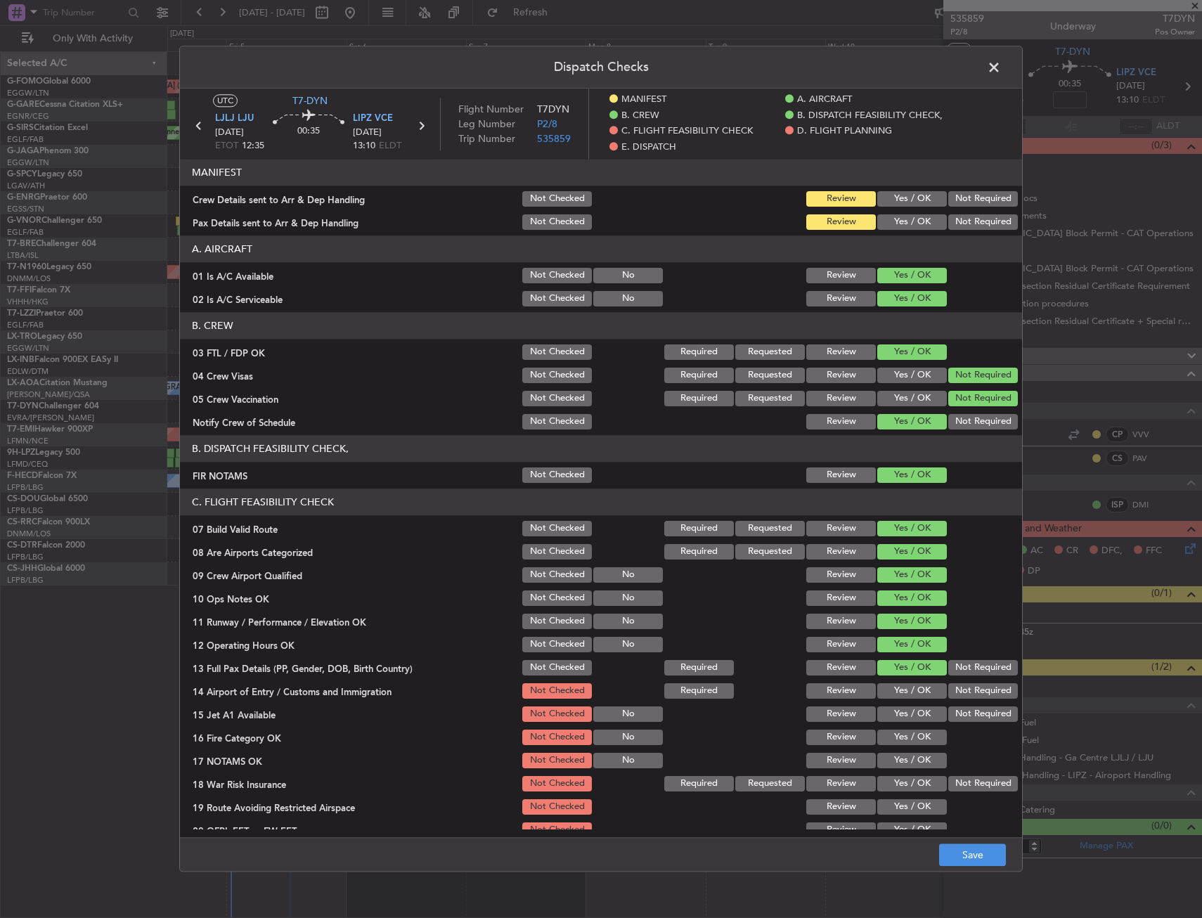
click at [907, 729] on section "C. FLIGHT FEASIBILITY CHECK 07 Build Valid Route Not Checked Required Requested…" at bounding box center [601, 675] width 842 height 375
click at [909, 737] on button "Yes / OK" at bounding box center [912, 737] width 70 height 15
click at [909, 692] on button "Yes / OK" at bounding box center [912, 690] width 70 height 15
click at [907, 720] on button "Yes / OK" at bounding box center [912, 713] width 70 height 15
drag, startPoint x: 930, startPoint y: 753, endPoint x: 934, endPoint y: 766, distance: 14.0
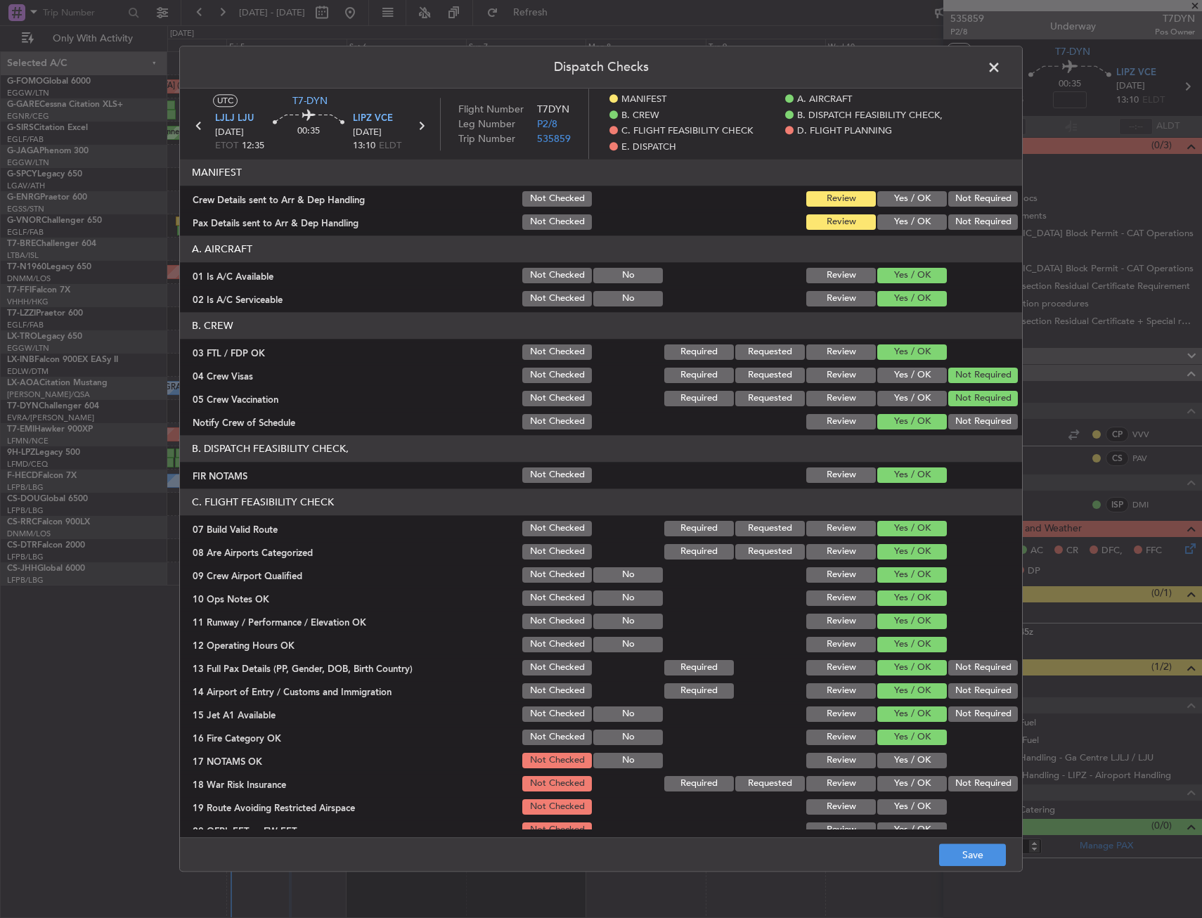
click at [930, 754] on button "Yes / OK" at bounding box center [912, 760] width 70 height 15
click at [957, 787] on button "Not Required" at bounding box center [983, 783] width 70 height 15
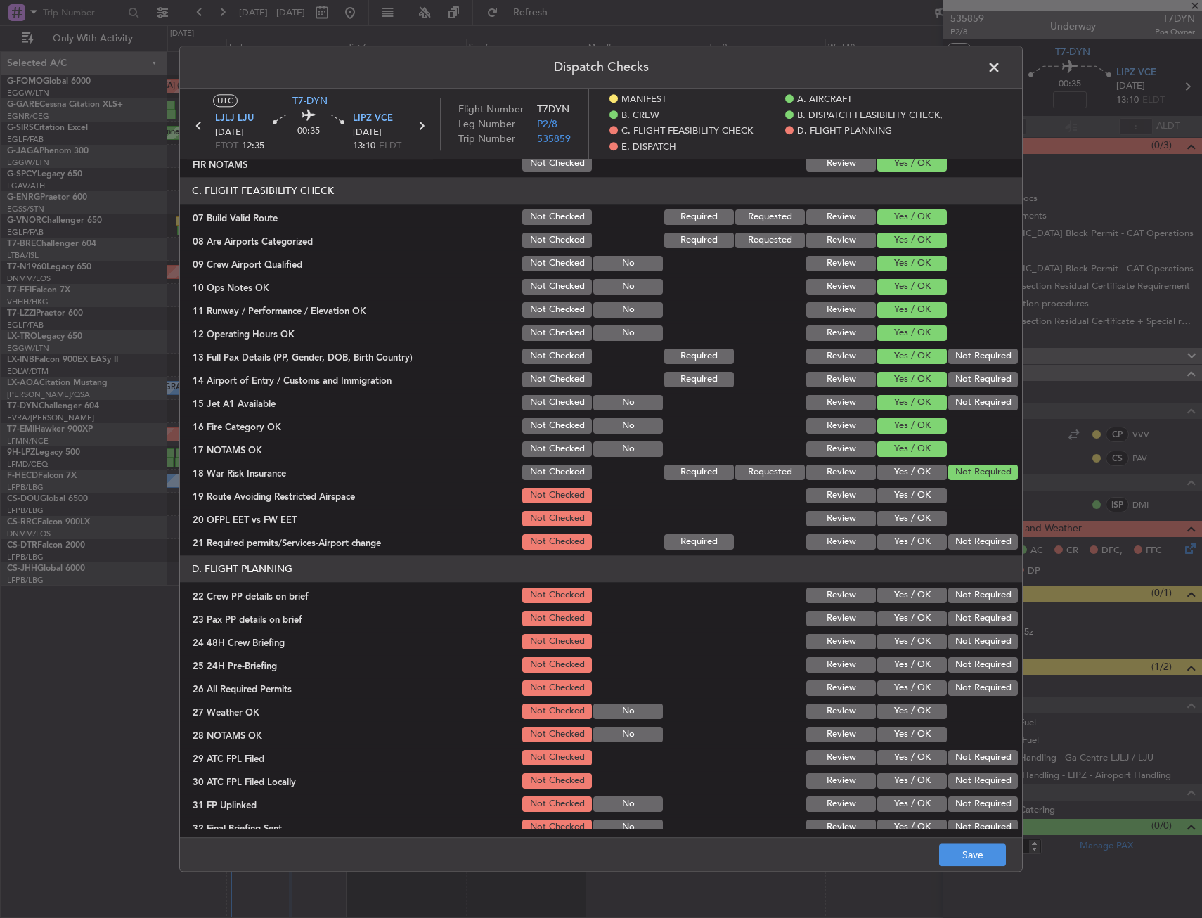
scroll to position [351, 0]
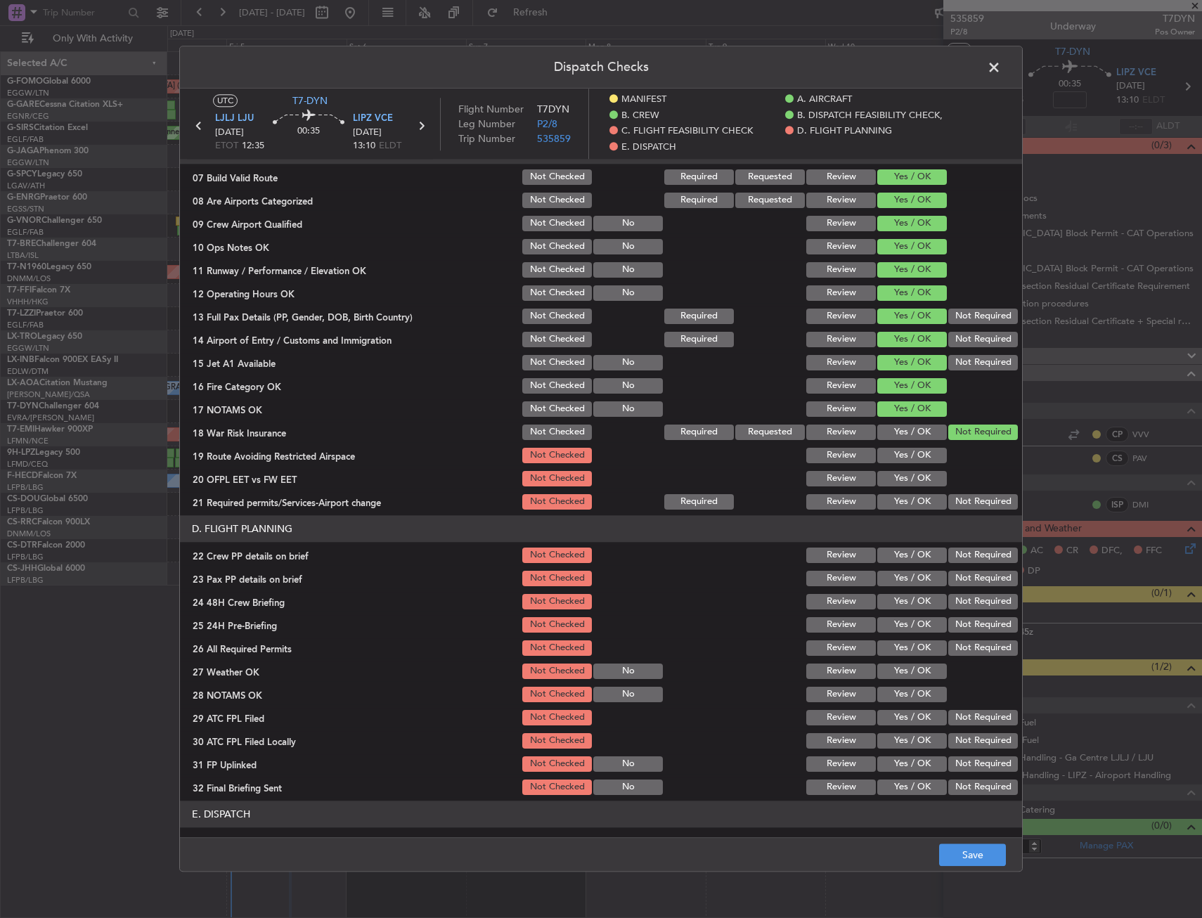
click at [900, 464] on div "Yes / OK" at bounding box center [910, 456] width 71 height 20
click at [902, 446] on div "Yes / OK" at bounding box center [910, 456] width 71 height 20
click at [893, 472] on button "Yes / OK" at bounding box center [912, 478] width 70 height 15
click at [891, 487] on div "Yes / OK" at bounding box center [910, 479] width 71 height 20
click at [892, 491] on section "C. FLIGHT FEASIBILITY CHECK 07 Build Valid Route Not Checked Required Requested…" at bounding box center [601, 324] width 842 height 375
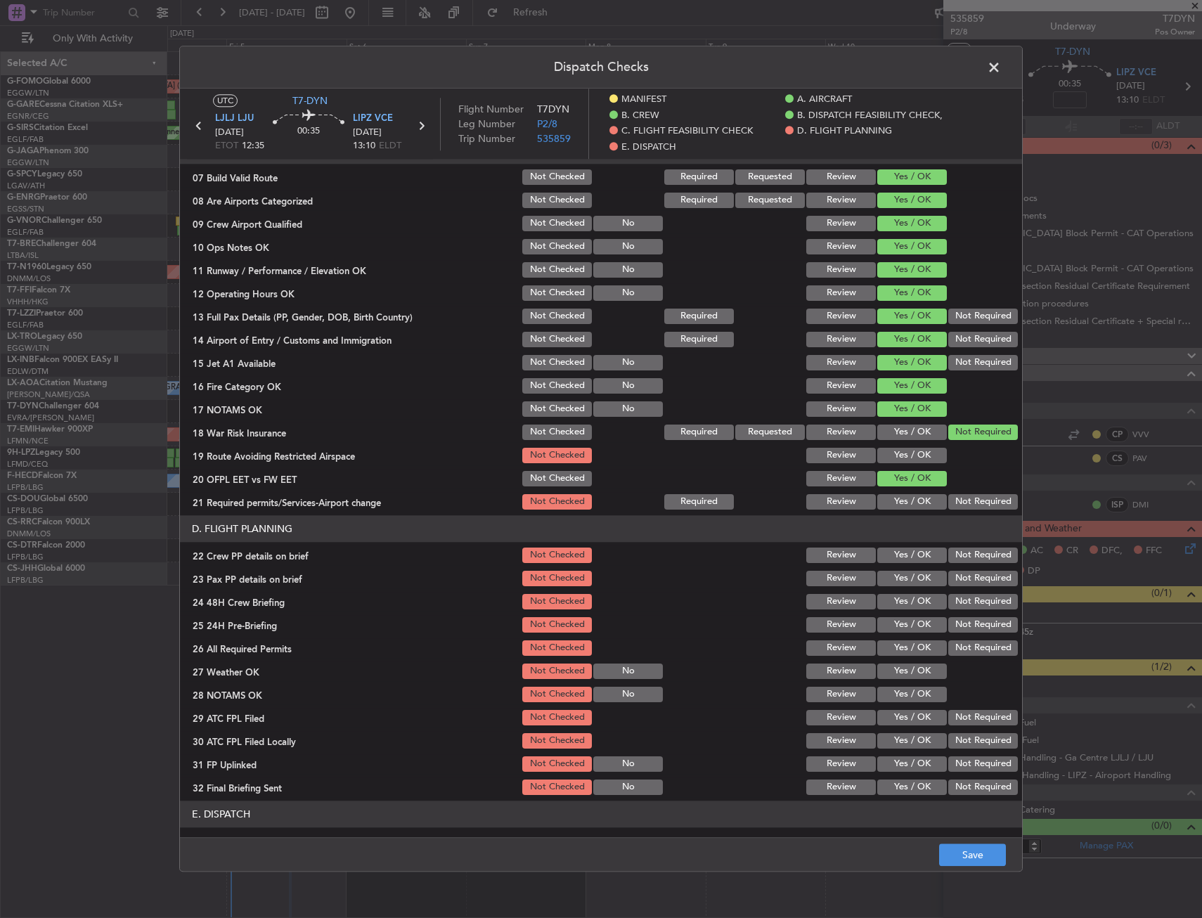
click at [894, 470] on div "Yes / OK" at bounding box center [910, 479] width 71 height 20
drag, startPoint x: 898, startPoint y: 460, endPoint x: 900, endPoint y: 468, distance: 8.7
click at [898, 460] on button "Yes / OK" at bounding box center [912, 455] width 70 height 15
click at [900, 503] on button "Yes / OK" at bounding box center [912, 501] width 70 height 15
click at [889, 572] on button "Yes / OK" at bounding box center [912, 578] width 70 height 15
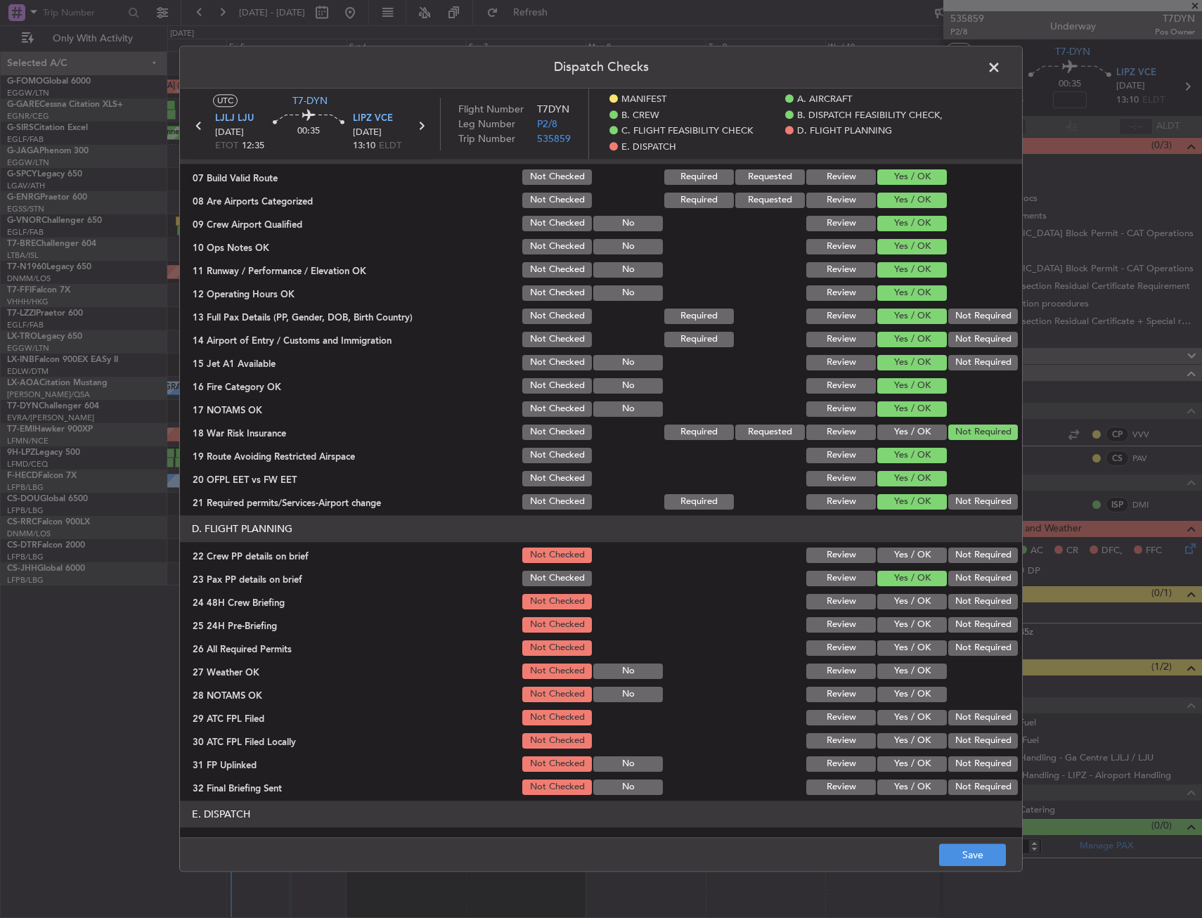
click at [893, 557] on button "Yes / OK" at bounding box center [912, 555] width 70 height 15
click at [893, 590] on section "D. FLIGHT PLANNING 22 Crew PP details on brief Not Checked Review Yes / OK Not …" at bounding box center [601, 656] width 842 height 282
drag, startPoint x: 917, startPoint y: 602, endPoint x: 928, endPoint y: 609, distance: 13.3
click at [916, 600] on button "Yes / OK" at bounding box center [912, 601] width 70 height 15
click at [950, 620] on button "Not Required" at bounding box center [983, 624] width 70 height 15
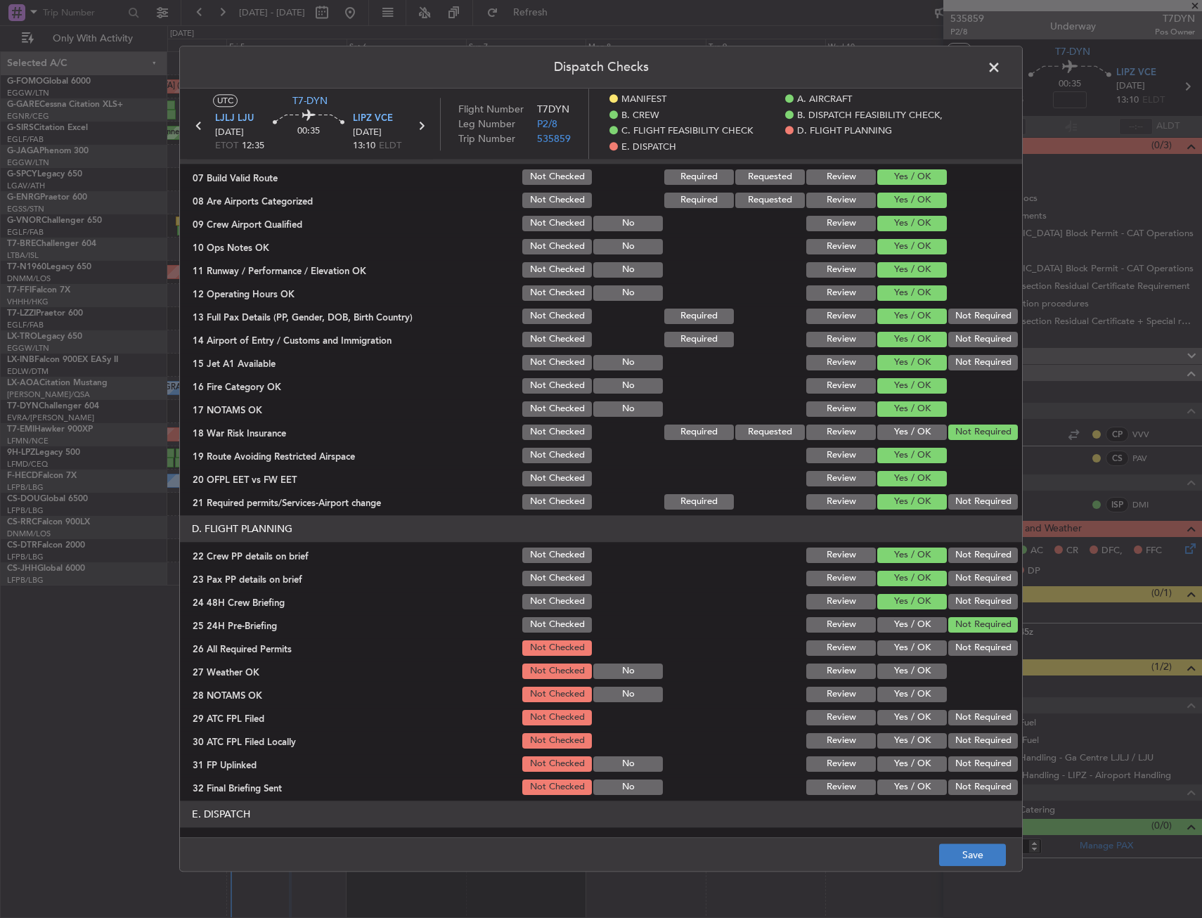
click at [976, 845] on footer "Save" at bounding box center [601, 855] width 842 height 34
click at [975, 862] on button "Save" at bounding box center [972, 855] width 67 height 22
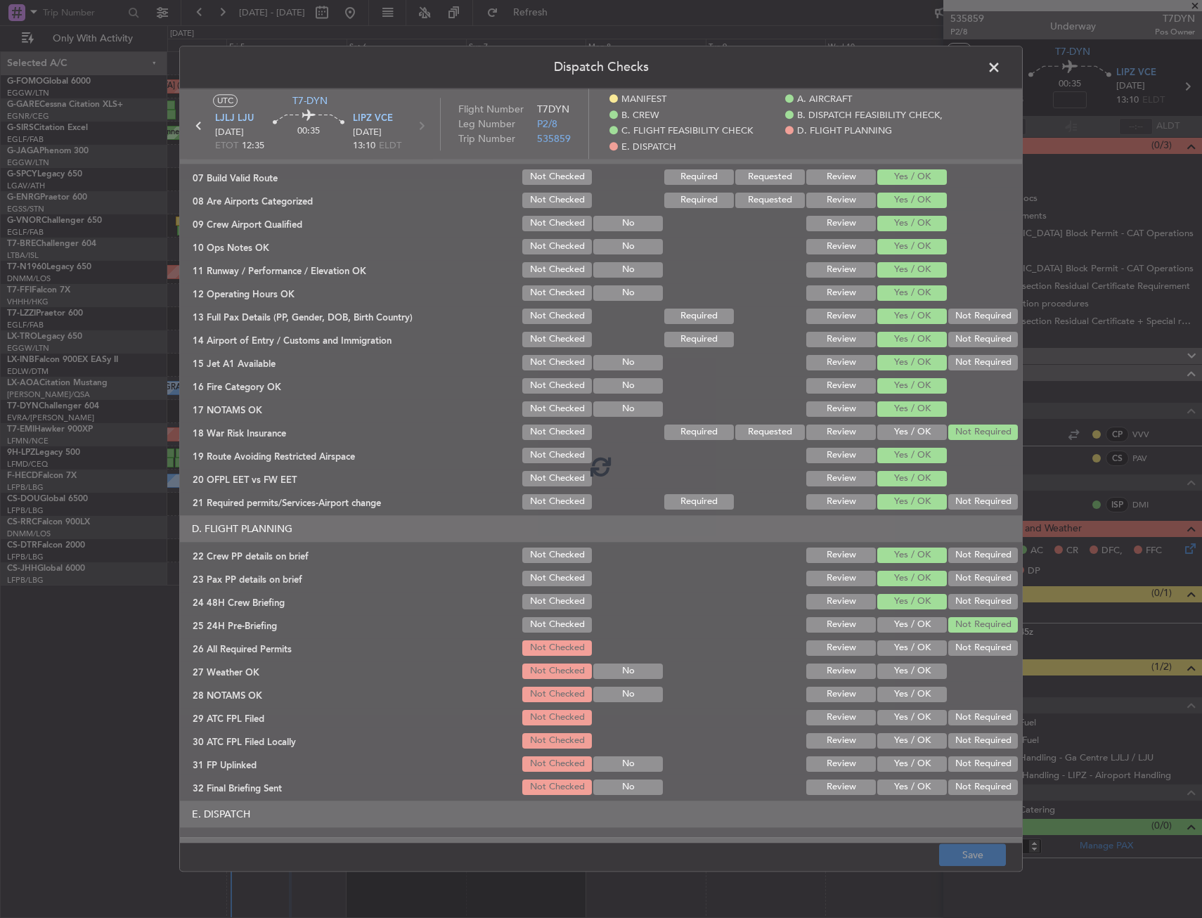
click at [805, 855] on footer "Save" at bounding box center [601, 855] width 842 height 34
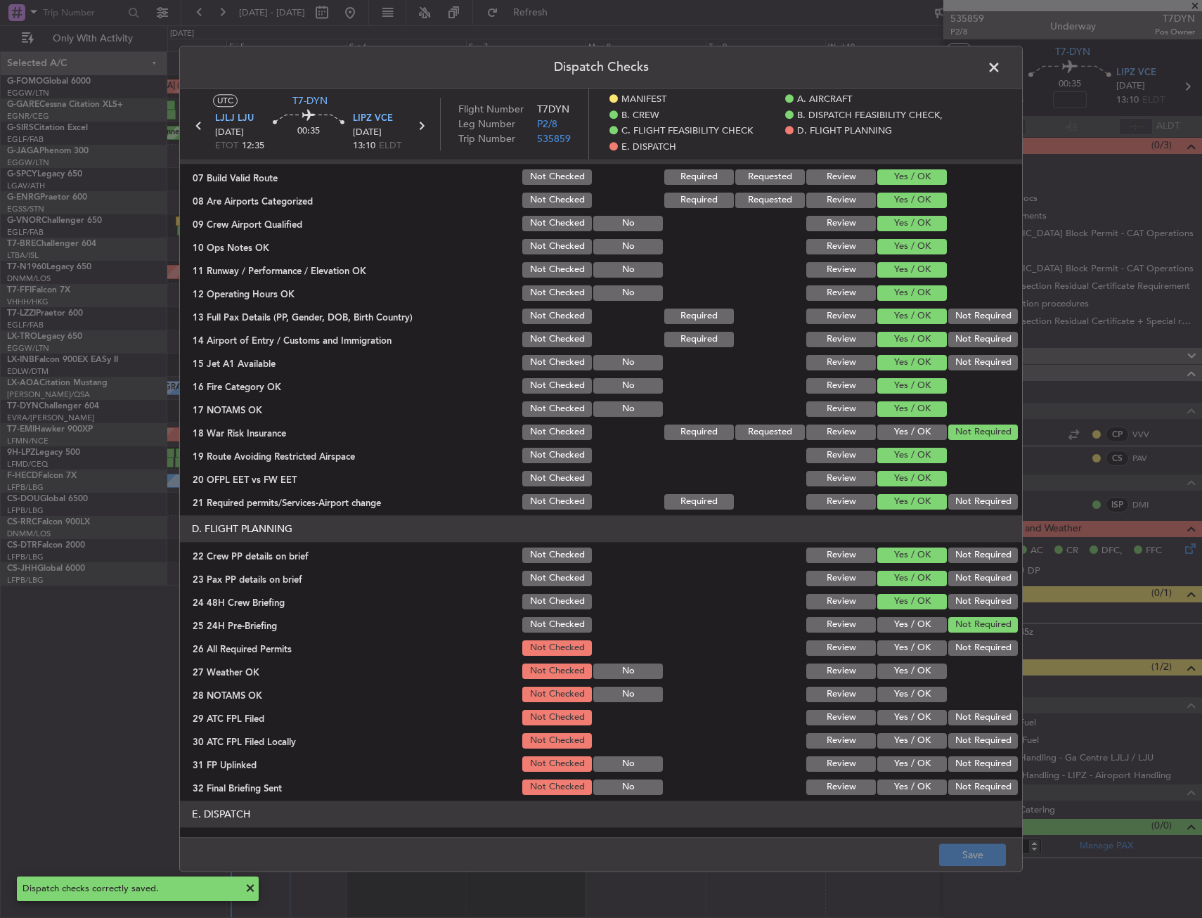
click at [991, 79] on header "Dispatch Checks" at bounding box center [601, 67] width 842 height 42
click at [1001, 70] on span at bounding box center [1001, 71] width 0 height 28
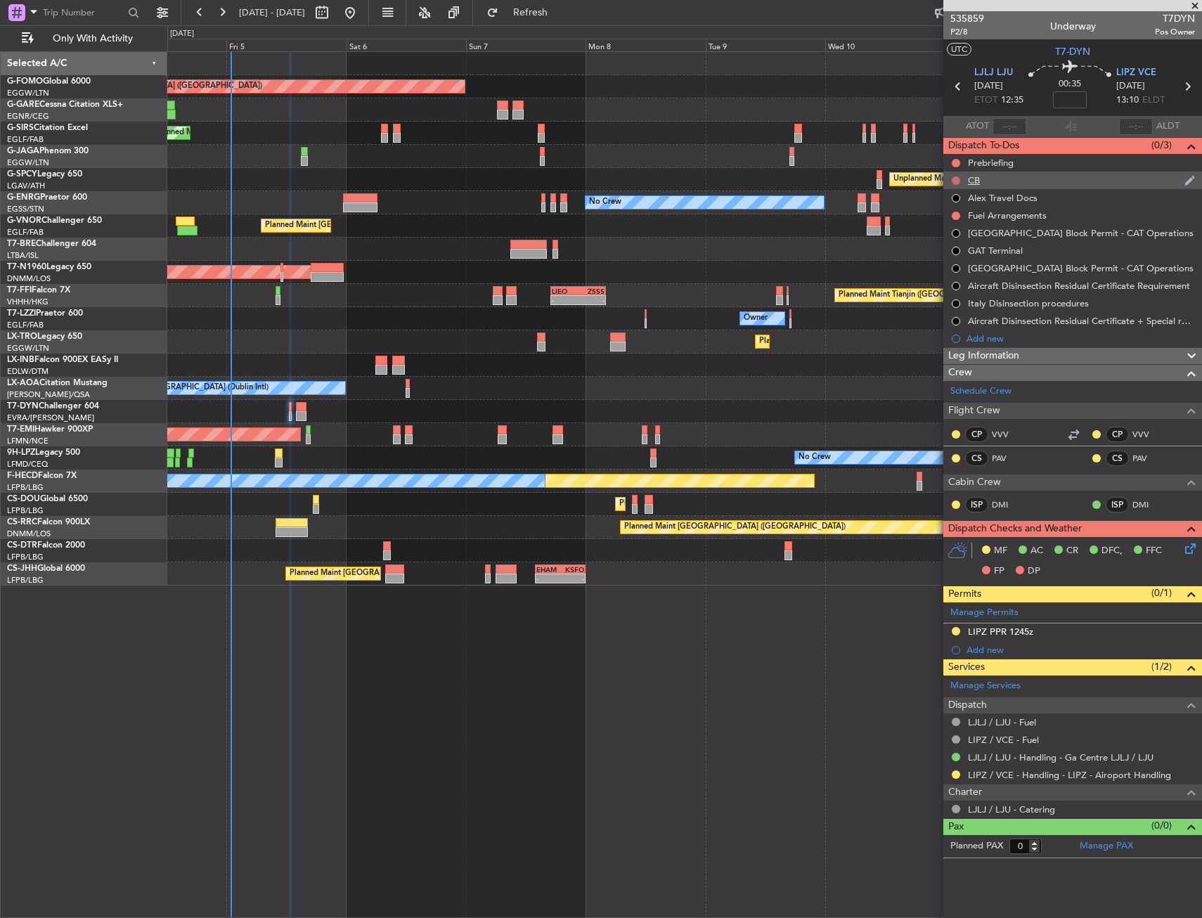
click at [954, 179] on button at bounding box center [956, 180] width 8 height 8
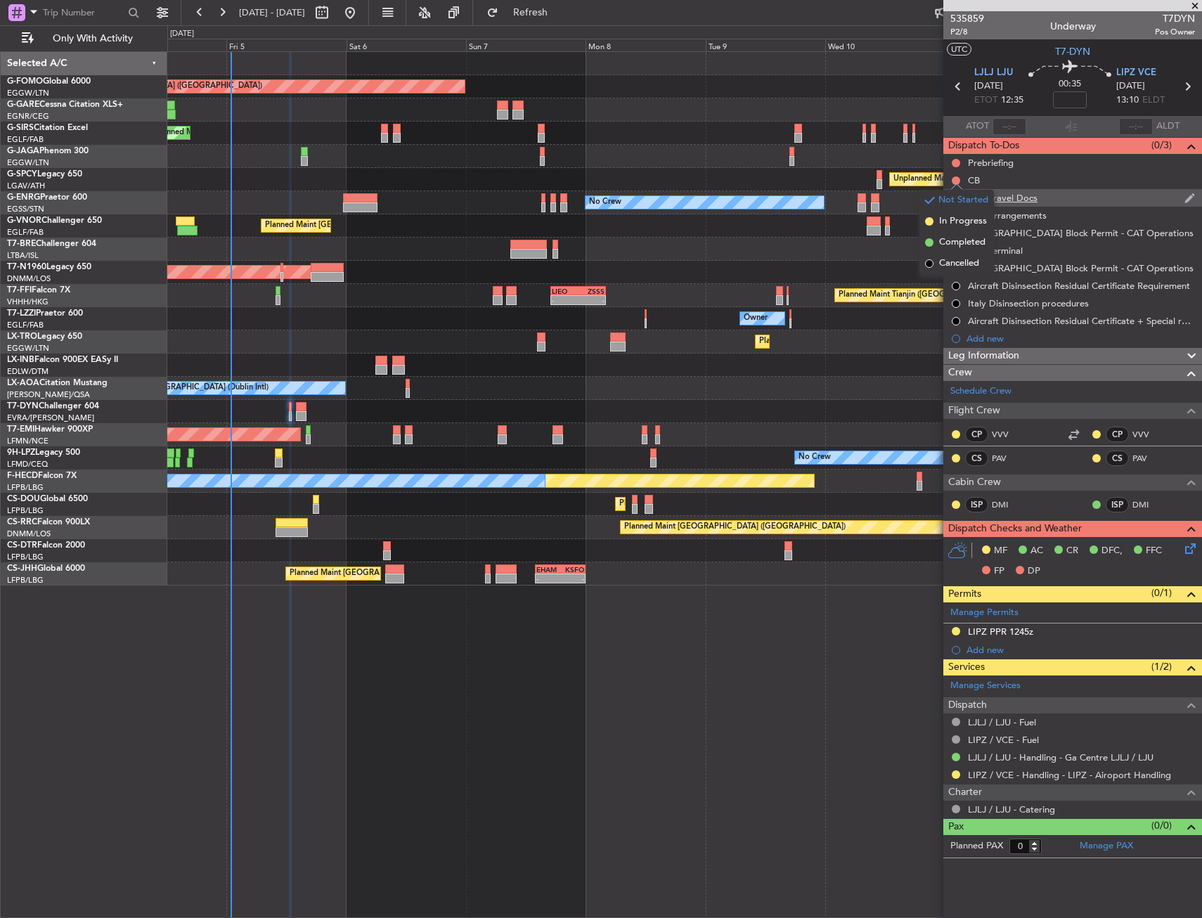
click at [953, 235] on span "Completed" at bounding box center [962, 242] width 46 height 14
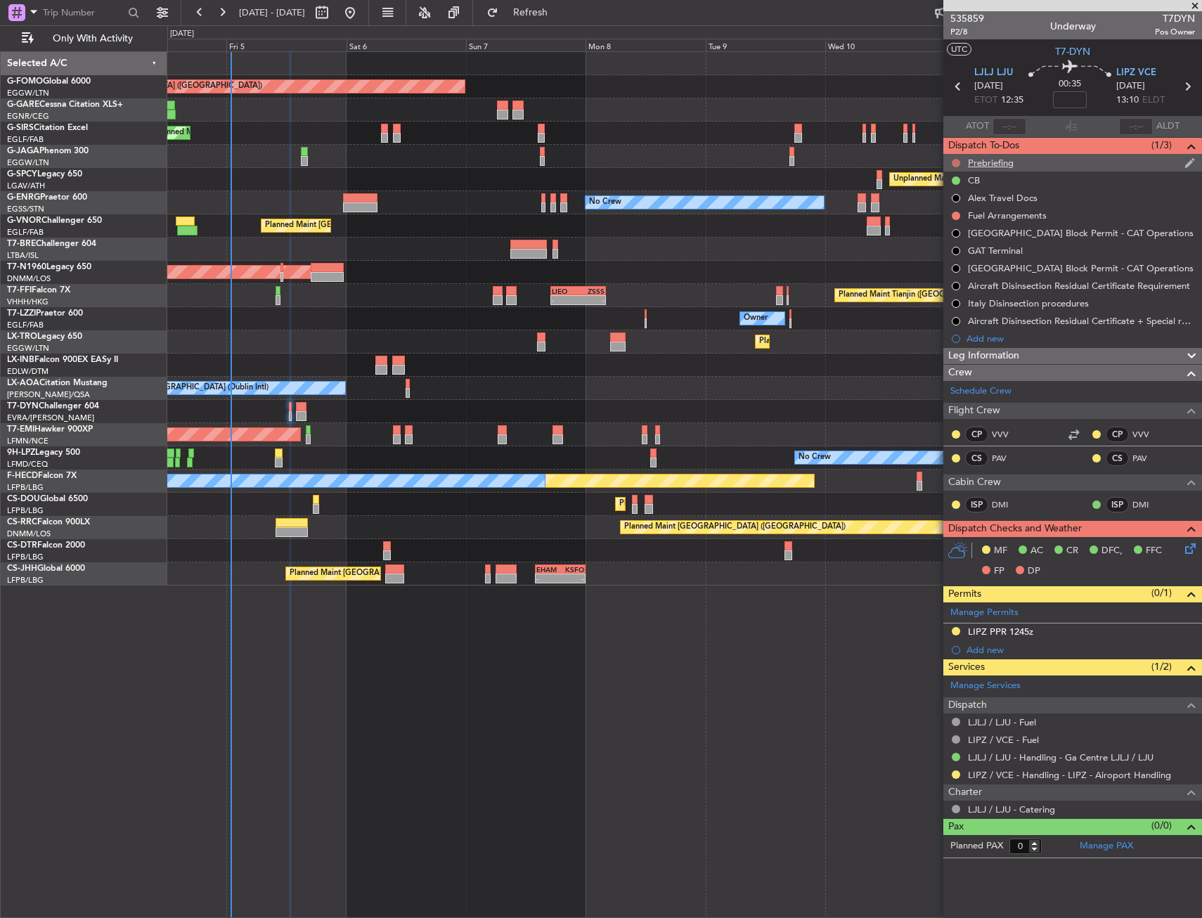
click at [954, 160] on button at bounding box center [956, 163] width 8 height 8
click at [954, 207] on span "In Progress" at bounding box center [963, 204] width 48 height 14
click at [1191, 82] on icon at bounding box center [1187, 86] width 18 height 18
type input "1"
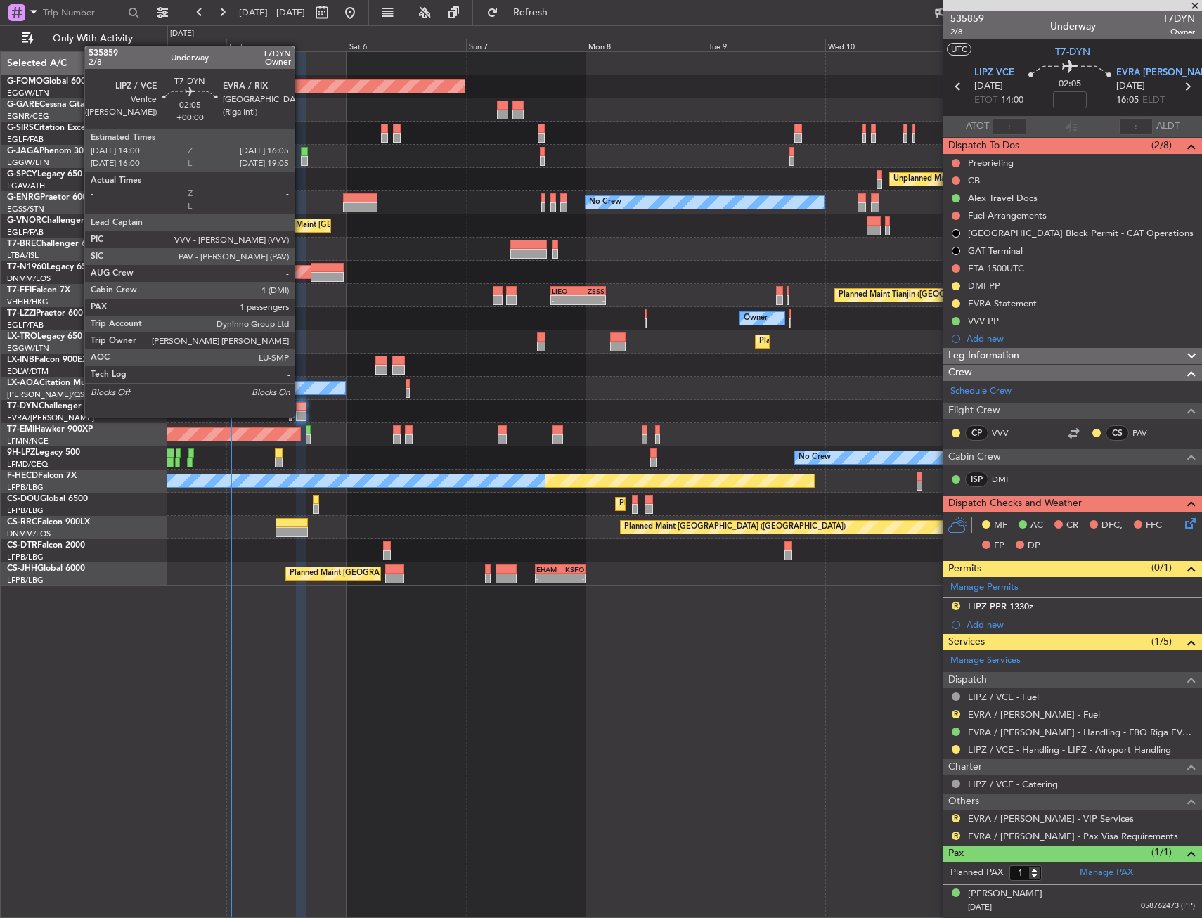
click at [301, 416] on div at bounding box center [301, 416] width 11 height 10
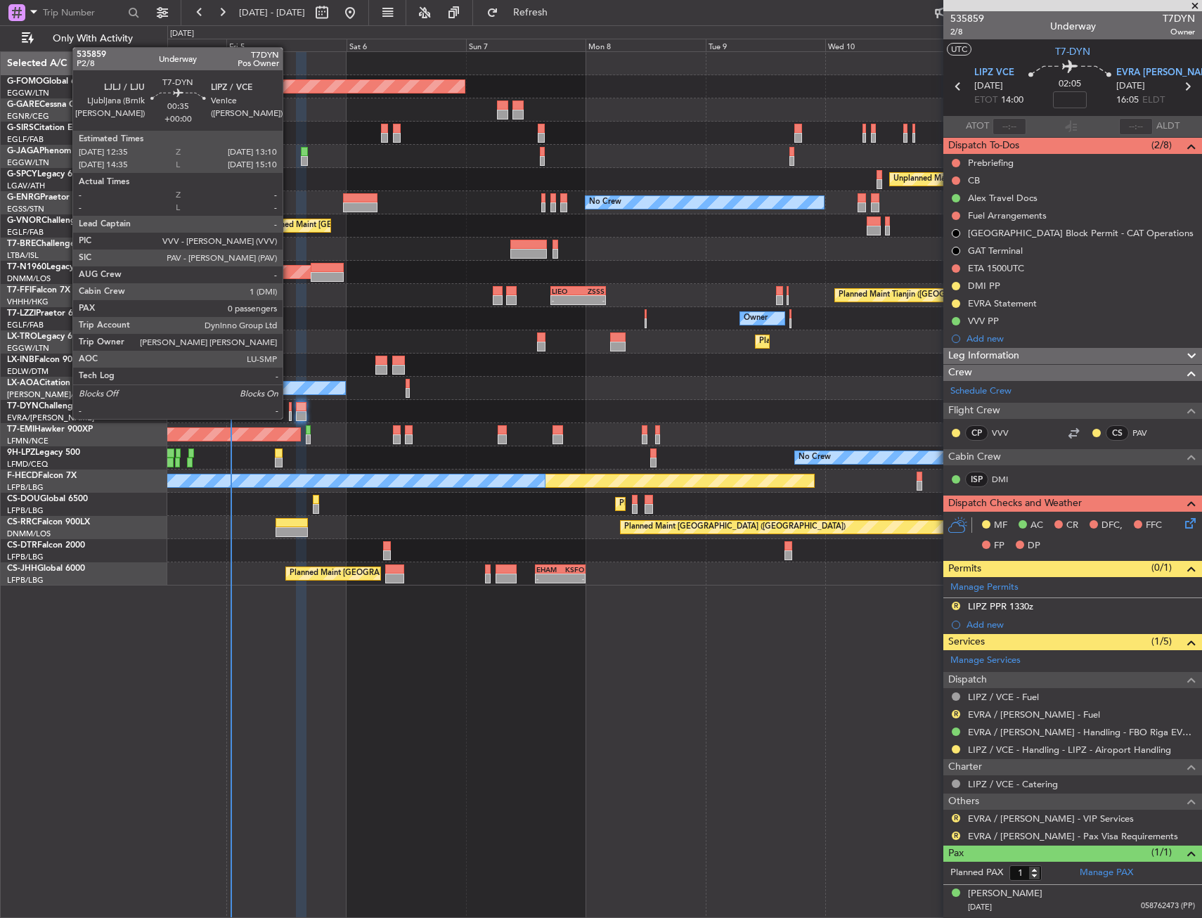
click at [289, 417] on div at bounding box center [291, 416] width 4 height 10
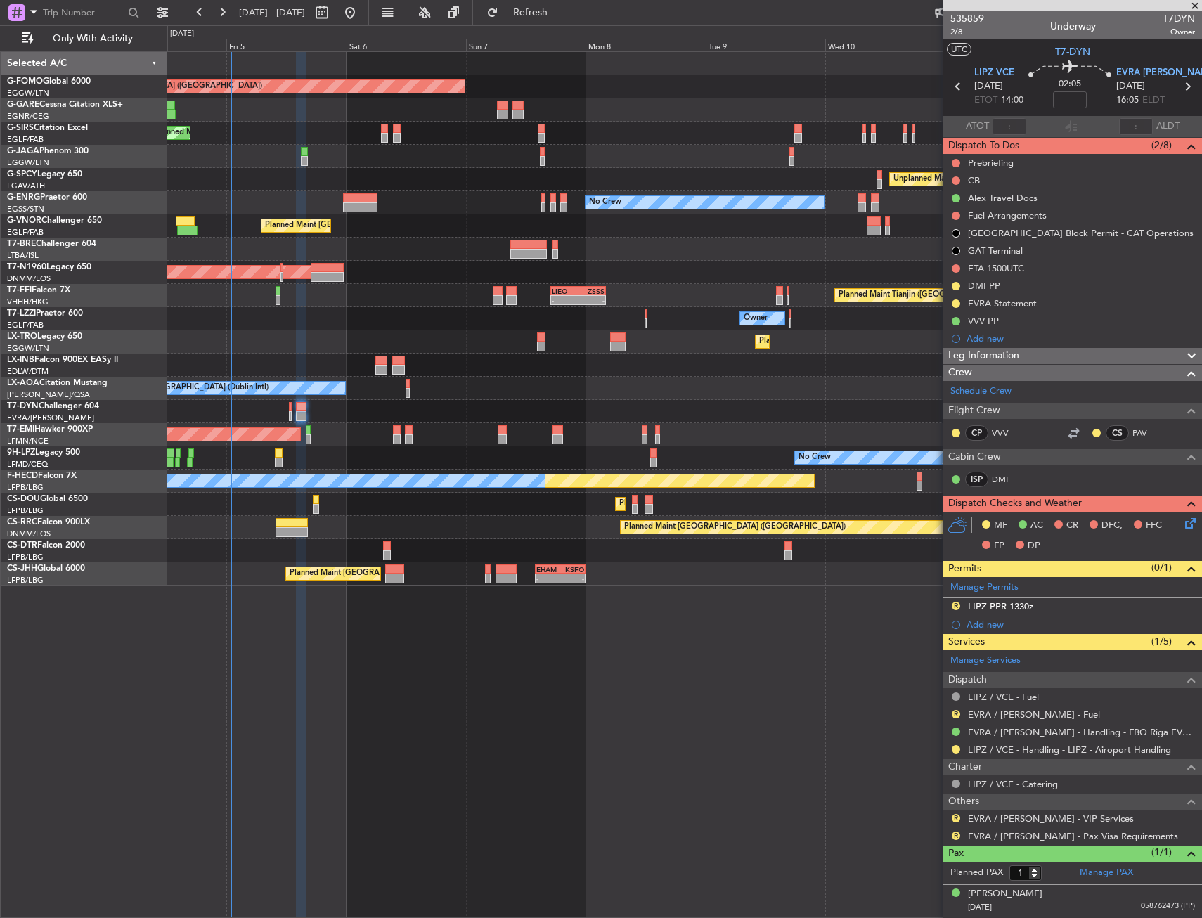
click at [299, 408] on div at bounding box center [301, 407] width 11 height 10
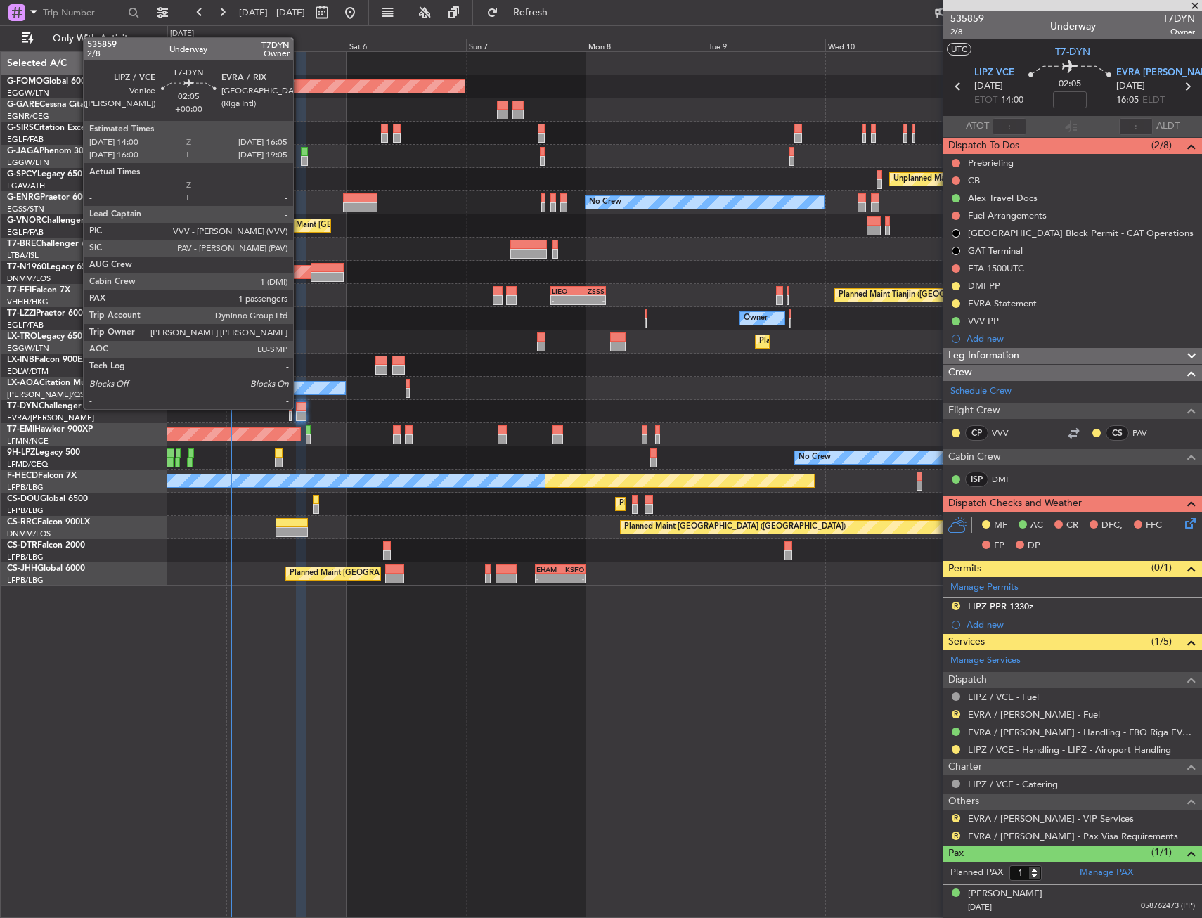
click at [299, 408] on div at bounding box center [301, 407] width 11 height 10
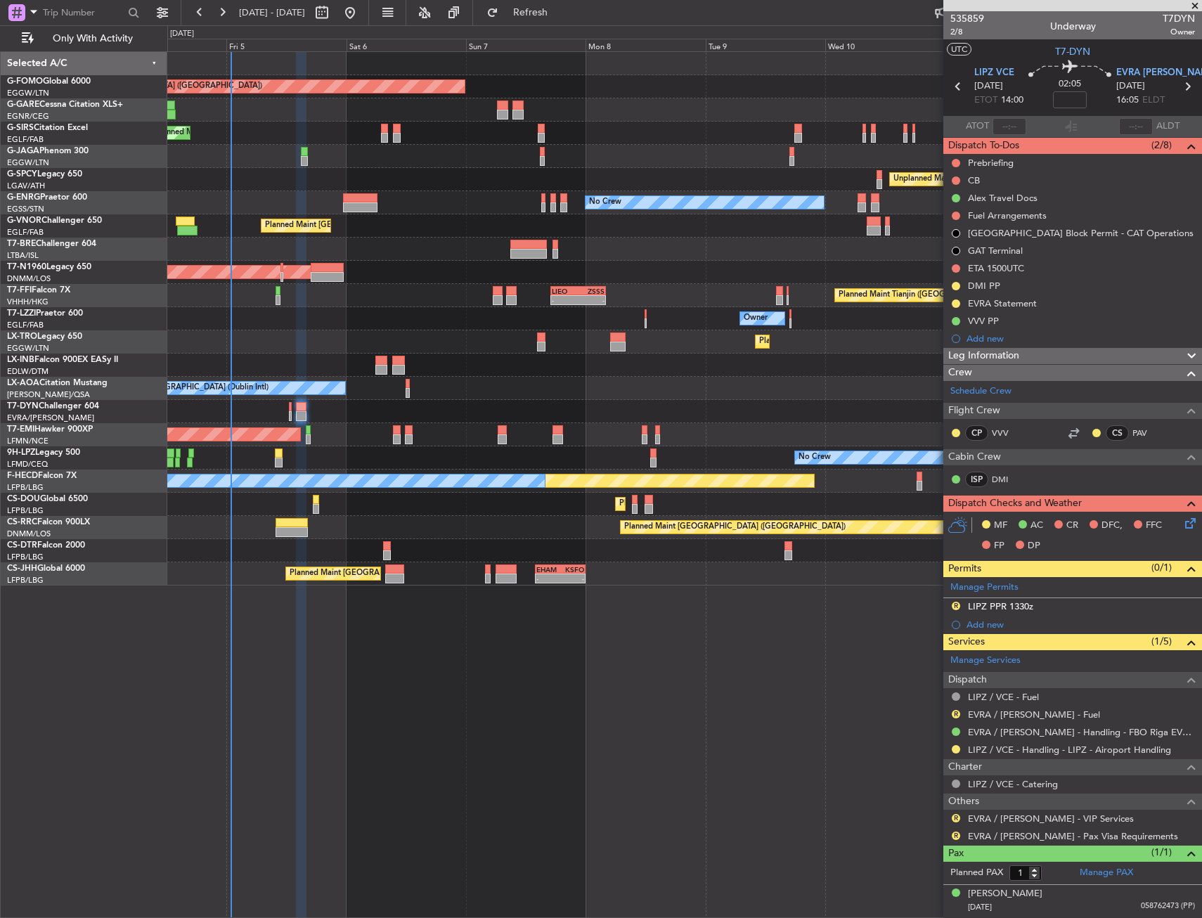
click at [365, 654] on div "Planned Maint London (Luton) Planned Maint London (Farnborough) Unplanned Maint…" at bounding box center [684, 484] width 1035 height 867
click at [953, 176] on button at bounding box center [956, 180] width 8 height 8
click at [952, 235] on span "Completed" at bounding box center [962, 242] width 46 height 14
click at [956, 162] on button at bounding box center [956, 163] width 8 height 8
click at [950, 202] on span "In Progress" at bounding box center [963, 204] width 48 height 14
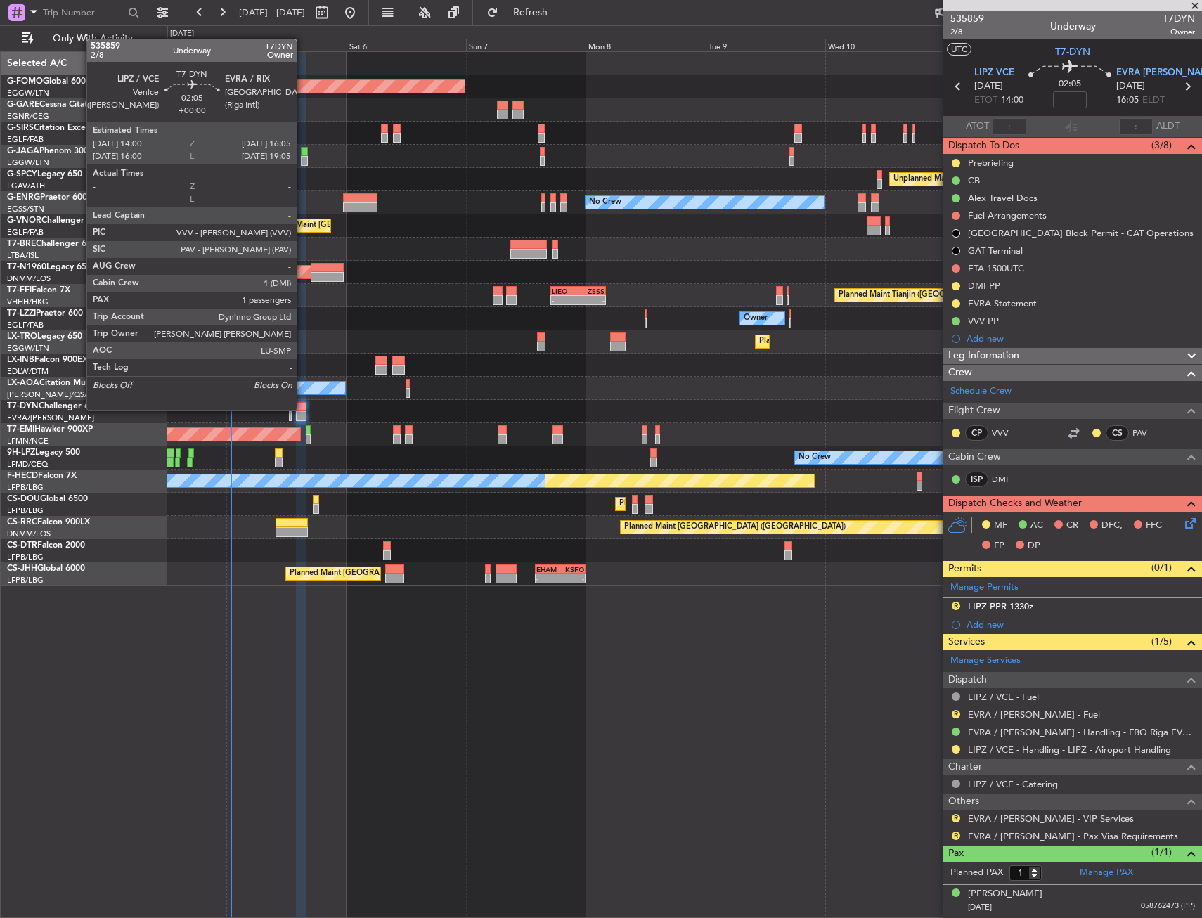
click at [305, 408] on div at bounding box center [301, 407] width 11 height 10
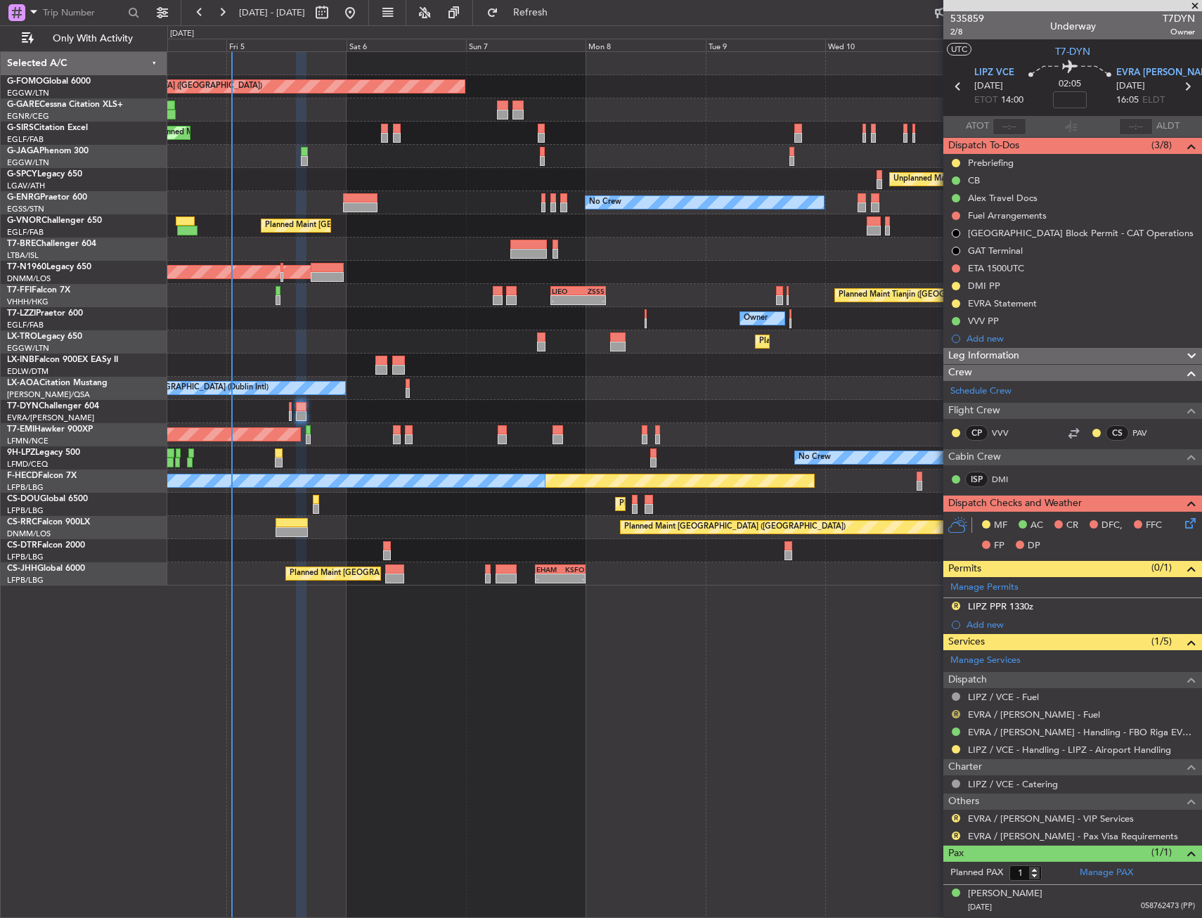
click at [955, 713] on button "R" at bounding box center [956, 714] width 8 height 8
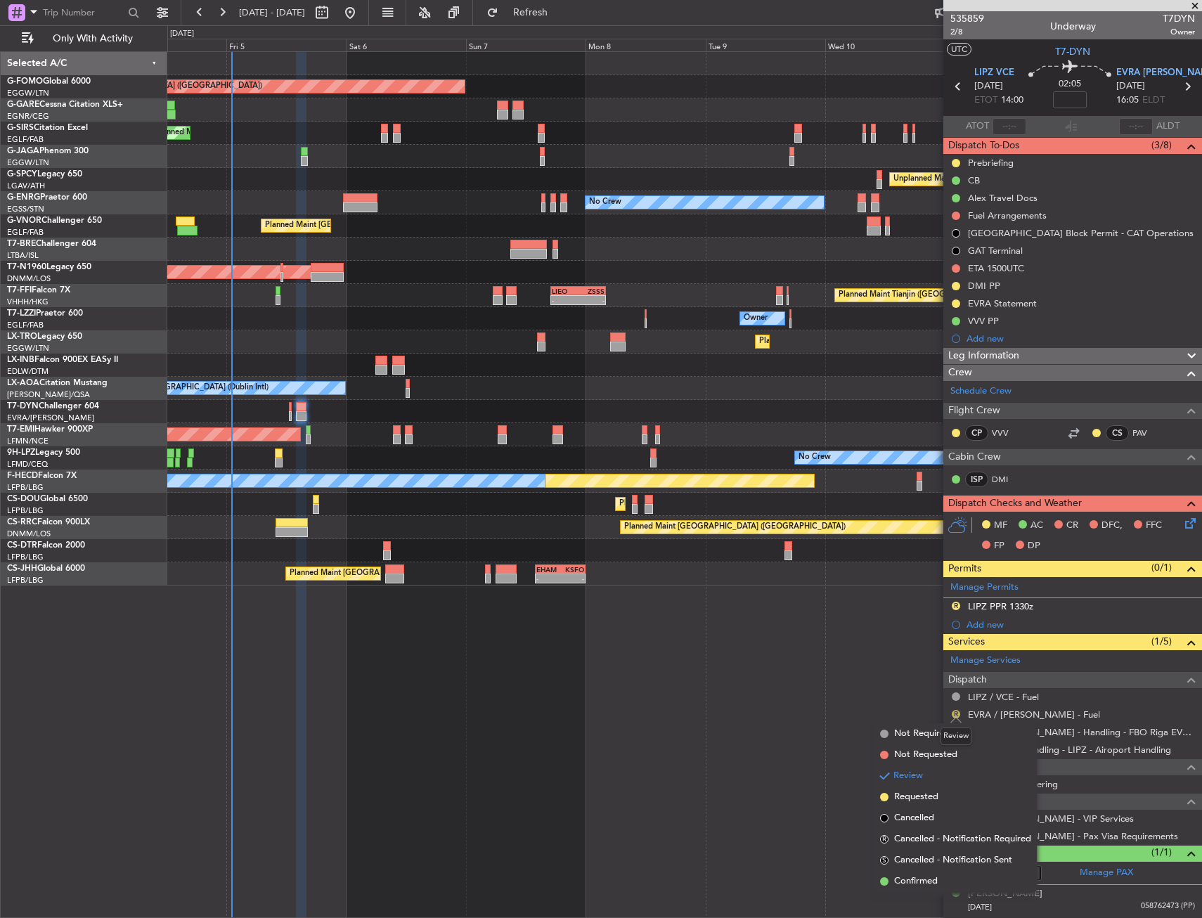
click at [955, 713] on button "R" at bounding box center [956, 714] width 8 height 8
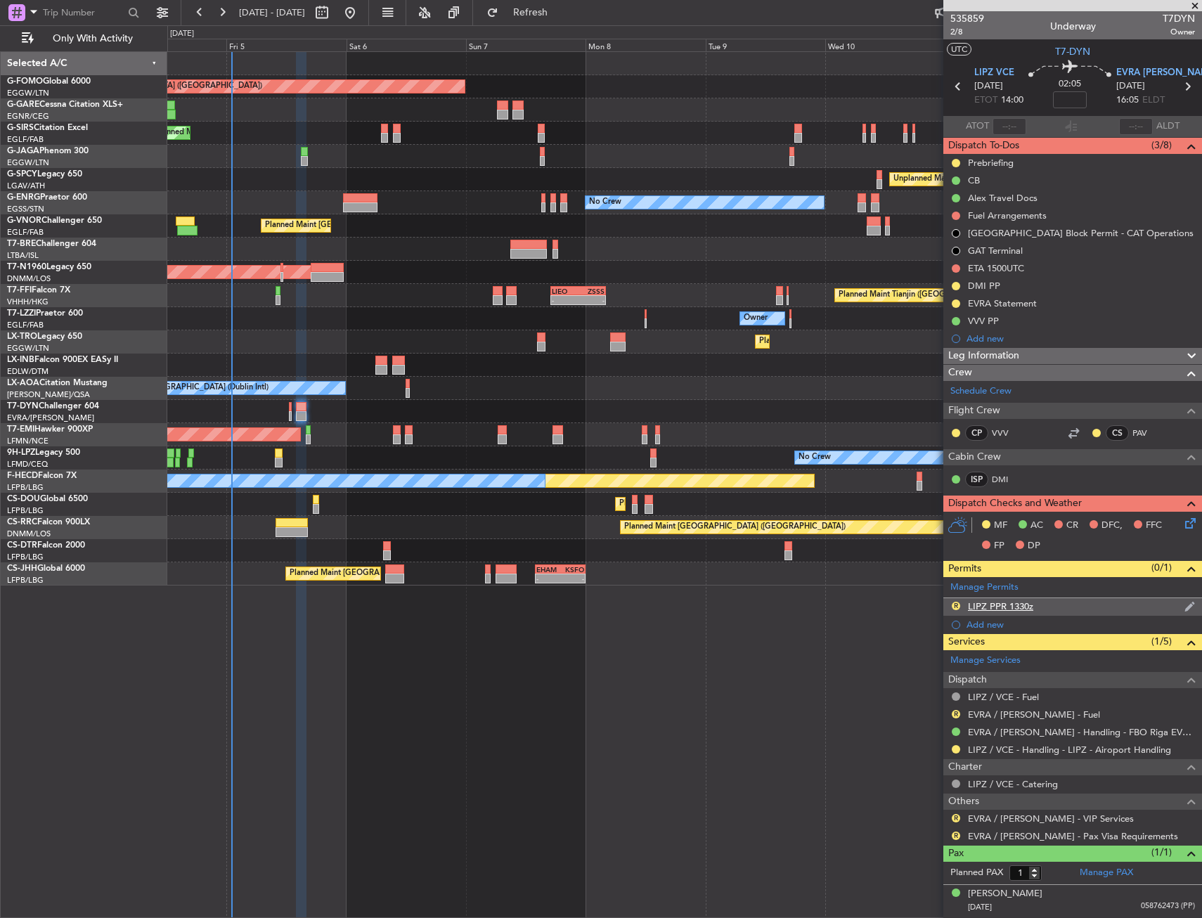
click at [992, 609] on div "LIPZ PPR 1330z" at bounding box center [1000, 606] width 65 height 12
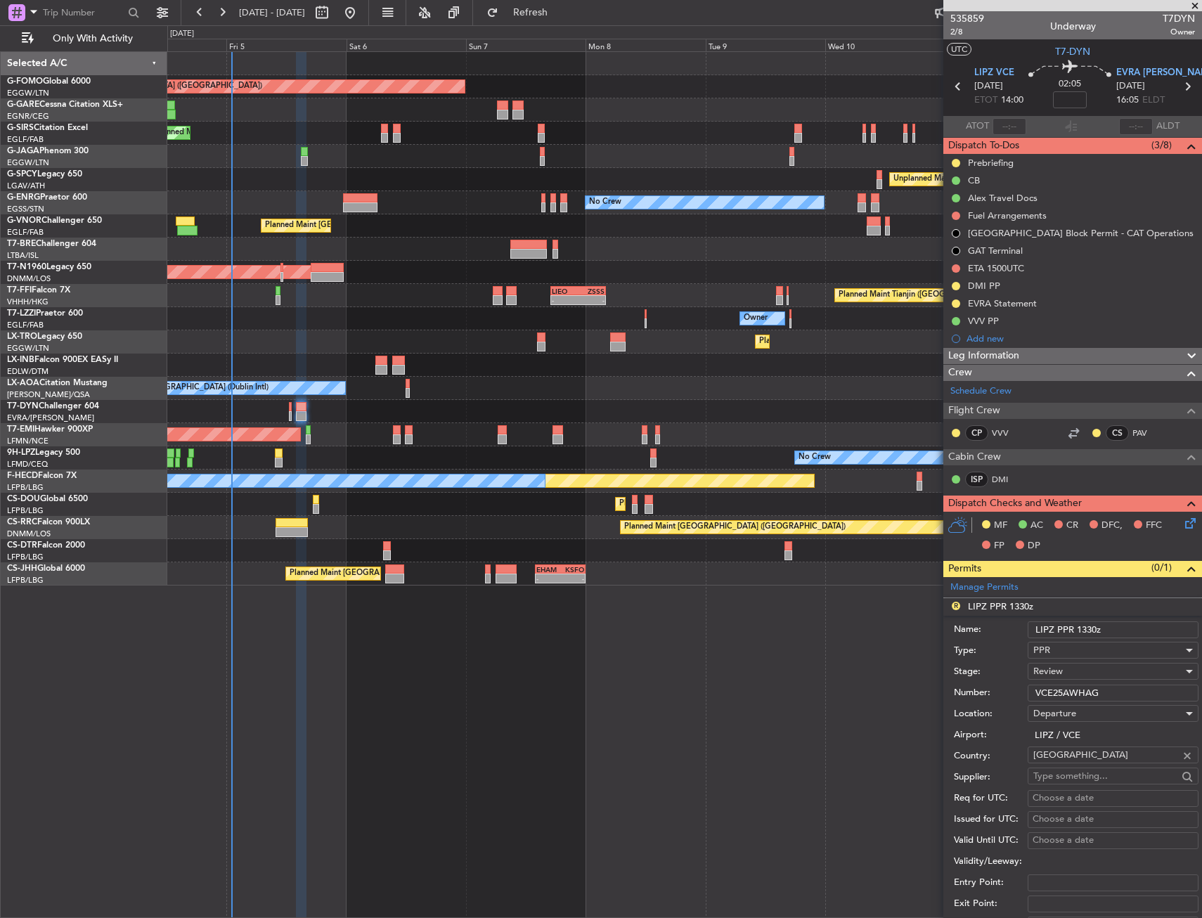
click at [1087, 627] on input "LIPZ PPR 1330z" at bounding box center [1113, 629] width 171 height 17
click at [1094, 627] on input "LIPZ PPR 1330z" at bounding box center [1113, 629] width 171 height 17
type input "LIPZ PPR 1400z"
click at [1078, 667] on div "Review" at bounding box center [1108, 671] width 150 height 21
click at [1070, 756] on span "Requested" at bounding box center [1108, 763] width 148 height 21
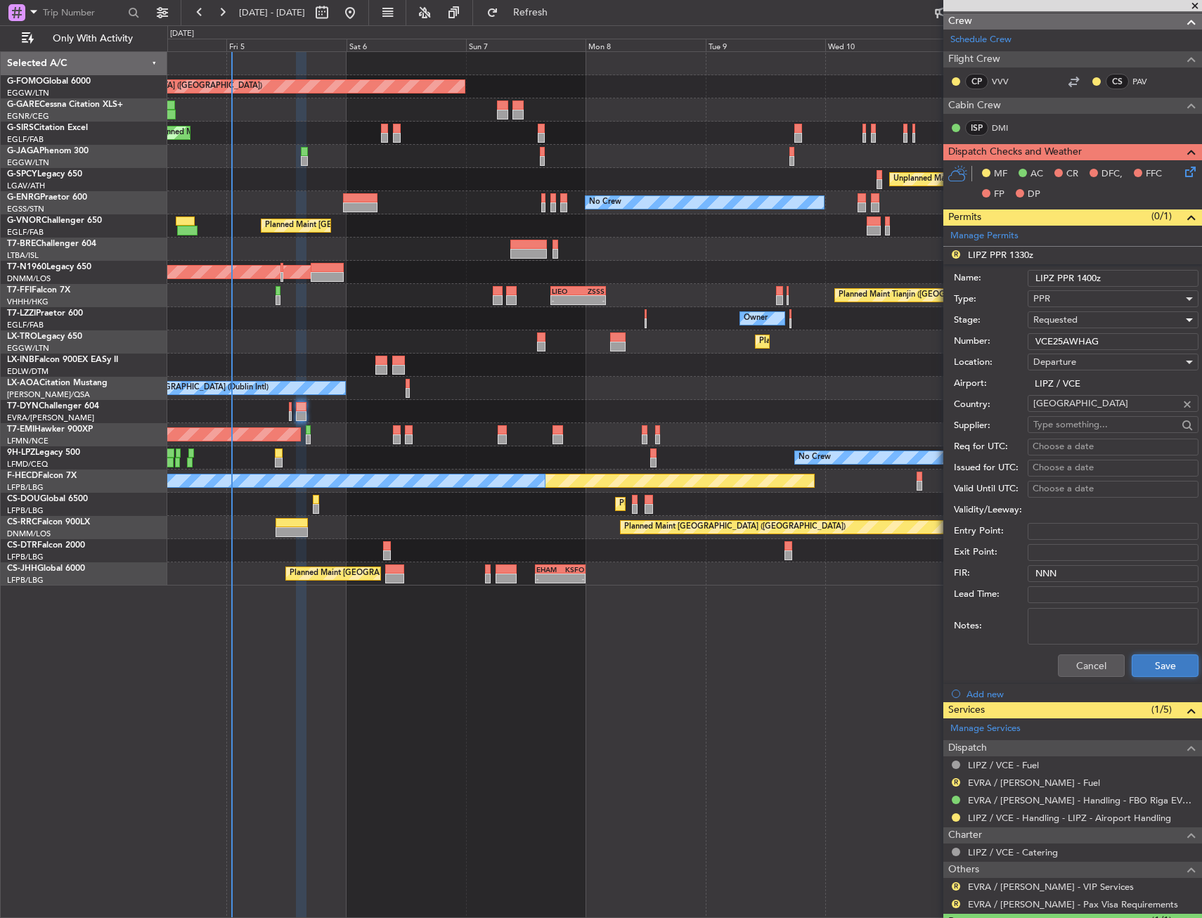
click at [1161, 666] on button "Save" at bounding box center [1165, 665] width 67 height 22
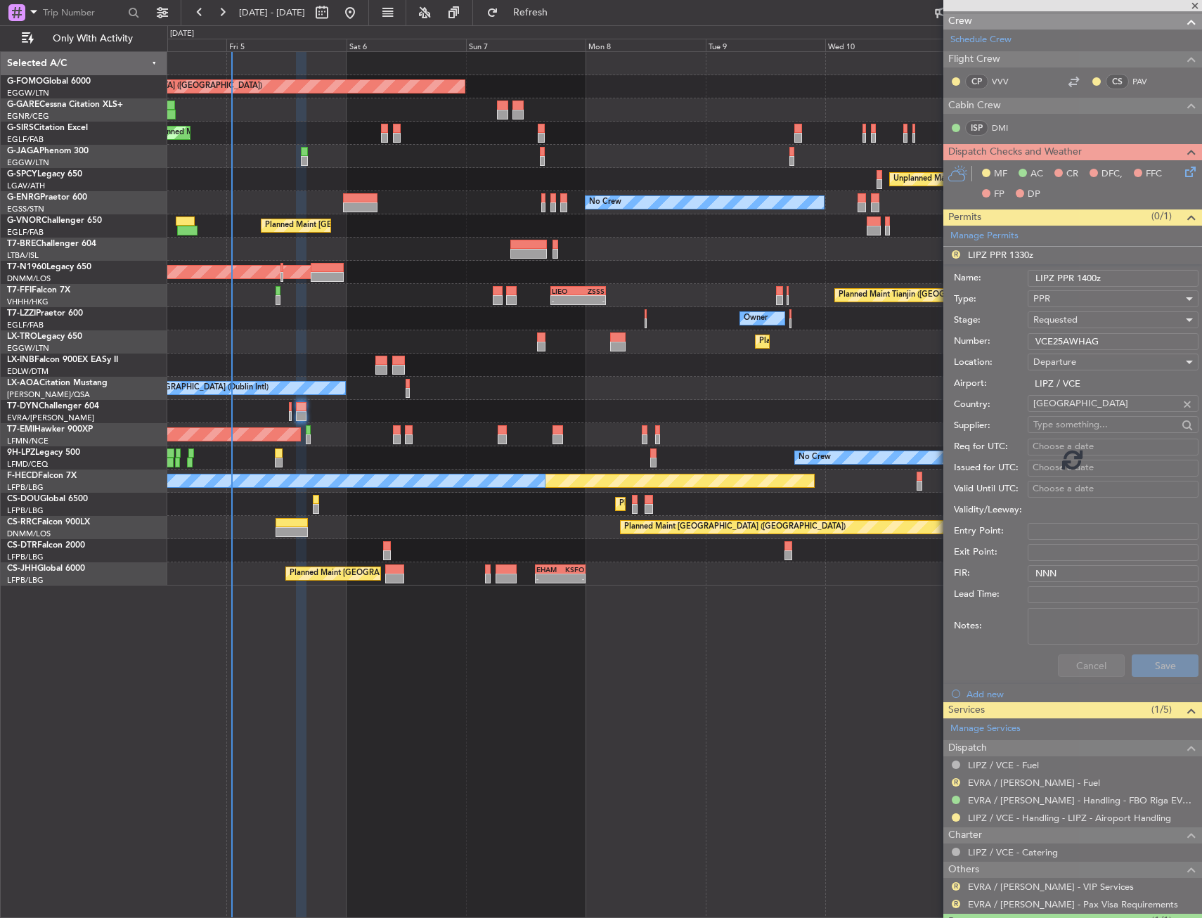
click at [619, 680] on div "Planned Maint London (Luton) Planned Maint London (Farnborough) Unplanned Maint…" at bounding box center [684, 484] width 1035 height 867
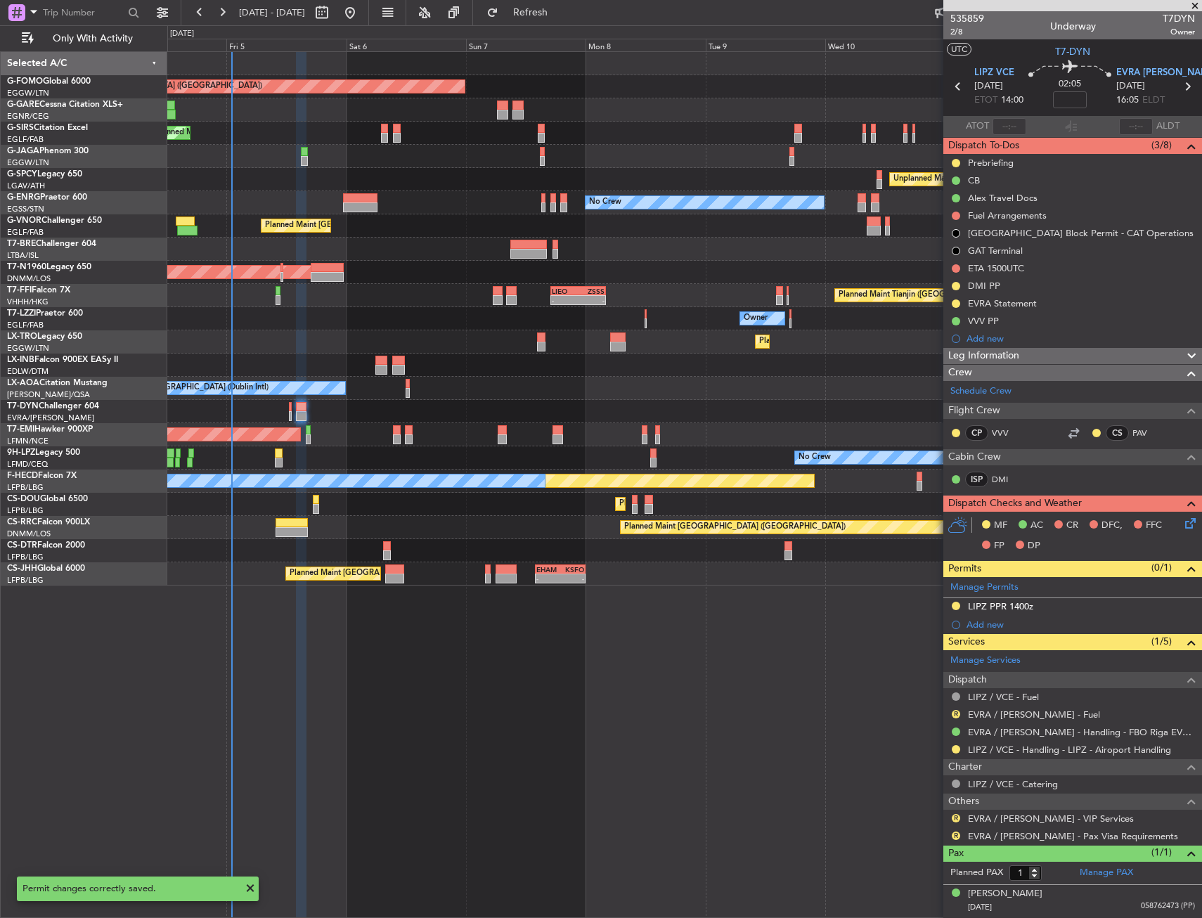
scroll to position [0, 0]
click at [1189, 522] on icon at bounding box center [1187, 520] width 11 height 11
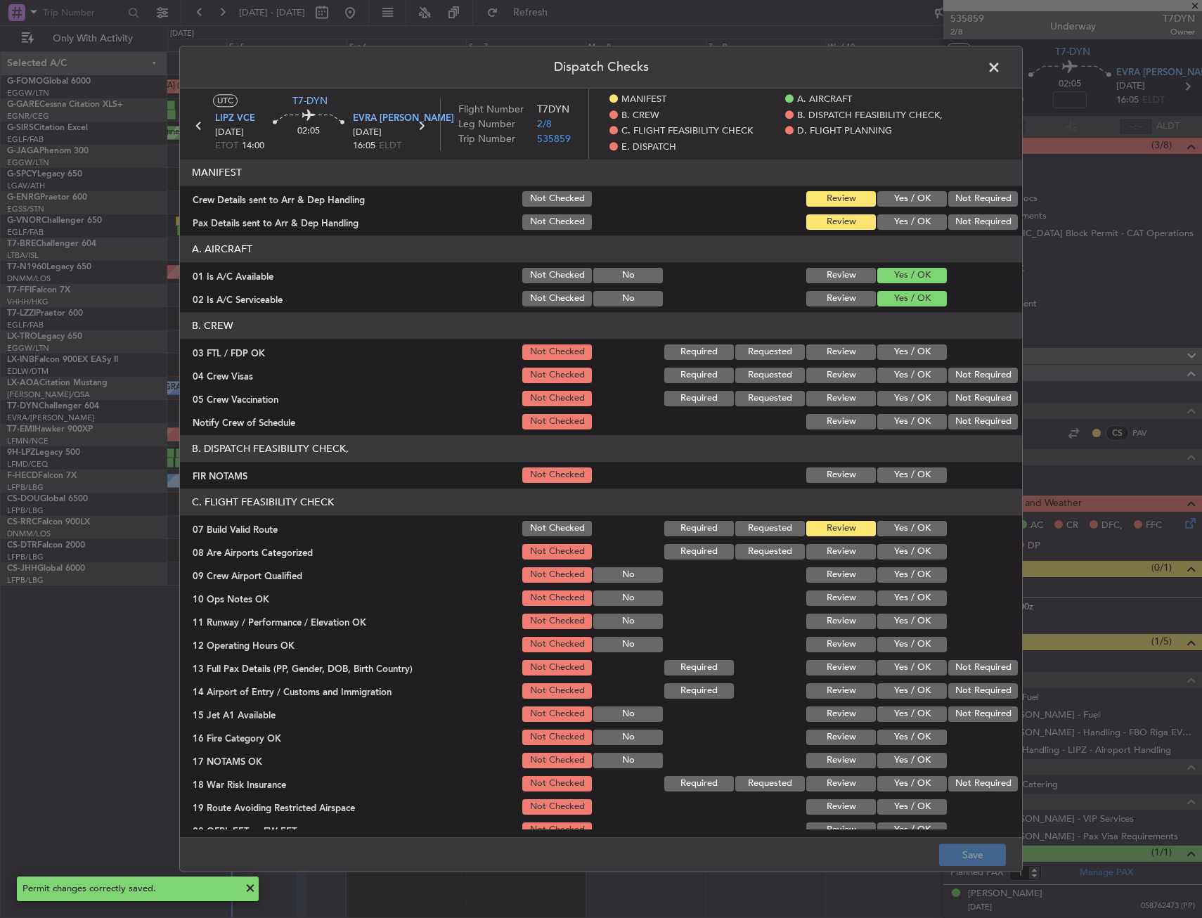
click at [884, 345] on button "Yes / OK" at bounding box center [912, 351] width 70 height 15
click at [949, 369] on button "Not Required" at bounding box center [983, 375] width 70 height 15
drag, startPoint x: 944, startPoint y: 394, endPoint x: 909, endPoint y: 415, distance: 40.6
click at [948, 395] on button "Not Required" at bounding box center [983, 398] width 70 height 15
click at [907, 416] on button "Yes / OK" at bounding box center [912, 421] width 70 height 15
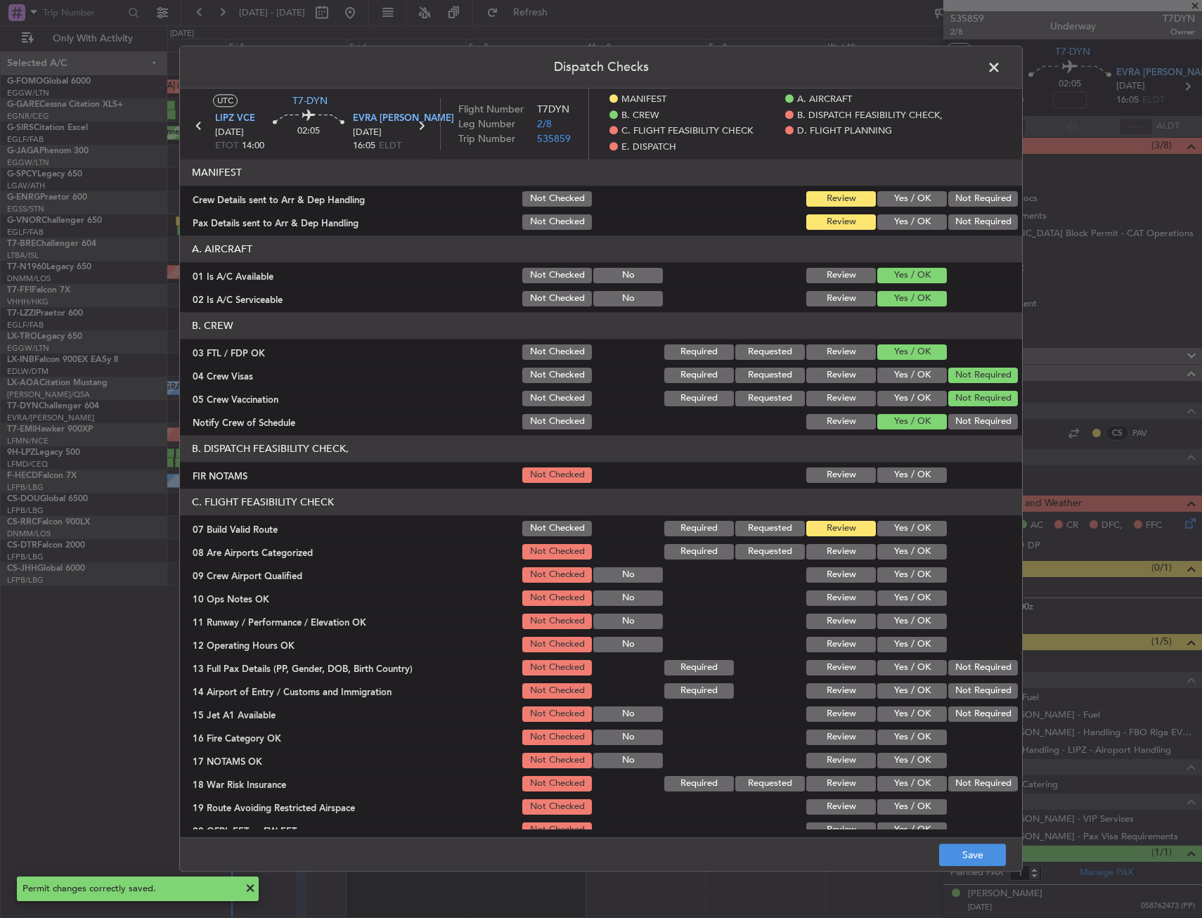
click at [901, 465] on section "B. DISPATCH FEASIBILITY CHECK, FIR NOTAMS Not Checked Review Yes / OK" at bounding box center [601, 460] width 842 height 50
click at [899, 475] on button "Yes / OK" at bounding box center [912, 474] width 70 height 15
click at [887, 532] on button "Yes / OK" at bounding box center [912, 528] width 70 height 15
click at [889, 548] on button "Yes / OK" at bounding box center [912, 551] width 70 height 15
click at [888, 565] on section "C. FLIGHT FEASIBILITY CHECK 07 Build Valid Route Not Checked Required Requested…" at bounding box center [601, 675] width 842 height 375
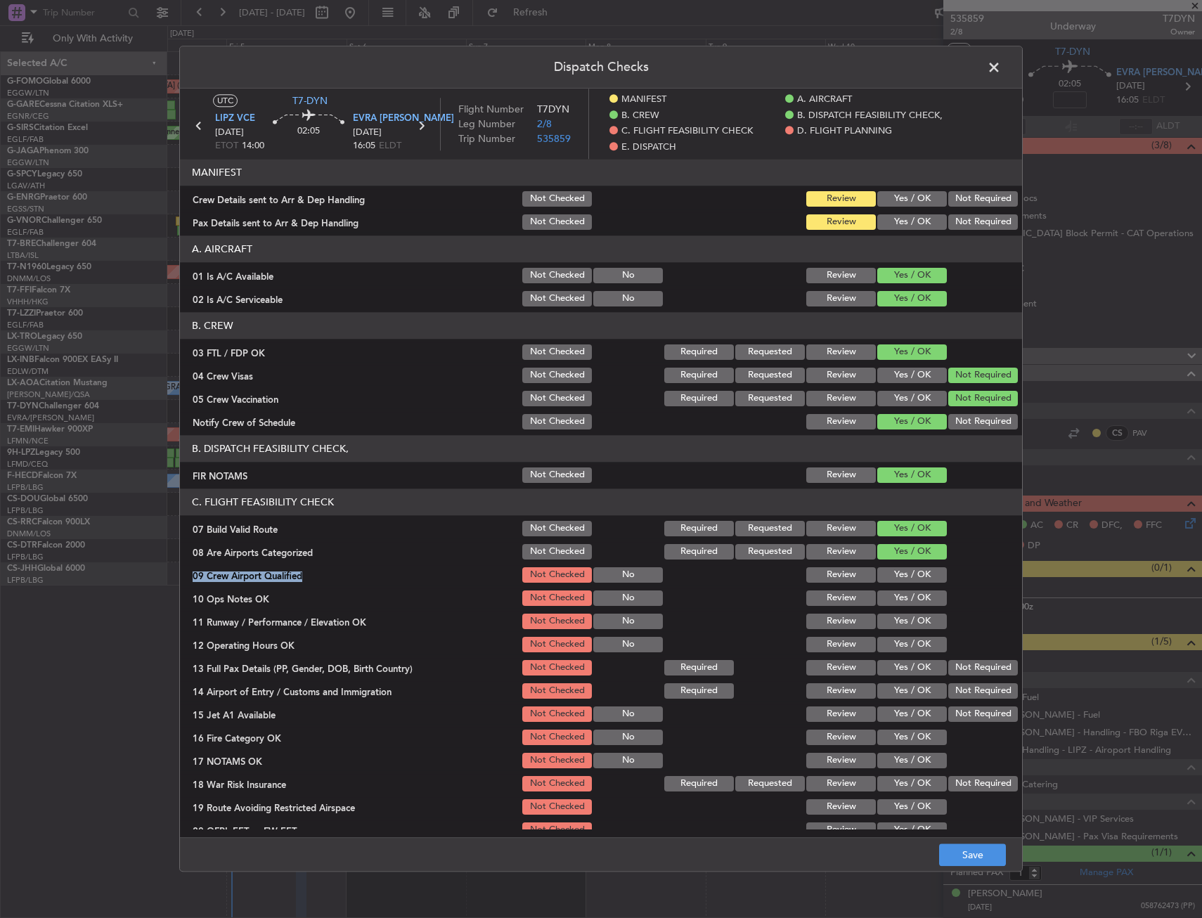
click at [888, 574] on button "Yes / OK" at bounding box center [912, 574] width 70 height 15
click at [889, 607] on div "Yes / OK" at bounding box center [910, 598] width 71 height 20
click at [890, 611] on section "C. FLIGHT FEASIBILITY CHECK 07 Build Valid Route Not Checked Required Requested…" at bounding box center [601, 675] width 842 height 375
click at [890, 616] on button "Yes / OK" at bounding box center [912, 621] width 70 height 15
click at [895, 635] on section "C. FLIGHT FEASIBILITY CHECK 07 Build Valid Route Not Checked Required Requested…" at bounding box center [601, 675] width 842 height 375
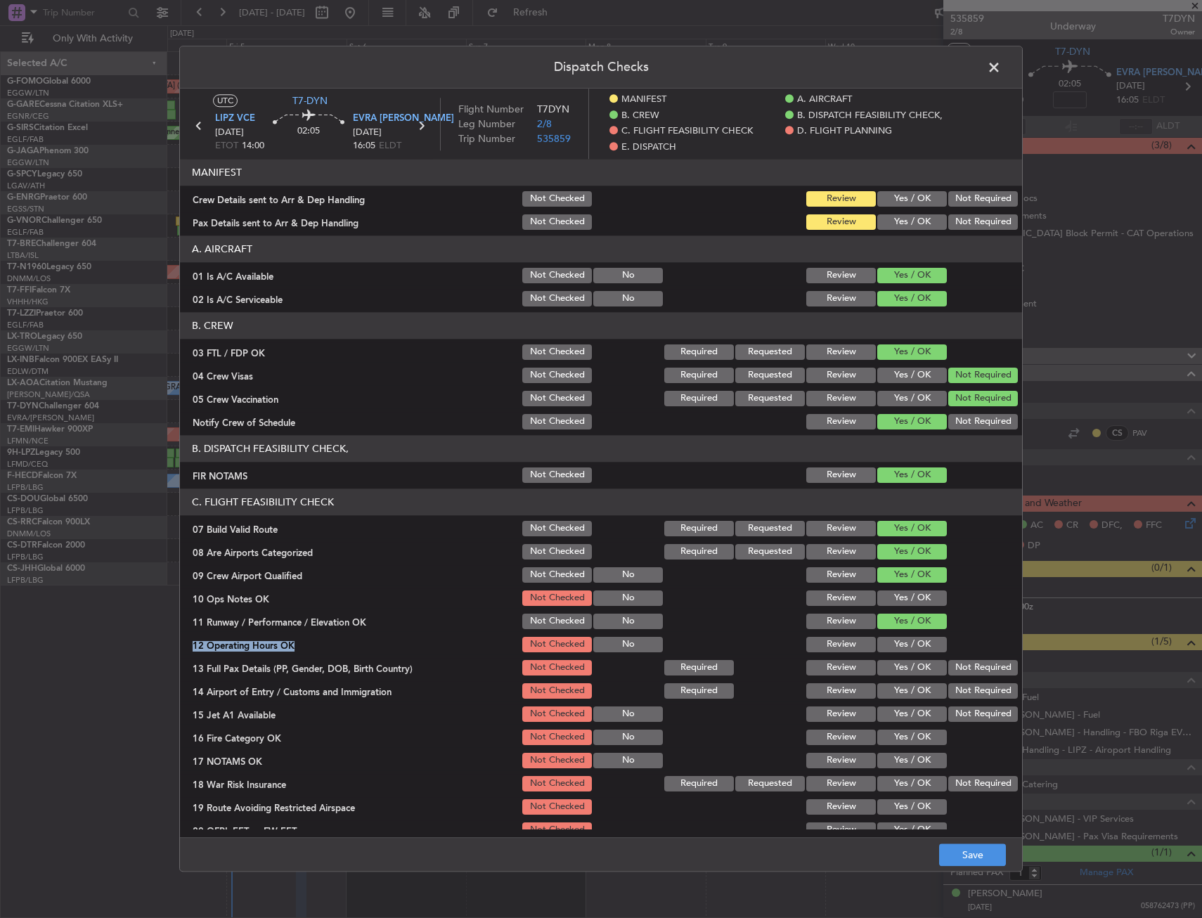
click at [896, 646] on button "Yes / OK" at bounding box center [912, 644] width 70 height 15
click at [893, 600] on button "Yes / OK" at bounding box center [912, 597] width 70 height 15
click at [901, 677] on div "Yes / OK" at bounding box center [910, 668] width 71 height 20
click at [903, 669] on button "Yes / OK" at bounding box center [912, 667] width 70 height 15
click at [904, 688] on button "Yes / OK" at bounding box center [912, 690] width 70 height 15
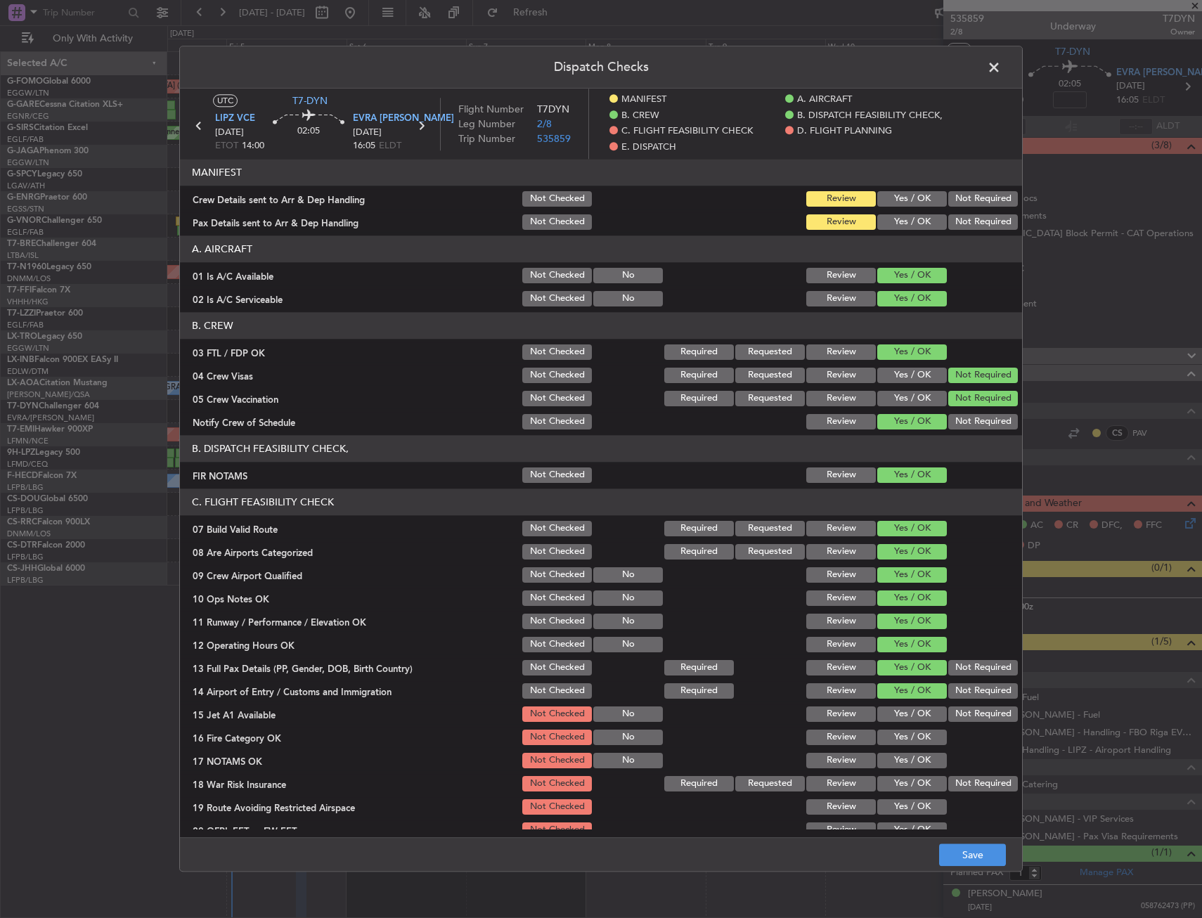
click at [905, 710] on section "C. FLIGHT FEASIBILITY CHECK 07 Build Valid Route Not Checked Required Requested…" at bounding box center [601, 675] width 842 height 375
click at [907, 725] on section "C. FLIGHT FEASIBILITY CHECK 07 Build Valid Route Not Checked Required Requested…" at bounding box center [601, 675] width 842 height 375
drag, startPoint x: 907, startPoint y: 726, endPoint x: 910, endPoint y: 745, distance: 19.3
click at [908, 732] on section "C. FLIGHT FEASIBILITY CHECK 07 Build Valid Route Not Checked Required Requested…" at bounding box center [601, 675] width 842 height 375
drag, startPoint x: 910, startPoint y: 745, endPoint x: 909, endPoint y: 713, distance: 32.4
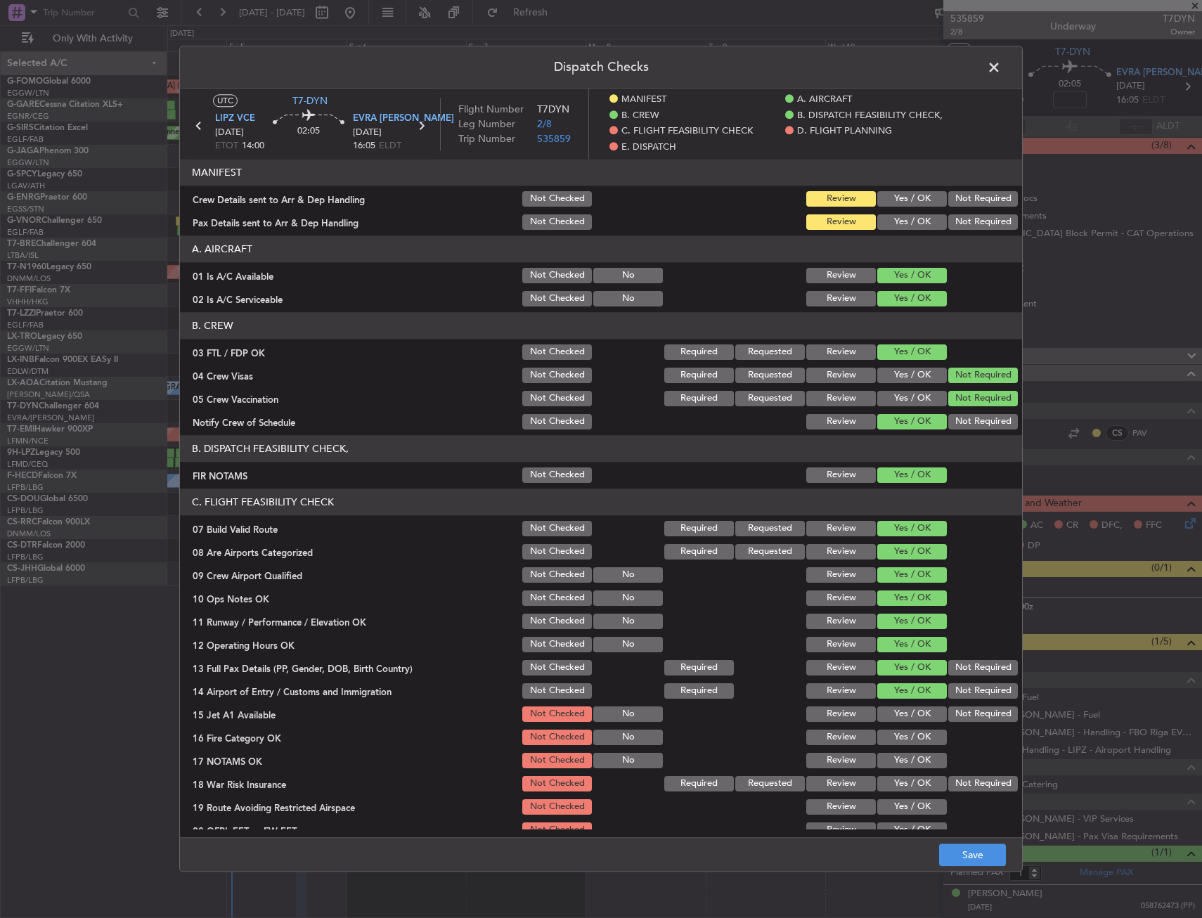
click at [910, 738] on button "Yes / OK" at bounding box center [912, 737] width 70 height 15
drag, startPoint x: 909, startPoint y: 713, endPoint x: 909, endPoint y: 744, distance: 31.6
click at [909, 718] on button "Yes / OK" at bounding box center [912, 713] width 70 height 15
drag, startPoint x: 909, startPoint y: 742, endPoint x: 914, endPoint y: 756, distance: 14.2
click at [909, 746] on div "Yes / OK" at bounding box center [910, 737] width 71 height 20
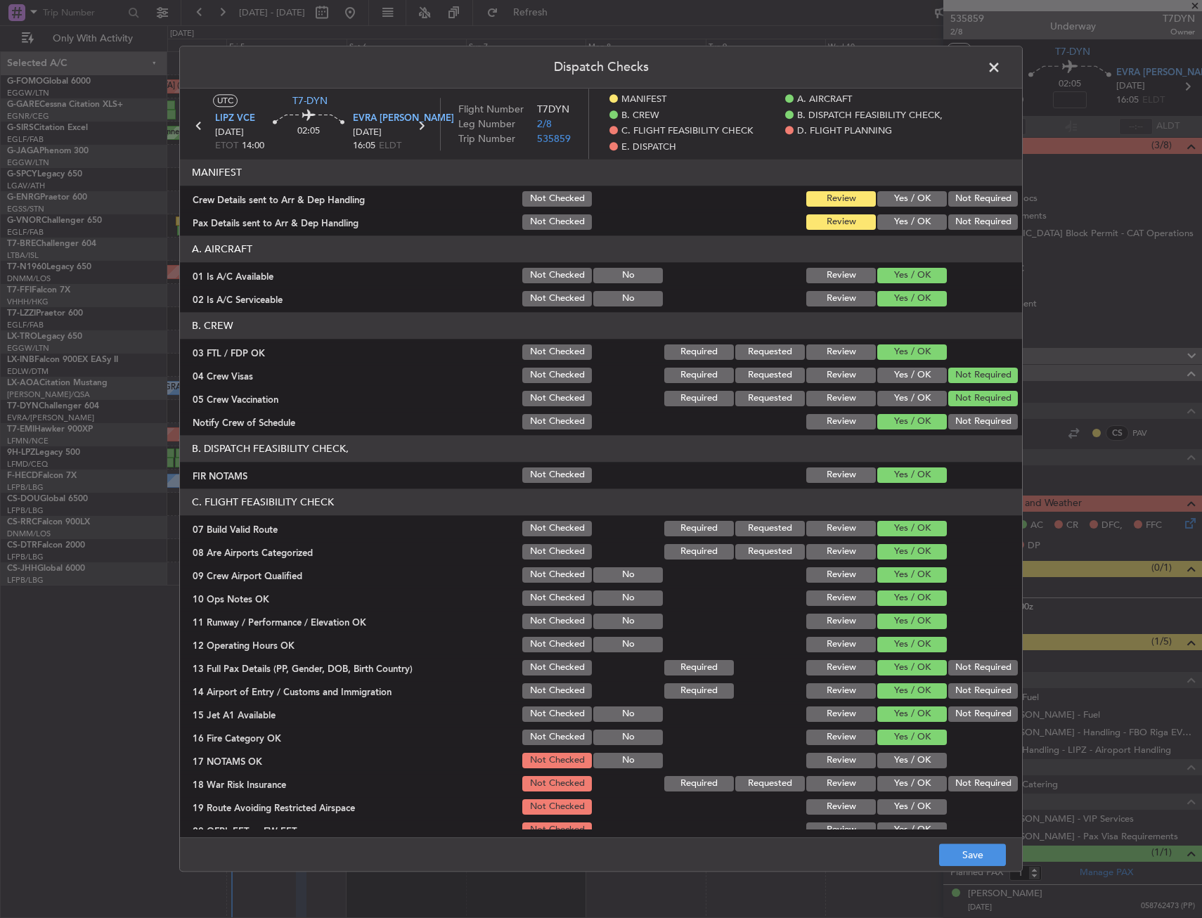
drag, startPoint x: 914, startPoint y: 756, endPoint x: 952, endPoint y: 780, distance: 45.2
click at [915, 758] on button "Yes / OK" at bounding box center [912, 760] width 70 height 15
click at [952, 780] on button "Not Required" at bounding box center [983, 783] width 70 height 15
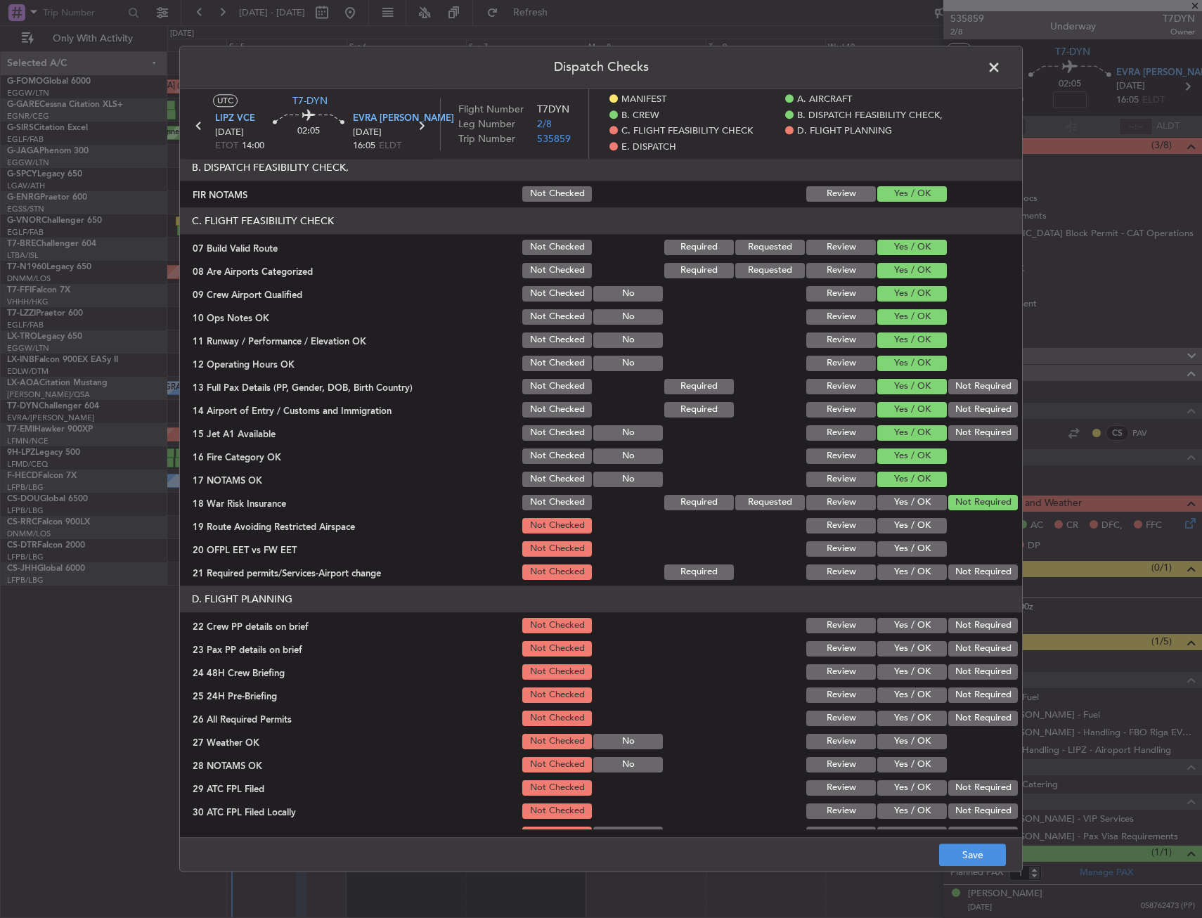
click at [883, 544] on button "Yes / OK" at bounding box center [912, 548] width 70 height 15
drag, startPoint x: 893, startPoint y: 523, endPoint x: 893, endPoint y: 559, distance: 36.5
click at [893, 529] on button "Yes / OK" at bounding box center [912, 525] width 70 height 15
click at [894, 569] on button "Yes / OK" at bounding box center [912, 571] width 70 height 15
click at [902, 628] on button "Yes / OK" at bounding box center [912, 625] width 70 height 15
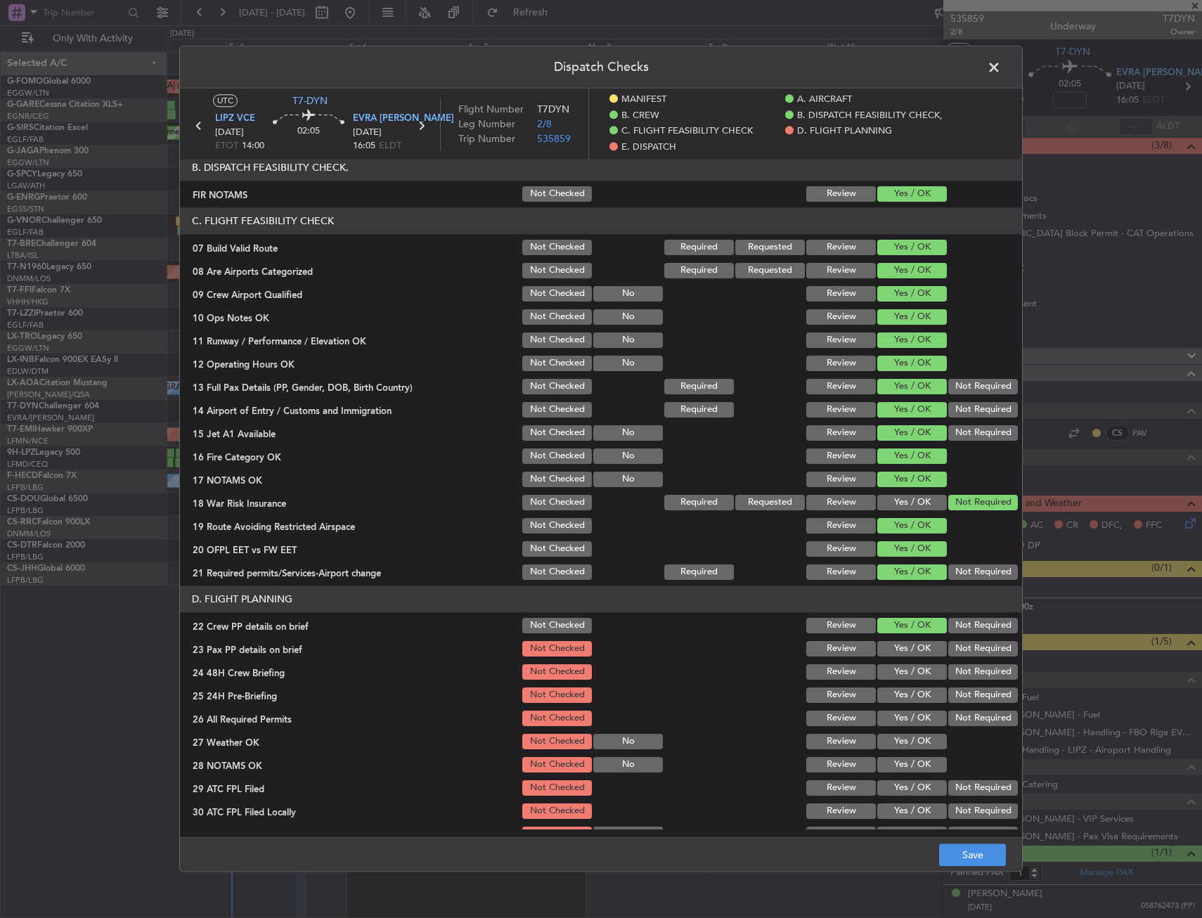
click at [902, 656] on button "Yes / OK" at bounding box center [912, 648] width 70 height 15
click at [907, 685] on section "D. FLIGHT PLANNING 22 Crew PP details on brief Not Checked Review Yes / OK Not …" at bounding box center [601, 726] width 842 height 282
click at [908, 675] on button "Yes / OK" at bounding box center [912, 671] width 70 height 15
click at [964, 693] on button "Not Required" at bounding box center [983, 694] width 70 height 15
click at [969, 842] on footer "Save" at bounding box center [601, 855] width 842 height 34
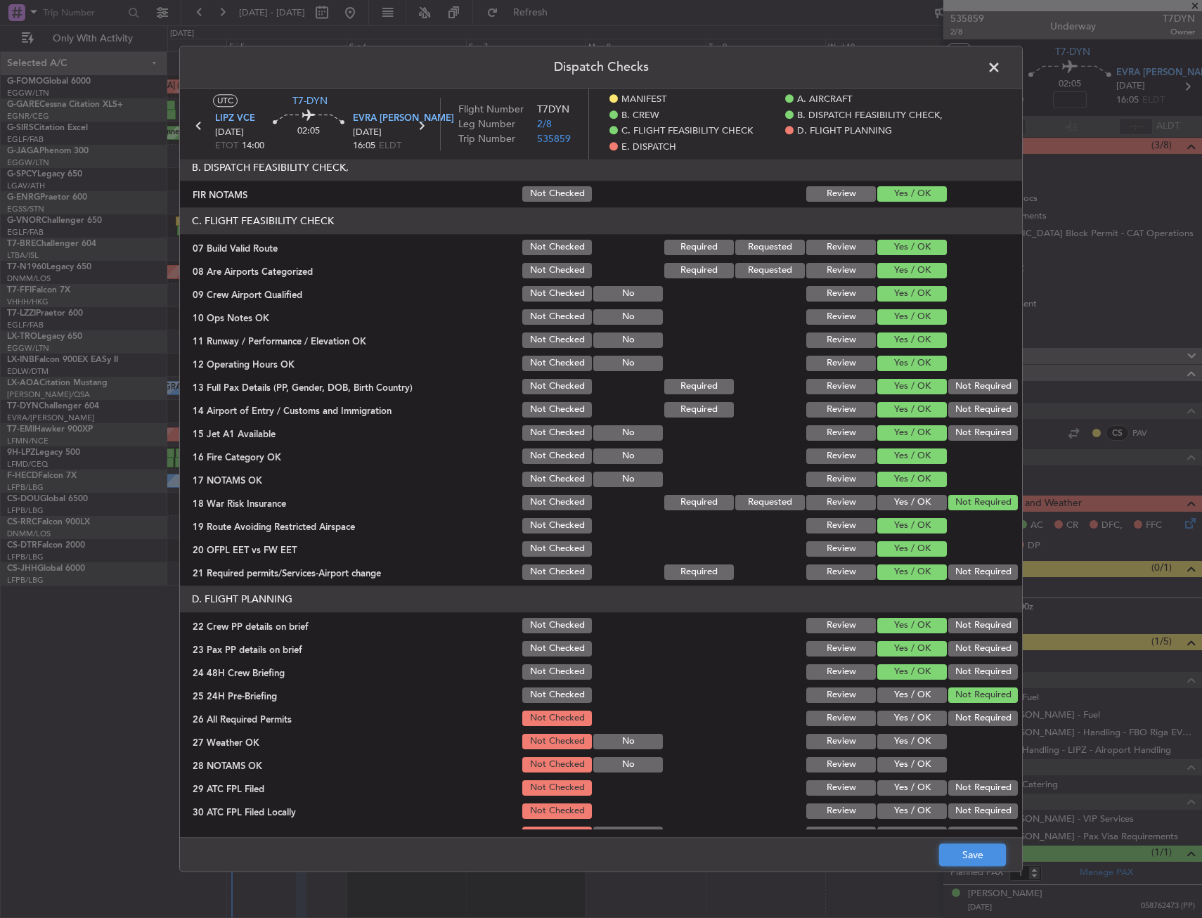
click at [976, 862] on button "Save" at bounding box center [972, 855] width 67 height 22
drag, startPoint x: 531, startPoint y: 605, endPoint x: 557, endPoint y: 594, distance: 28.3
click at [531, 605] on header "D. FLIGHT PLANNING" at bounding box center [601, 598] width 842 height 27
click at [1001, 61] on span at bounding box center [1001, 71] width 0 height 28
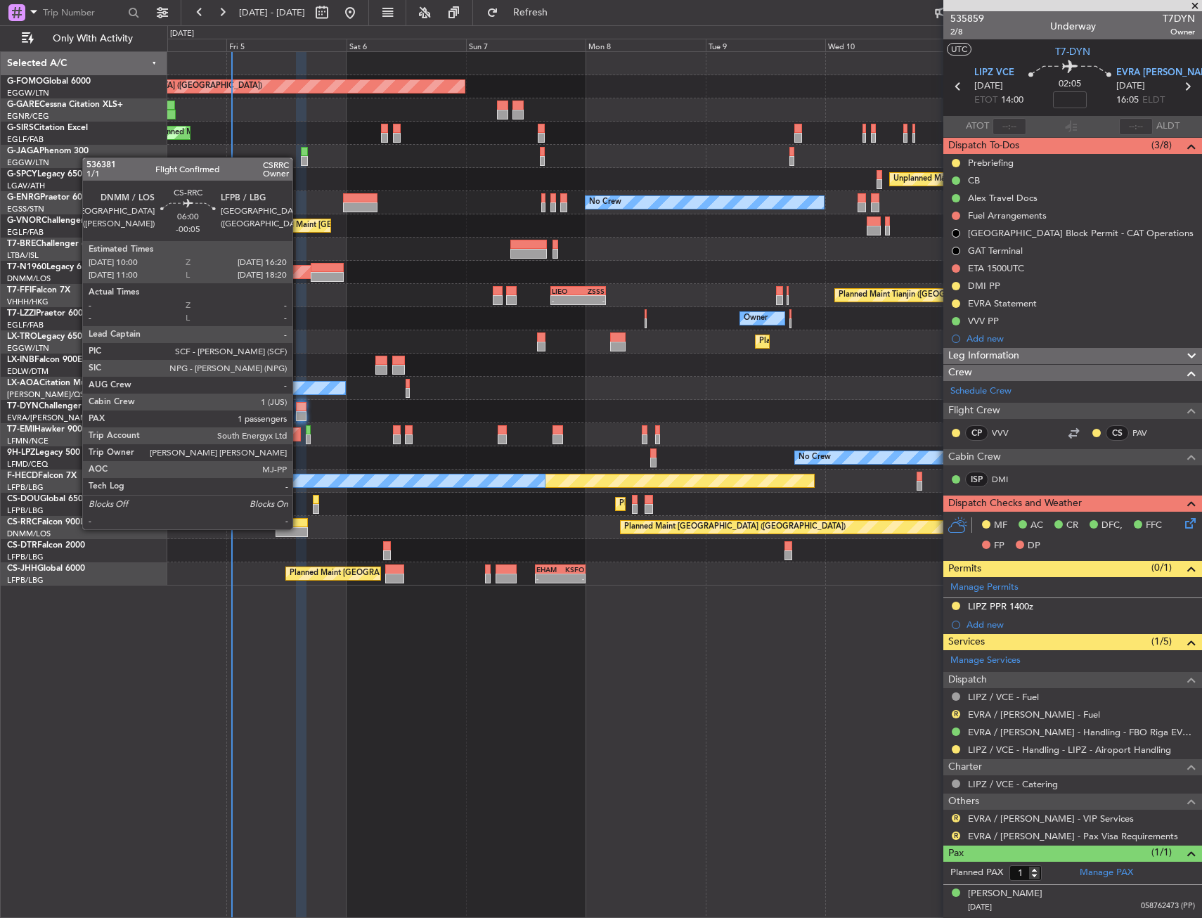
click at [299, 528] on div at bounding box center [292, 532] width 32 height 10
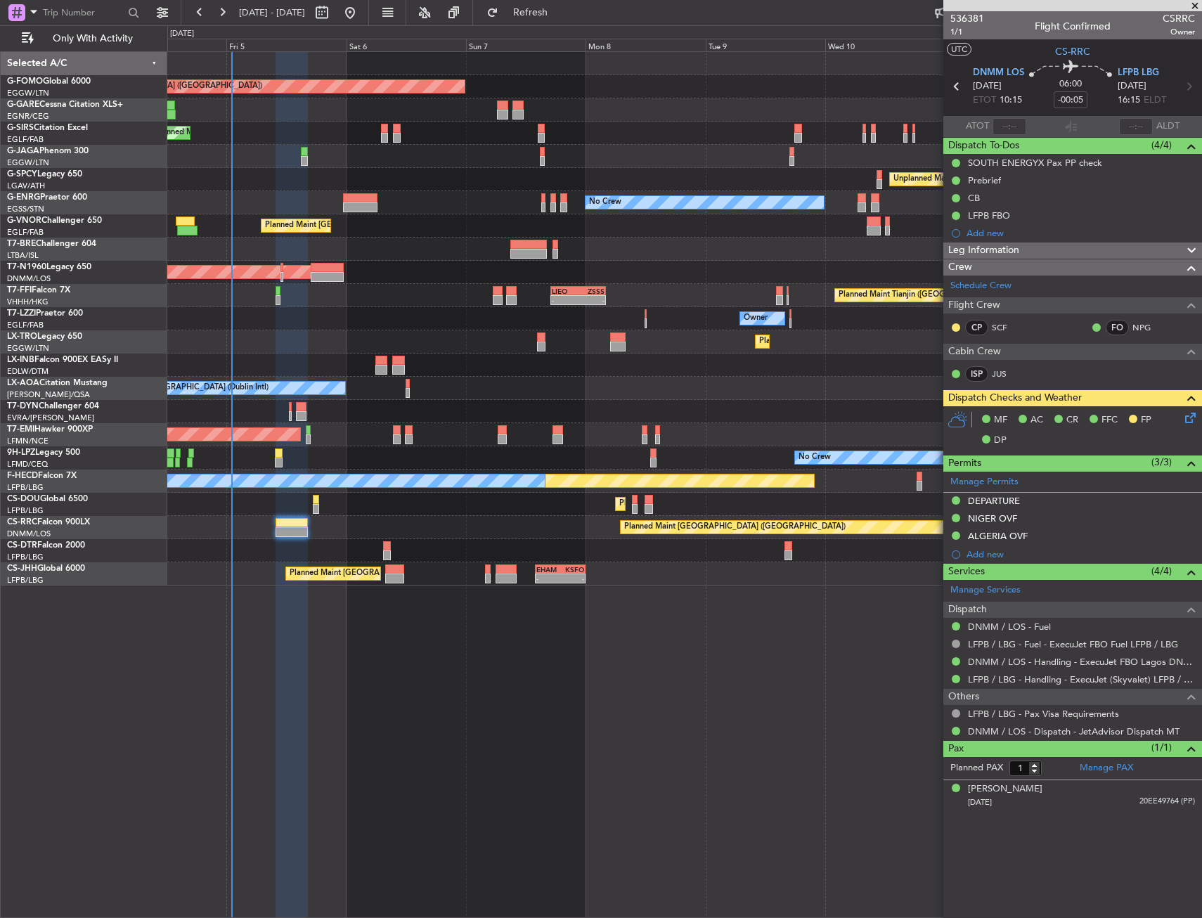
click at [728, 743] on div "Planned Maint London (Luton) Planned Maint London (Farnborough) Unplanned Maint…" at bounding box center [684, 484] width 1035 height 867
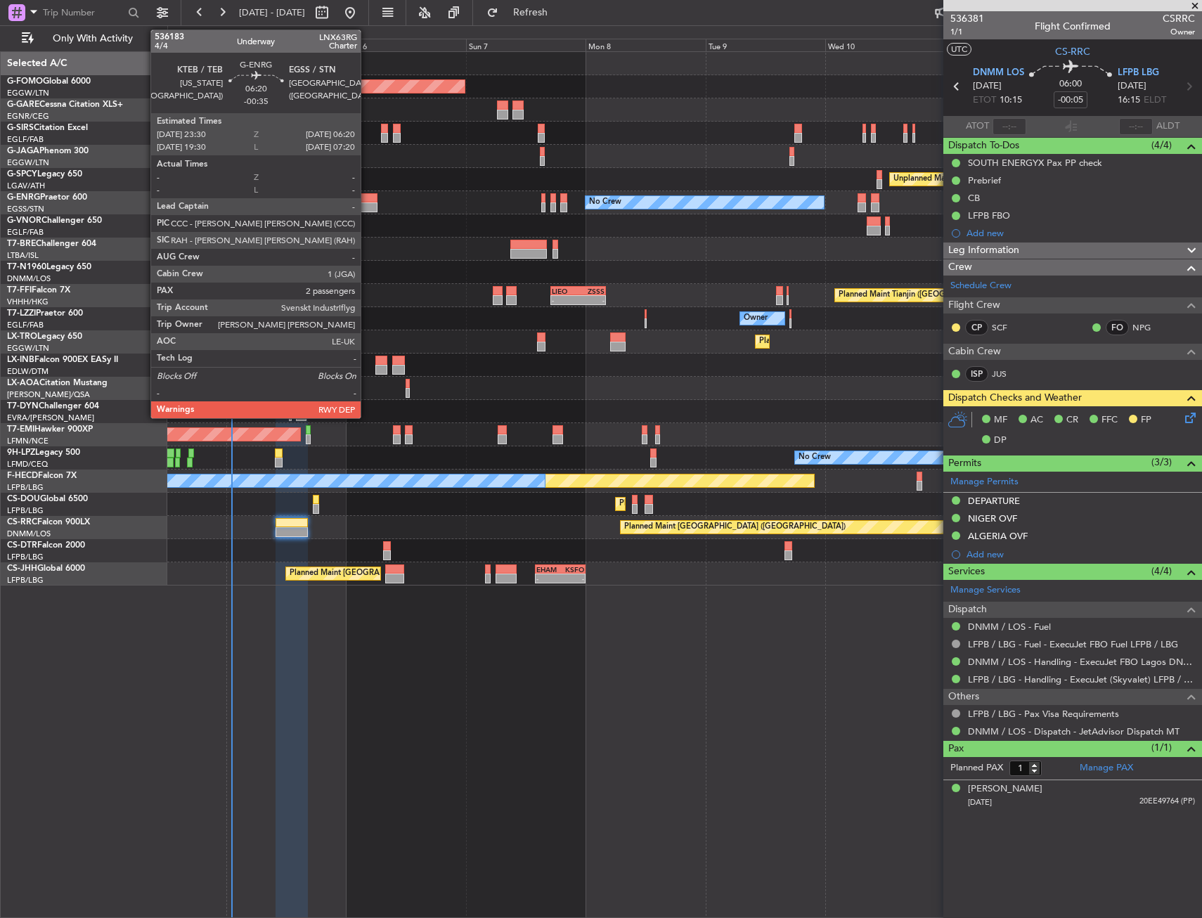
click at [367, 204] on div at bounding box center [360, 207] width 34 height 10
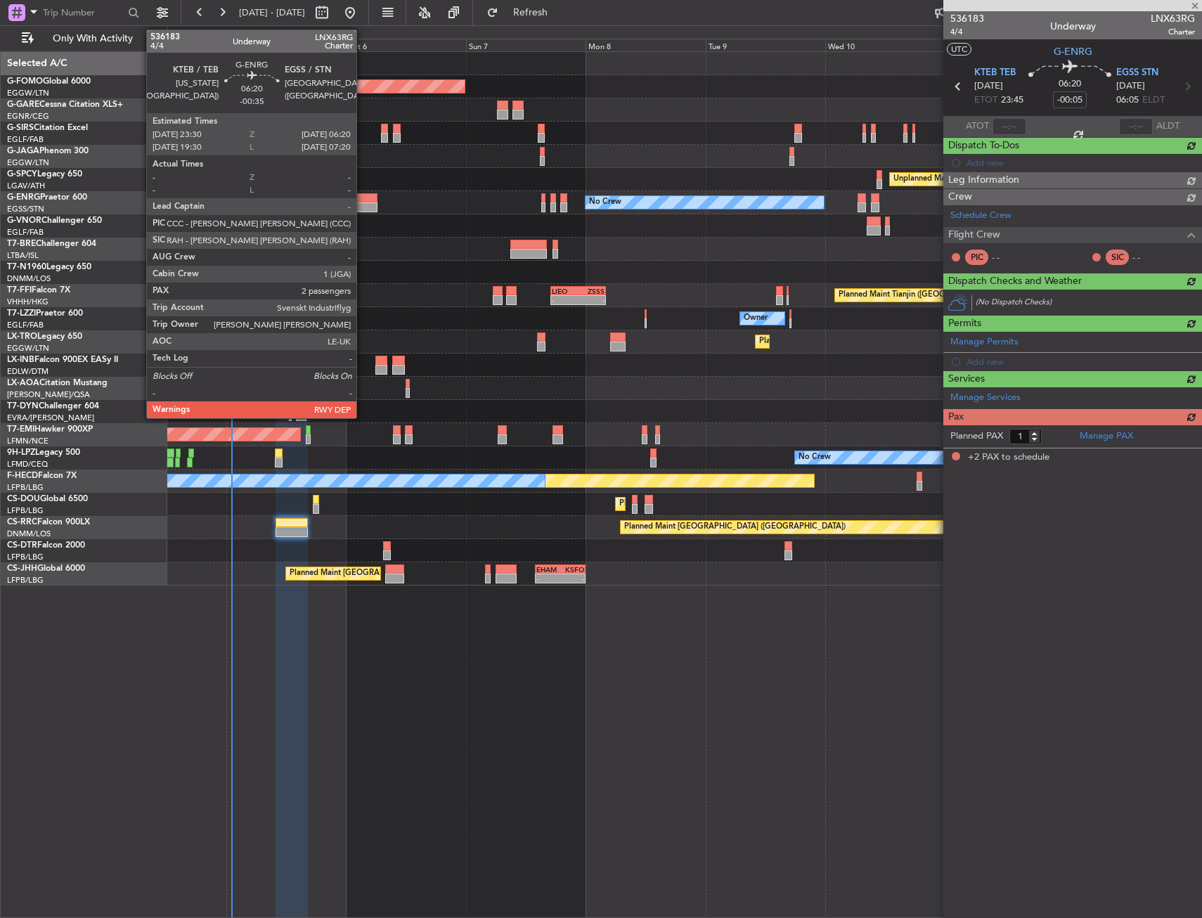
type input "-00:35"
type input "2"
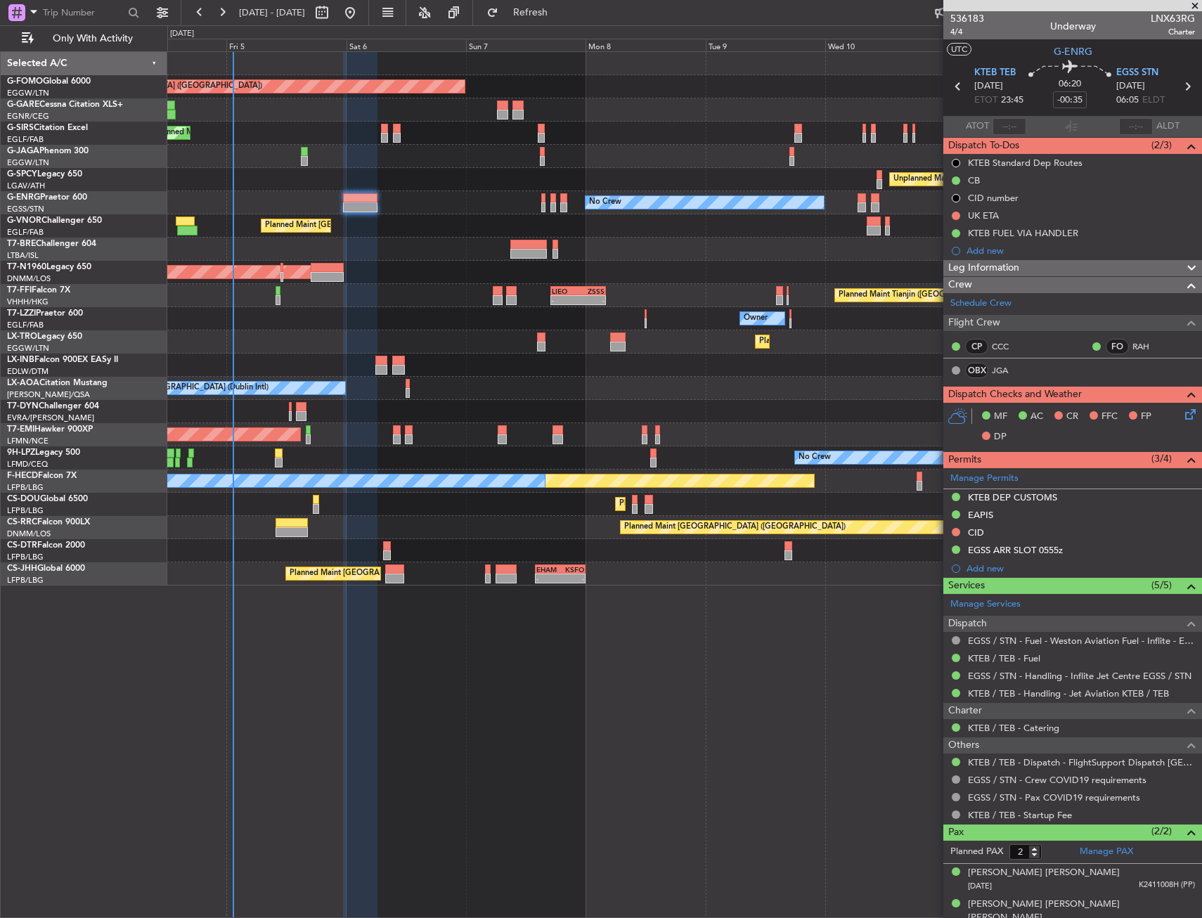
click at [446, 338] on div "Planned Maint Dusseldorf" at bounding box center [684, 341] width 1034 height 23
click at [698, 150] on div at bounding box center [684, 156] width 1034 height 23
